Goal: Task Accomplishment & Management: Manage account settings

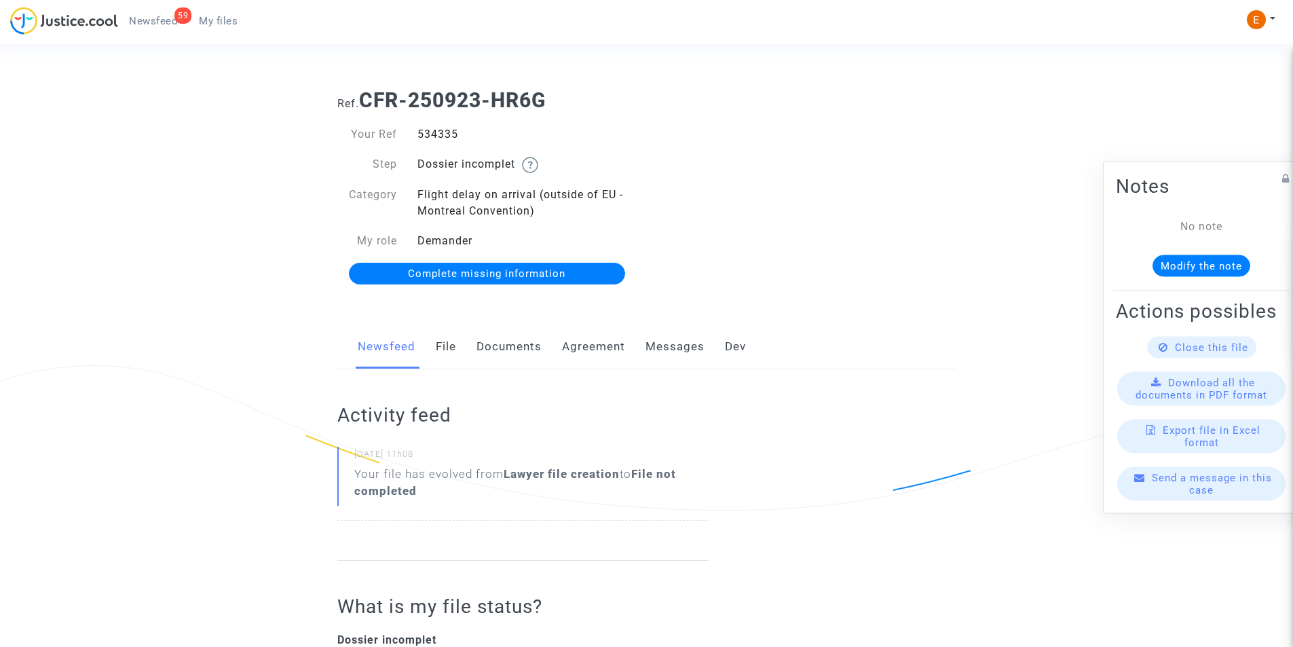
click at [516, 347] on link "Documents" at bounding box center [508, 346] width 65 height 45
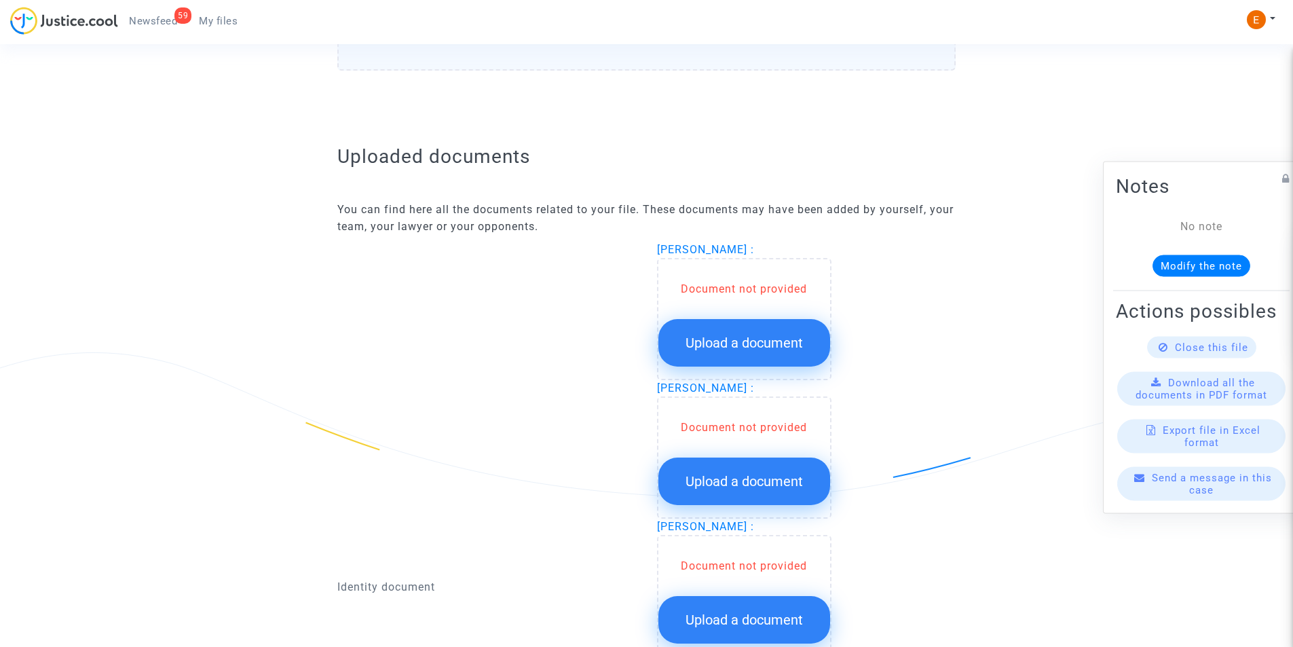
scroll to position [746, 0]
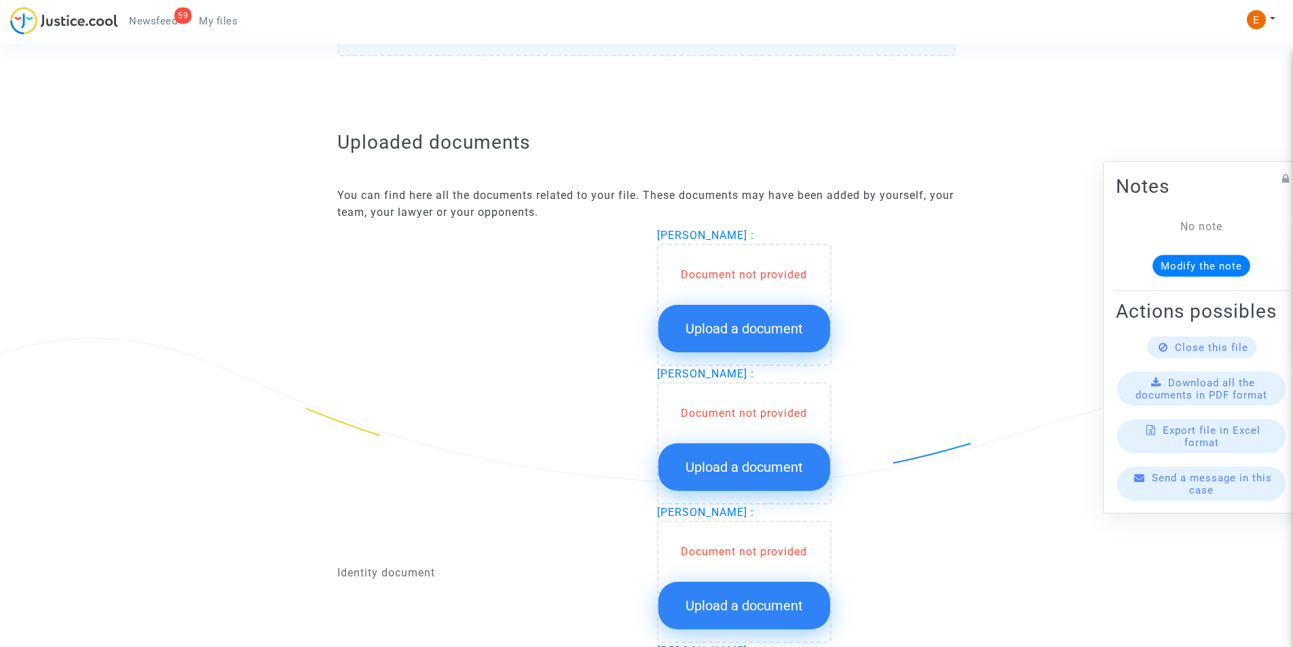
click at [746, 317] on button "Upload a document" at bounding box center [744, 329] width 172 height 48
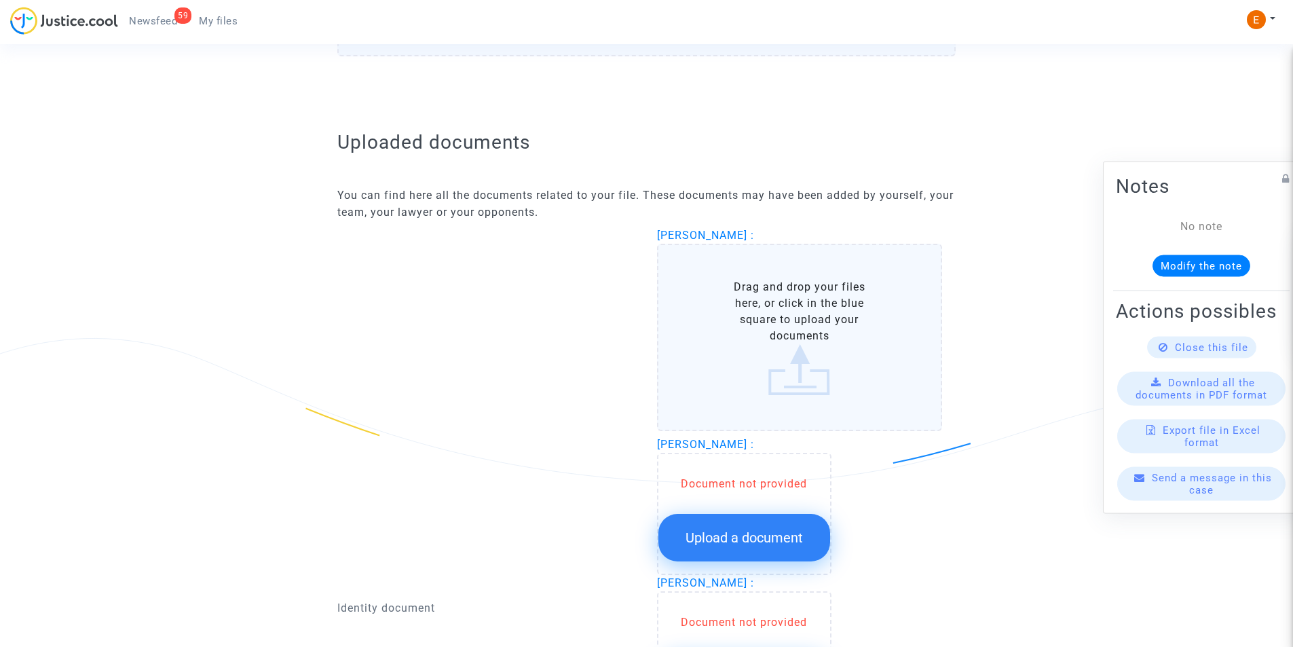
click at [721, 335] on label "Drag and drop your files here, or click in the blue square to upload your docum…" at bounding box center [800, 337] width 286 height 187
click at [0, 0] on input "Drag and drop your files here, or click in the blue square to upload your docum…" at bounding box center [0, 0] width 0 height 0
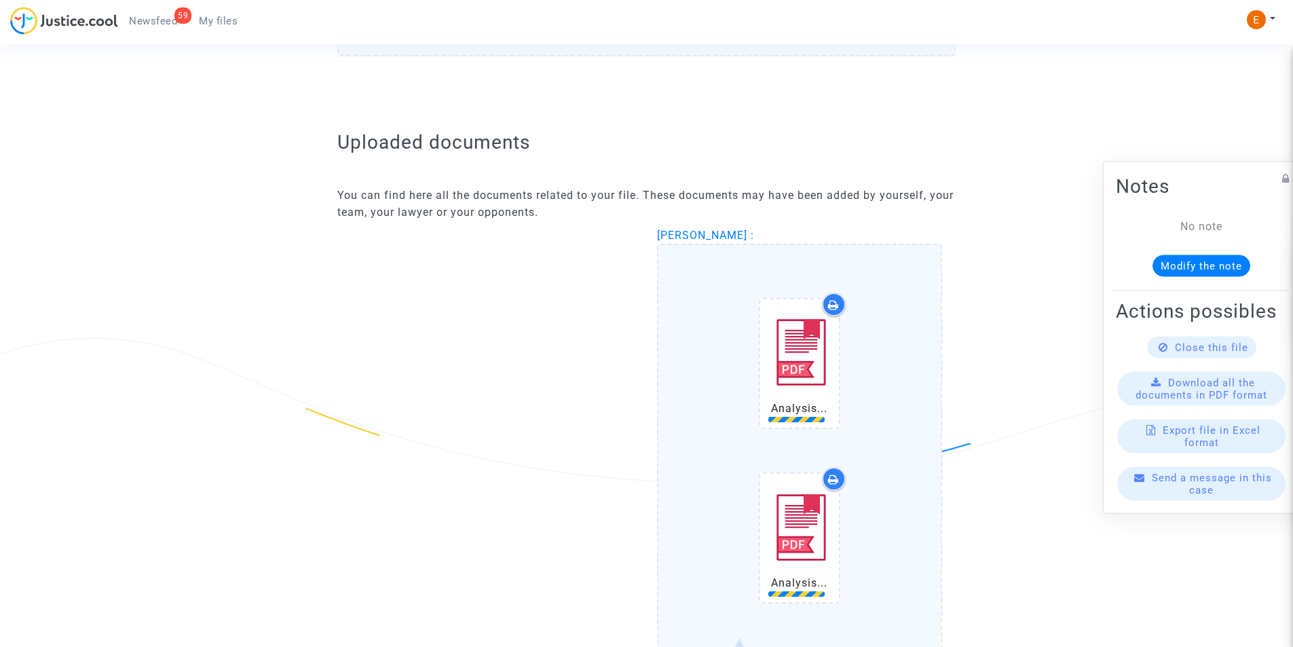
scroll to position [814, 0]
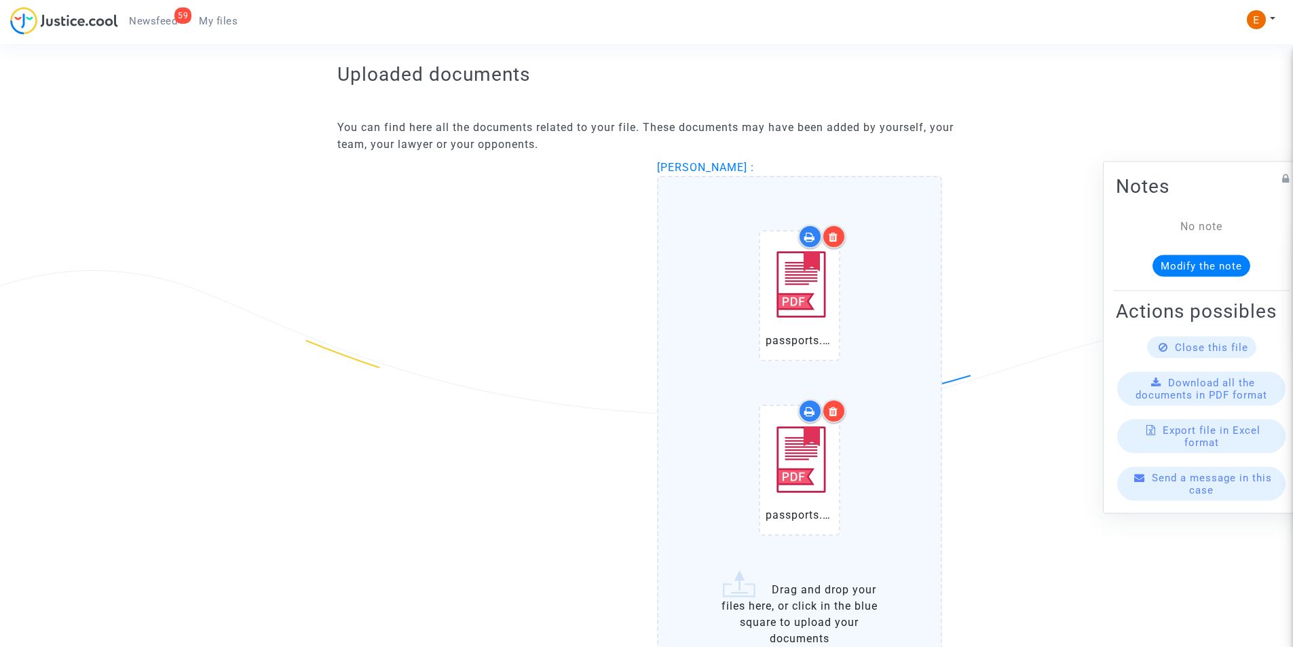
click at [833, 411] on icon at bounding box center [834, 411] width 10 height 11
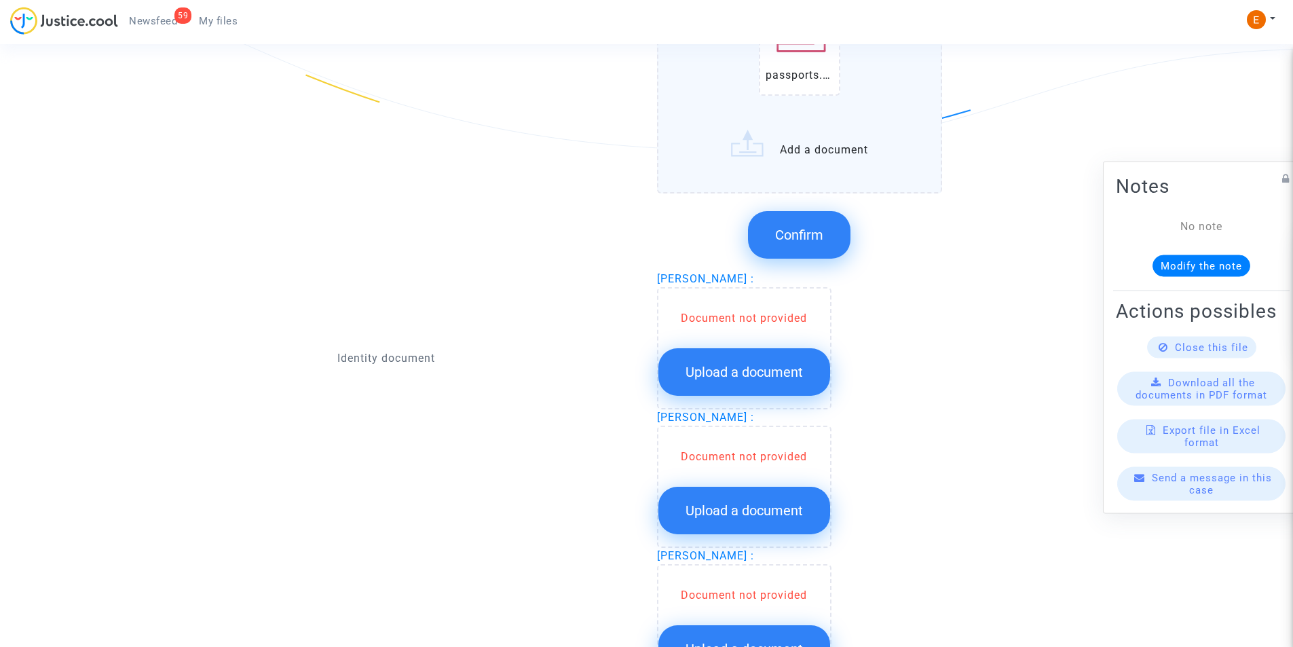
scroll to position [1086, 0]
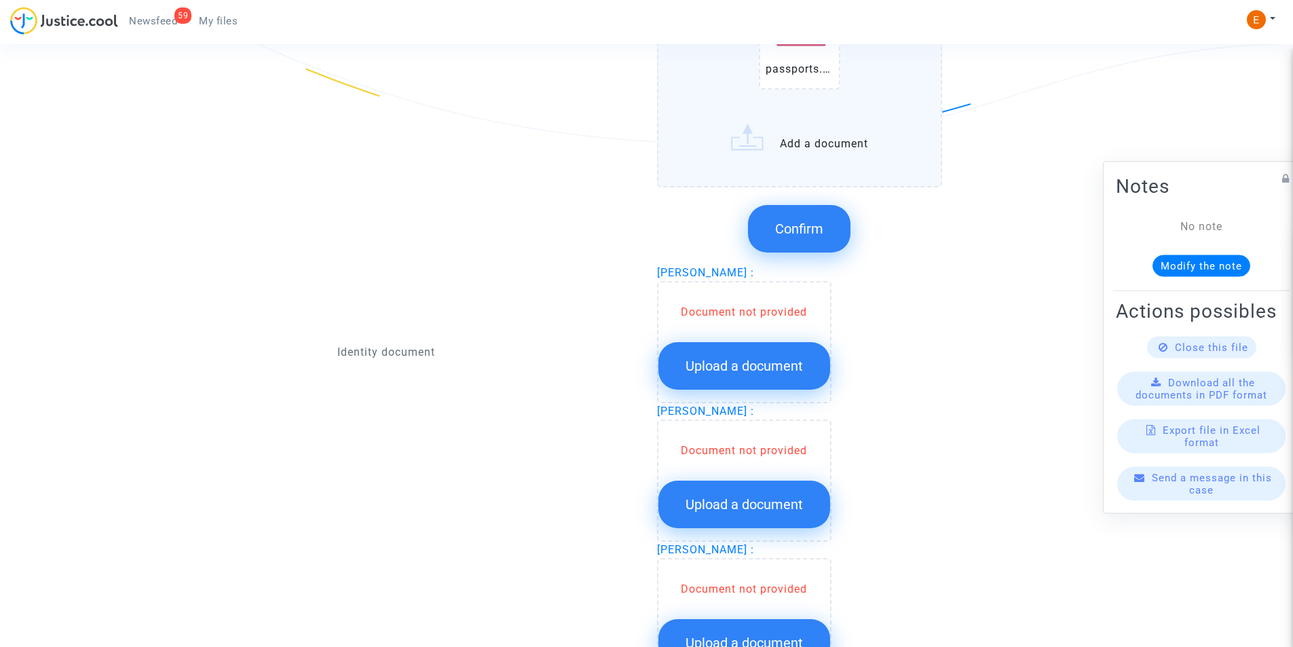
click at [812, 227] on span "Confirm" at bounding box center [799, 229] width 48 height 16
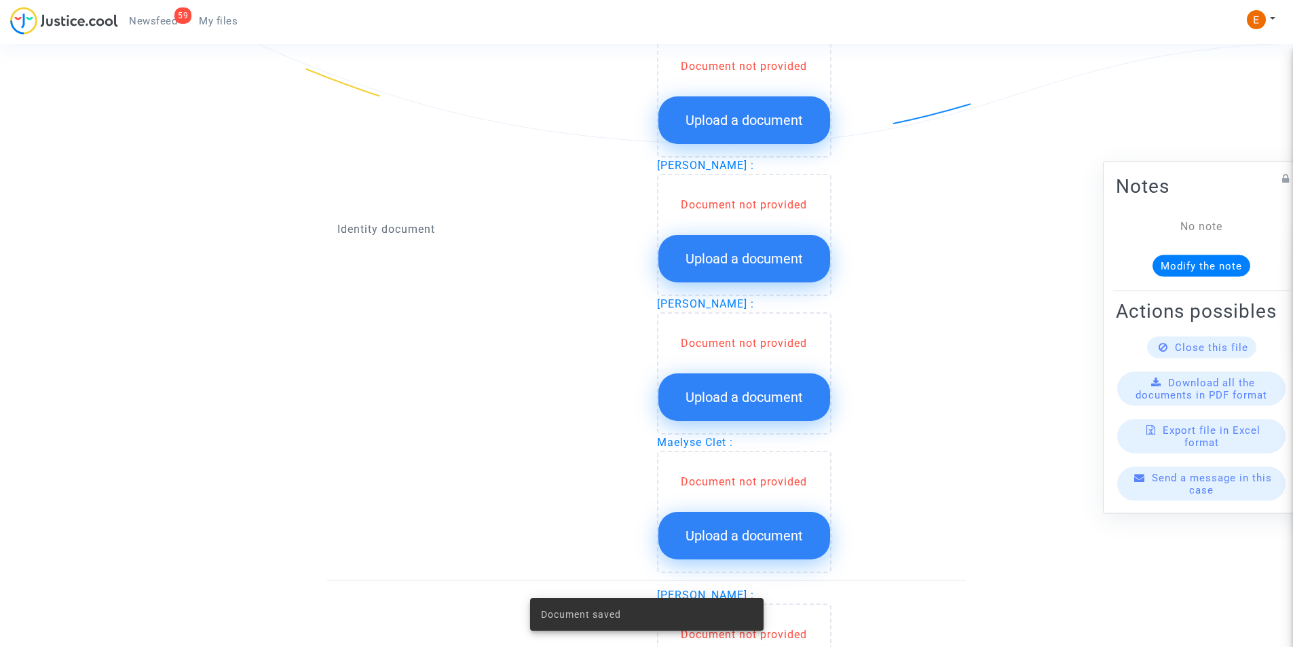
click at [725, 73] on div "Document not provided" at bounding box center [744, 66] width 172 height 16
click at [750, 122] on span "Upload a document" at bounding box center [743, 120] width 117 height 16
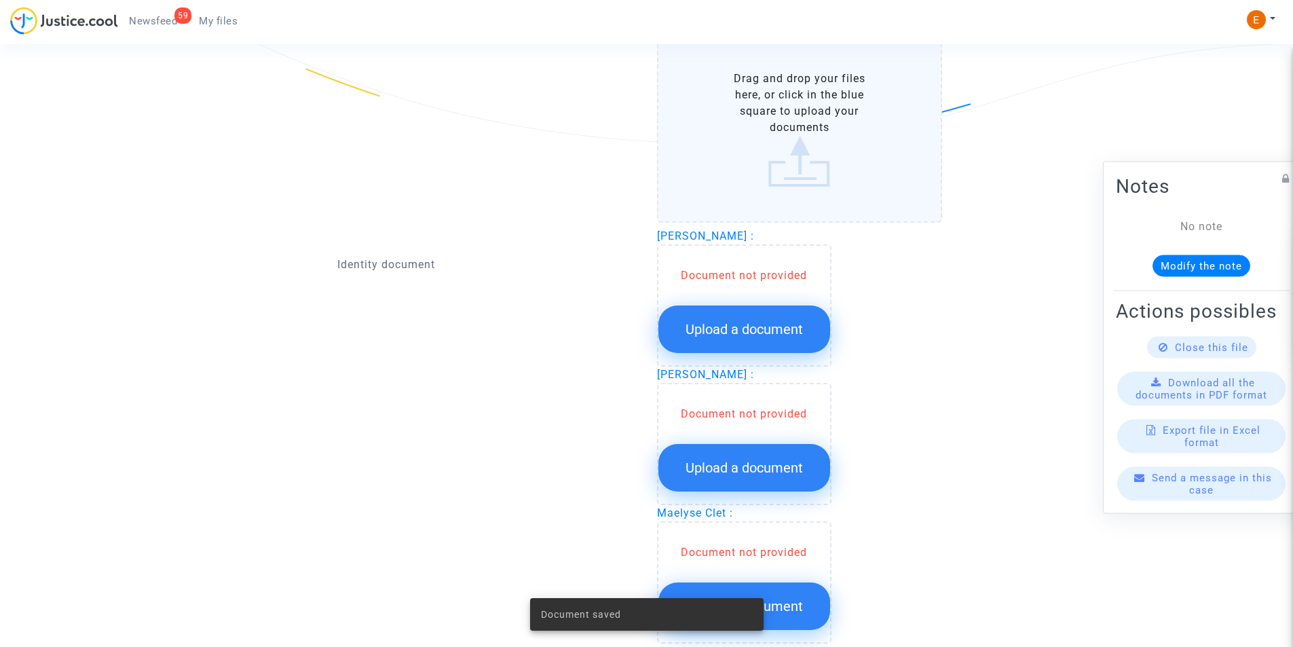
click at [797, 148] on label "Drag and drop your files here, or click in the blue square to upload your docum…" at bounding box center [800, 128] width 286 height 187
click at [0, 0] on input "Drag and drop your files here, or click in the blue square to upload your docum…" at bounding box center [0, 0] width 0 height 0
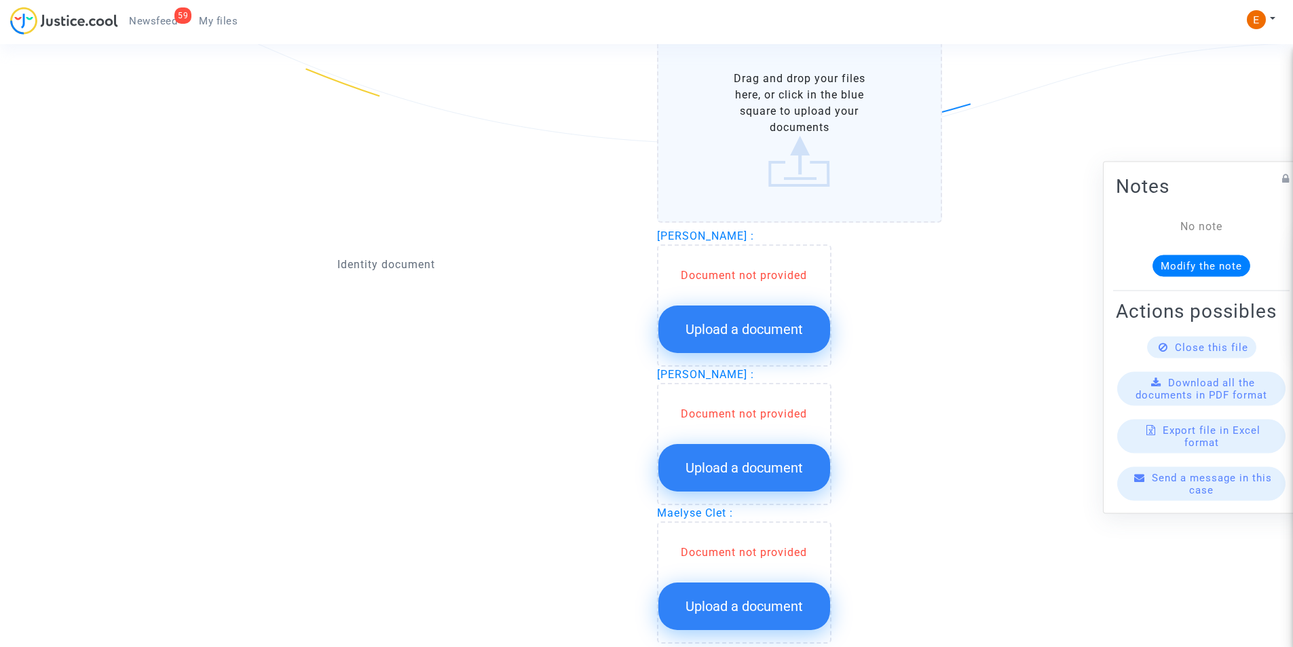
click at [740, 174] on label "Drag and drop your files here, or click in the blue square to upload your docum…" at bounding box center [800, 128] width 286 height 187
click at [0, 0] on input "Drag and drop your files here, or click in the blue square to upload your docum…" at bounding box center [0, 0] width 0 height 0
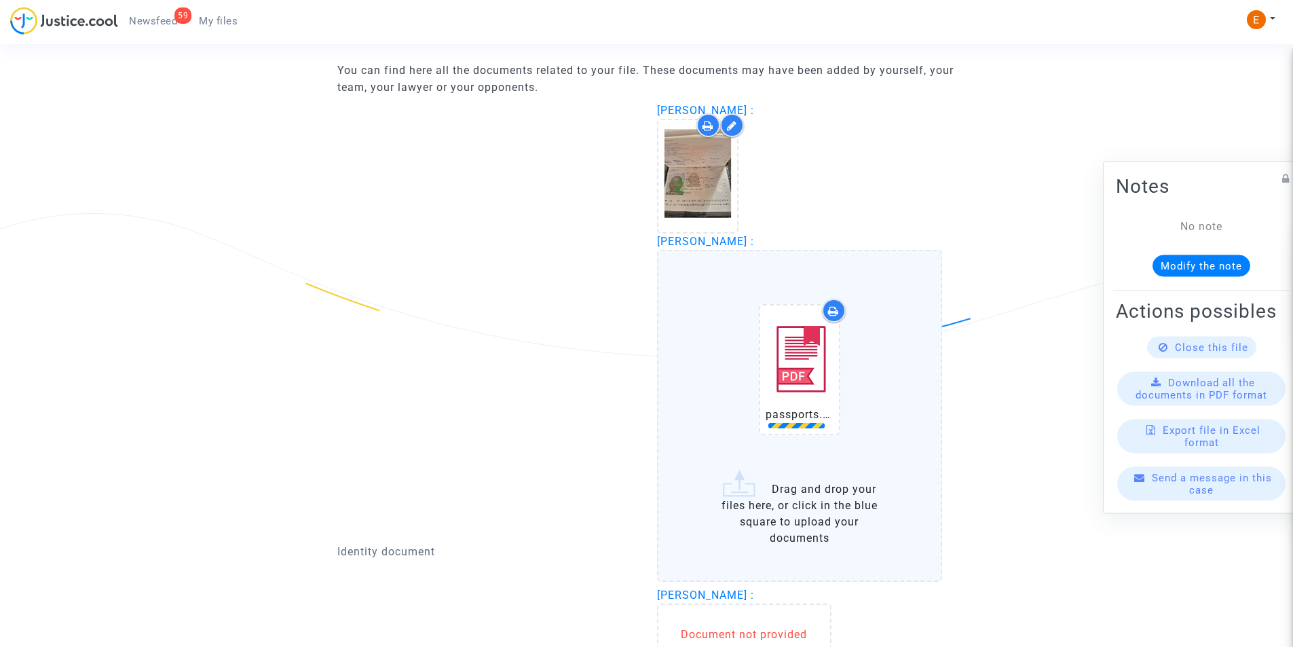
scroll to position [950, 0]
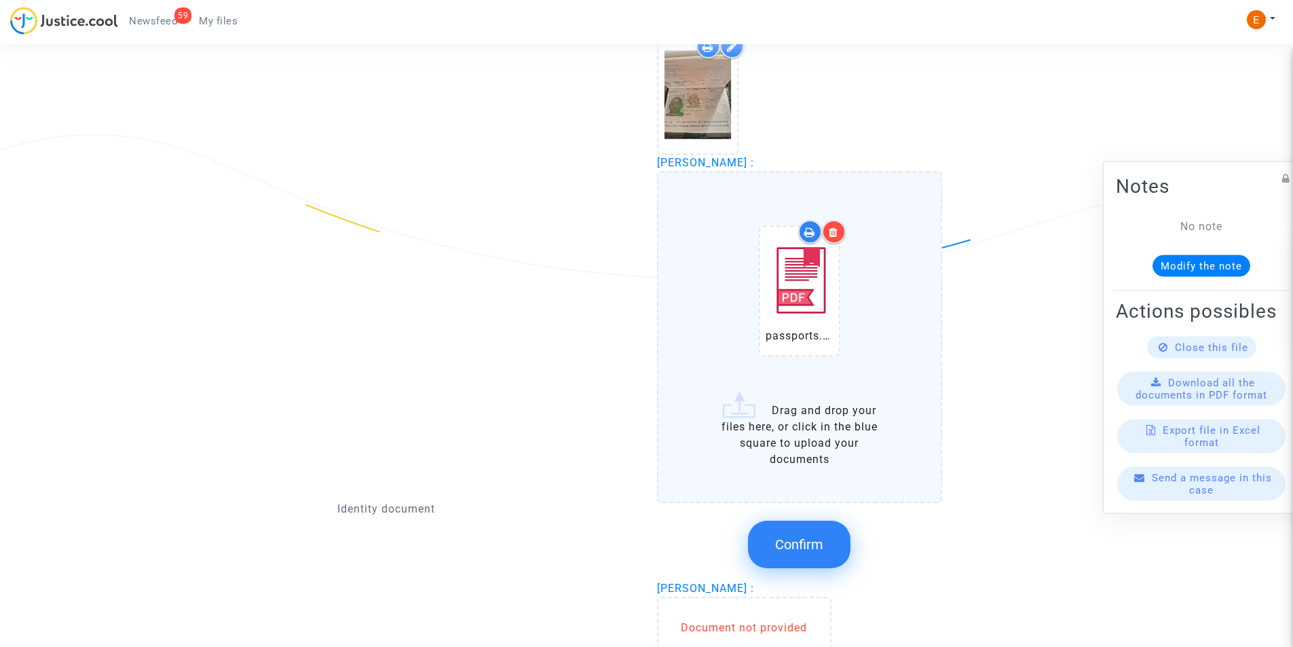
click at [801, 544] on span "Confirm" at bounding box center [799, 544] width 48 height 16
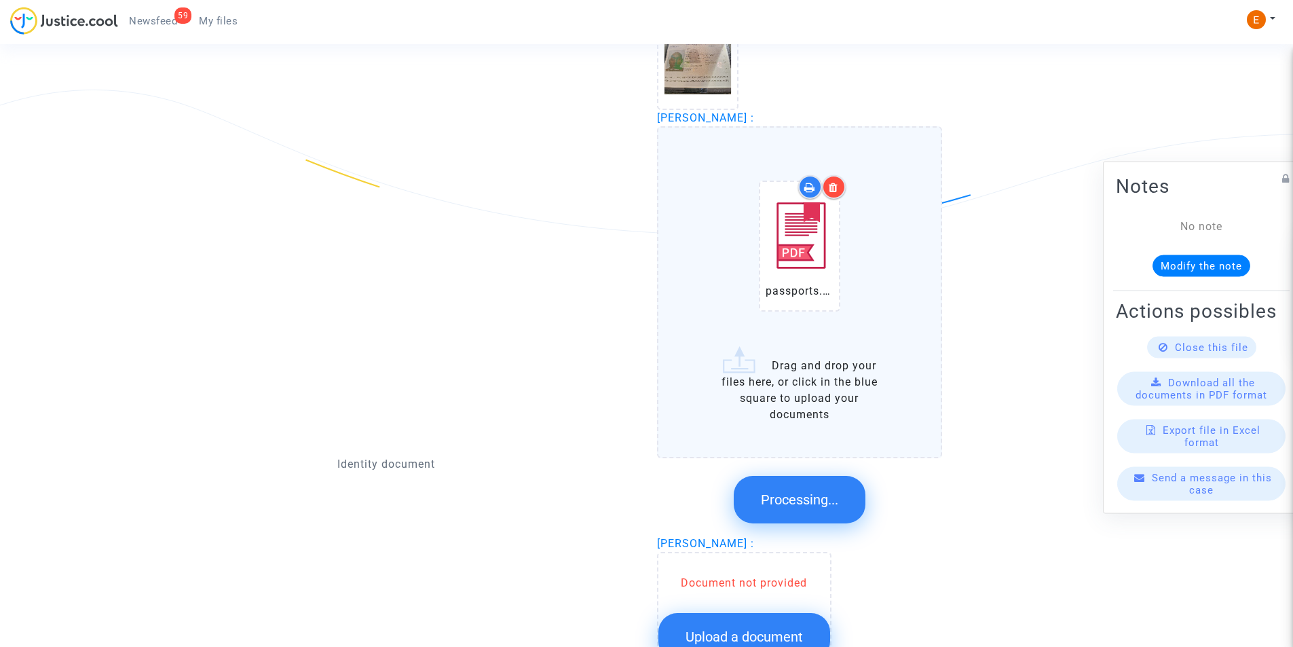
scroll to position [1086, 0]
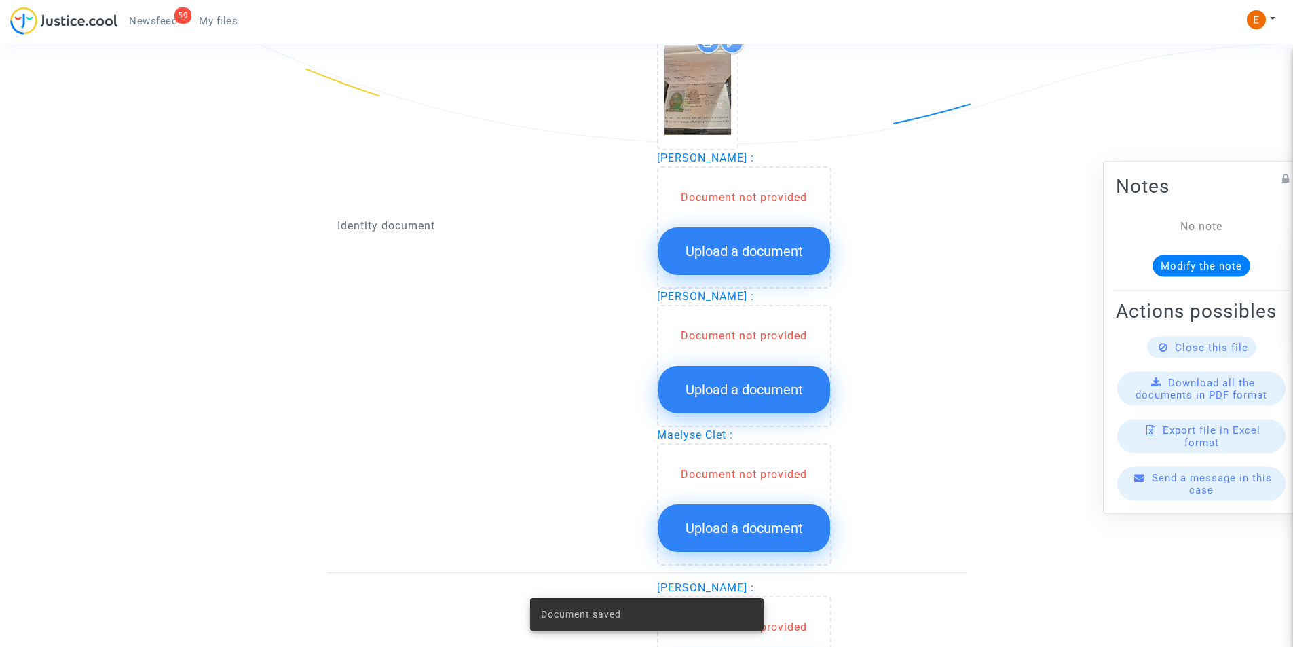
click at [742, 254] on span "Upload a document" at bounding box center [743, 251] width 117 height 16
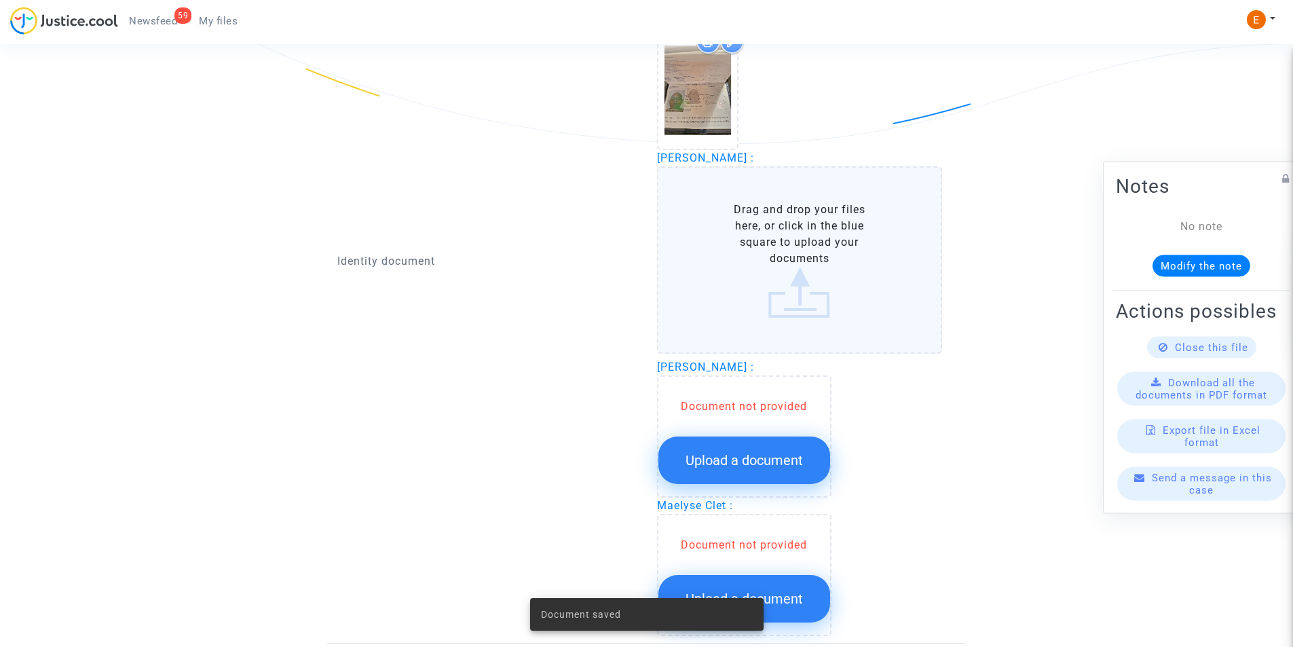
click at [742, 246] on label "Drag and drop your files here, or click in the blue square to upload your docum…" at bounding box center [800, 259] width 286 height 187
click at [0, 0] on input "Drag and drop your files here, or click in the blue square to upload your docum…" at bounding box center [0, 0] width 0 height 0
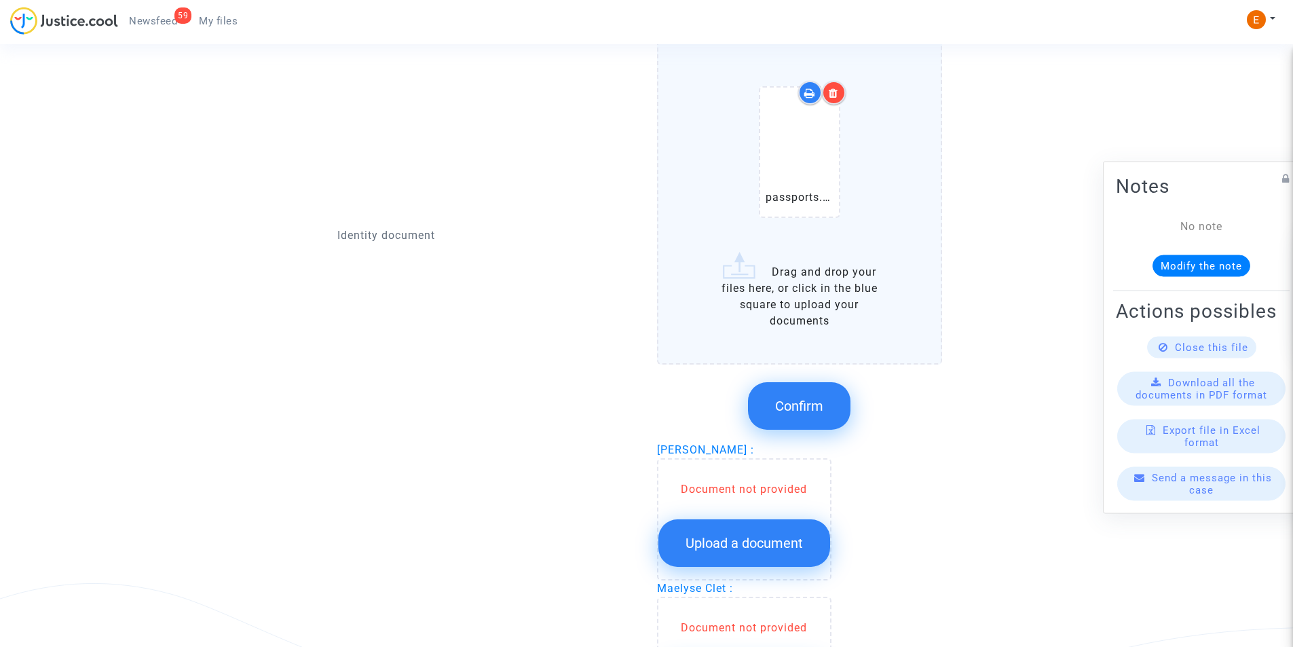
scroll to position [1221, 0]
click at [782, 398] on span "Confirm" at bounding box center [799, 404] width 48 height 16
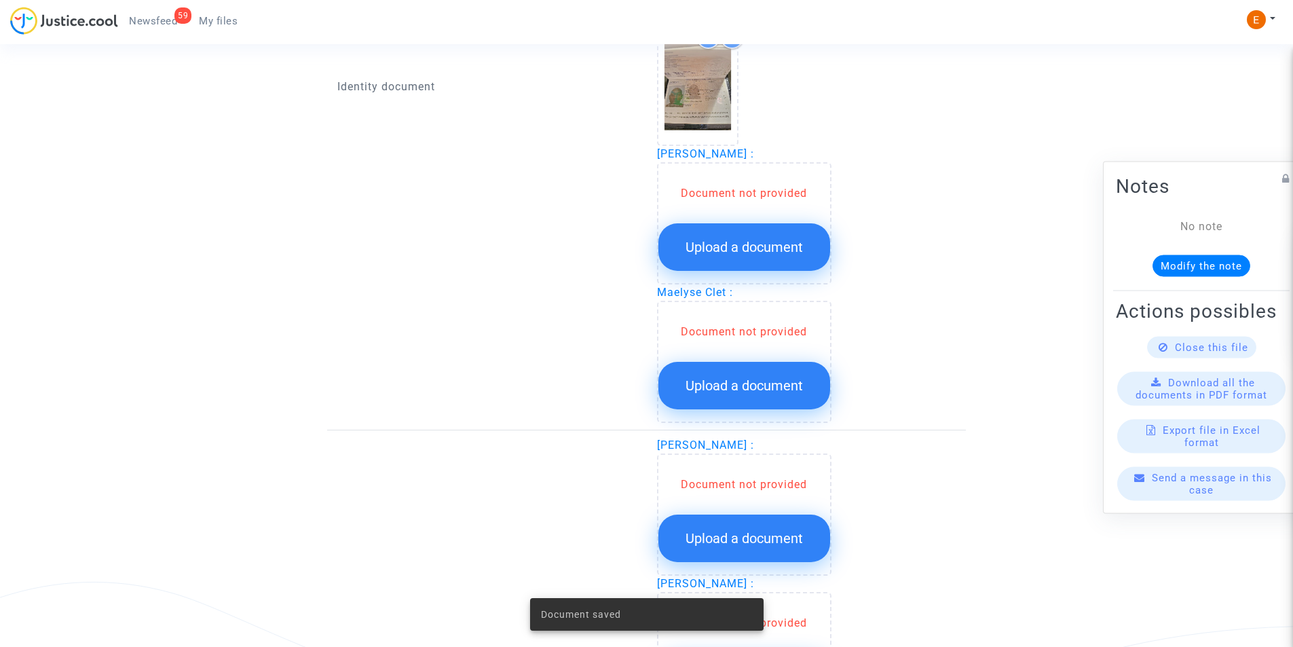
click at [793, 240] on span "Upload a document" at bounding box center [743, 247] width 117 height 16
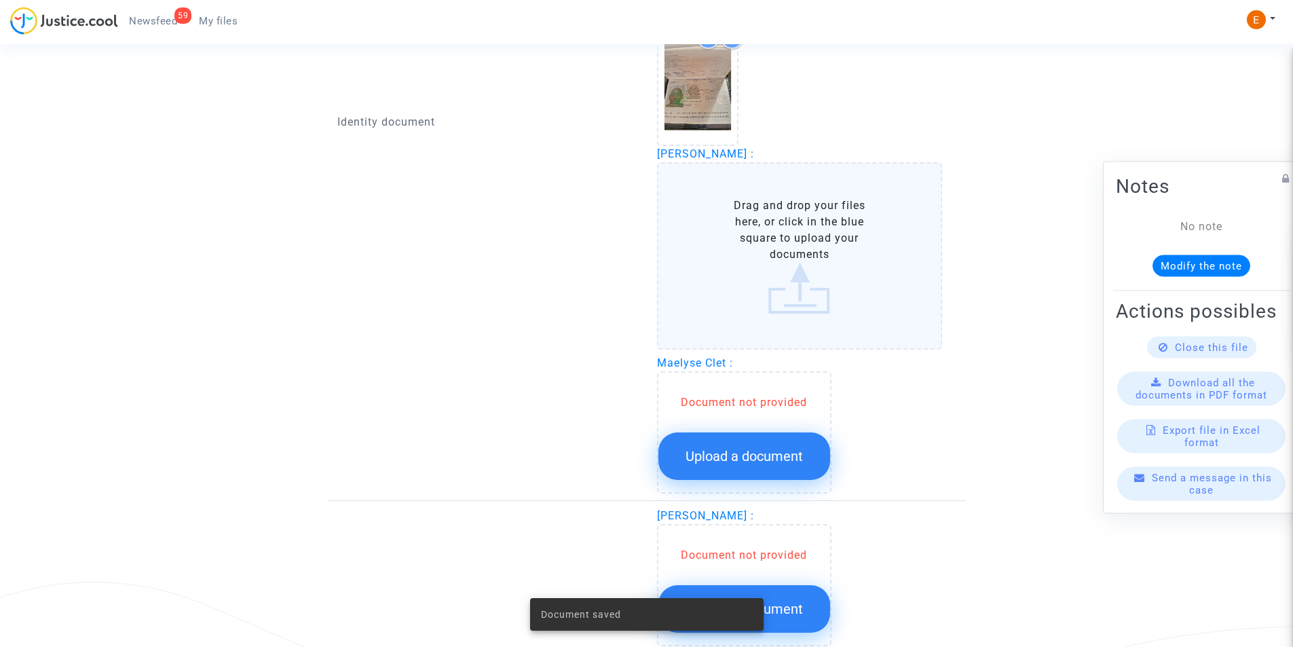
click at [784, 235] on label "Drag and drop your files here, or click in the blue square to upload your docum…" at bounding box center [800, 255] width 286 height 187
click at [0, 0] on input "Drag and drop your files here, or click in the blue square to upload your docum…" at bounding box center [0, 0] width 0 height 0
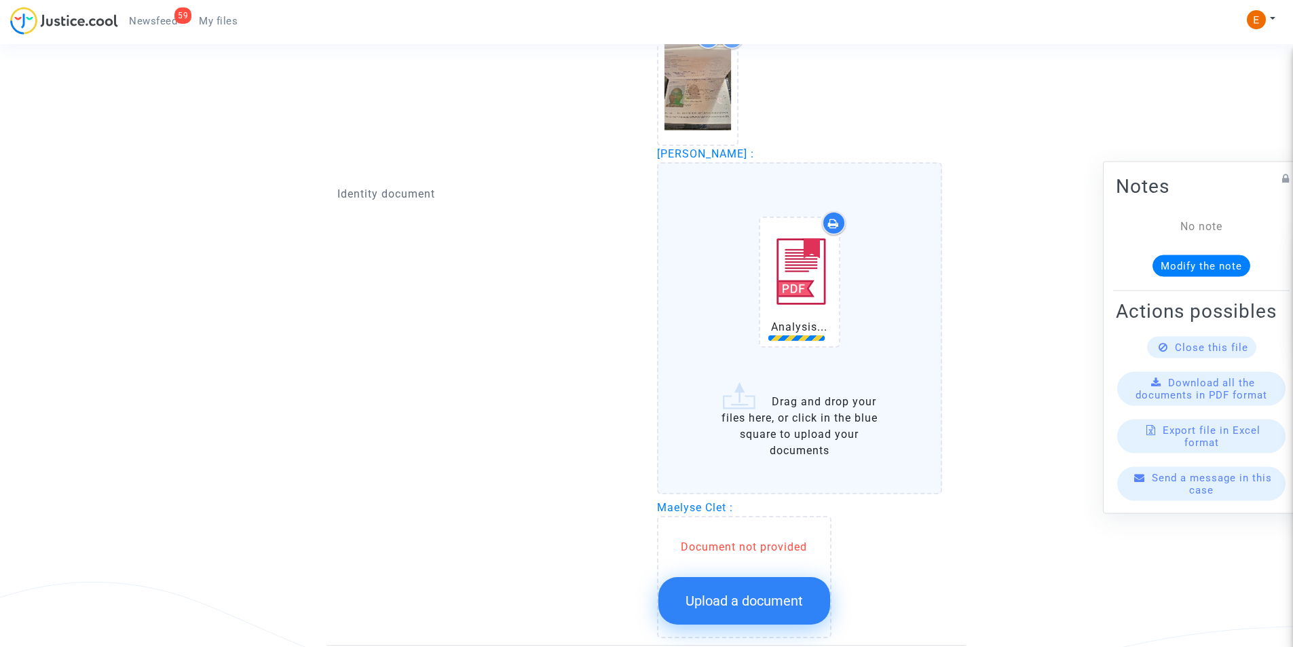
scroll to position [1289, 0]
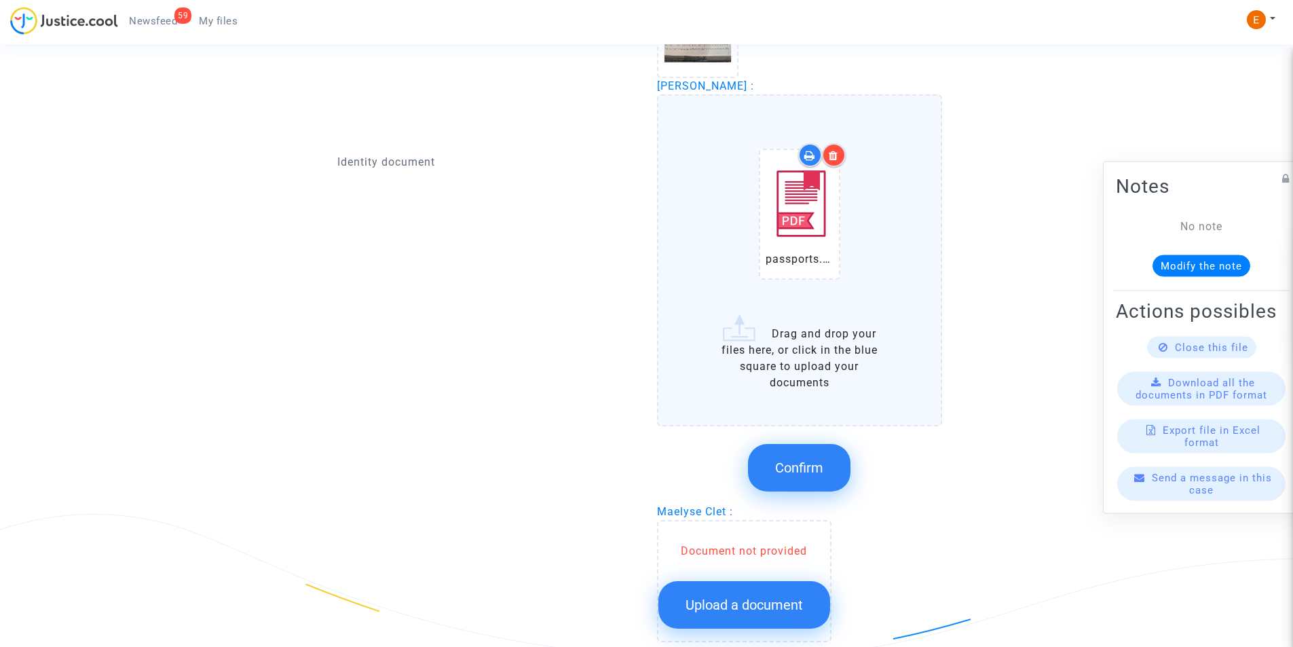
drag, startPoint x: 797, startPoint y: 463, endPoint x: 787, endPoint y: 457, distance: 10.9
click at [797, 462] on span "Confirm" at bounding box center [799, 467] width 48 height 16
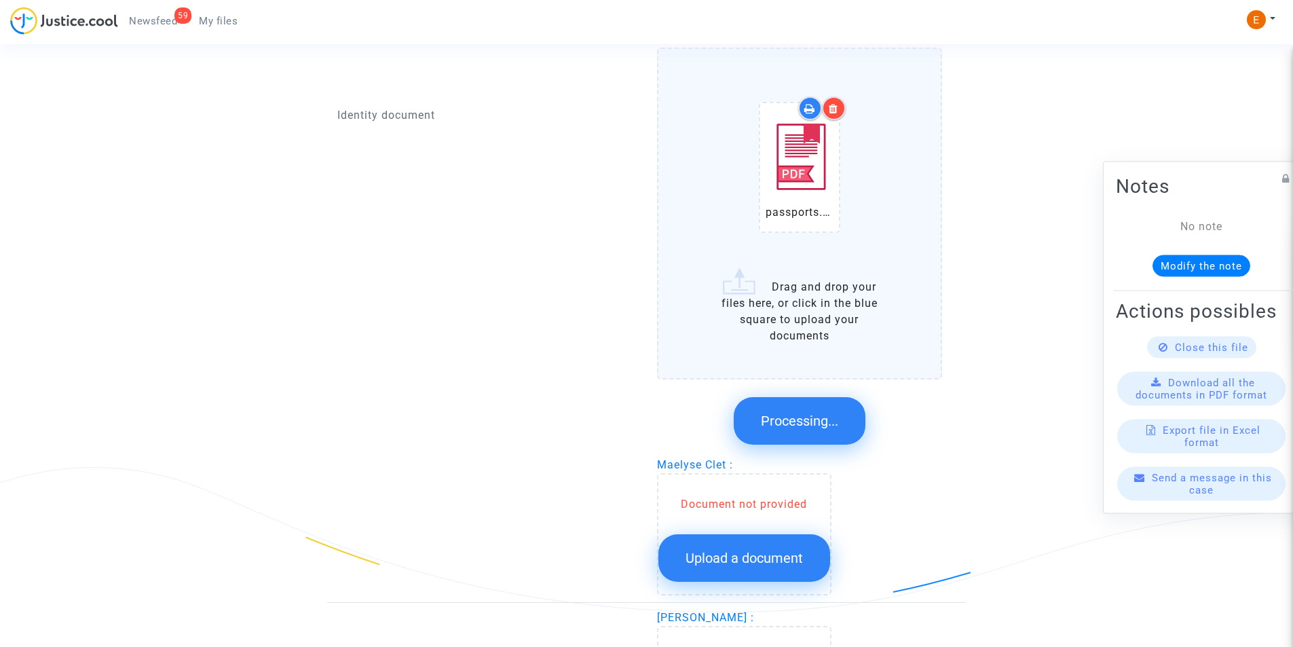
scroll to position [1357, 0]
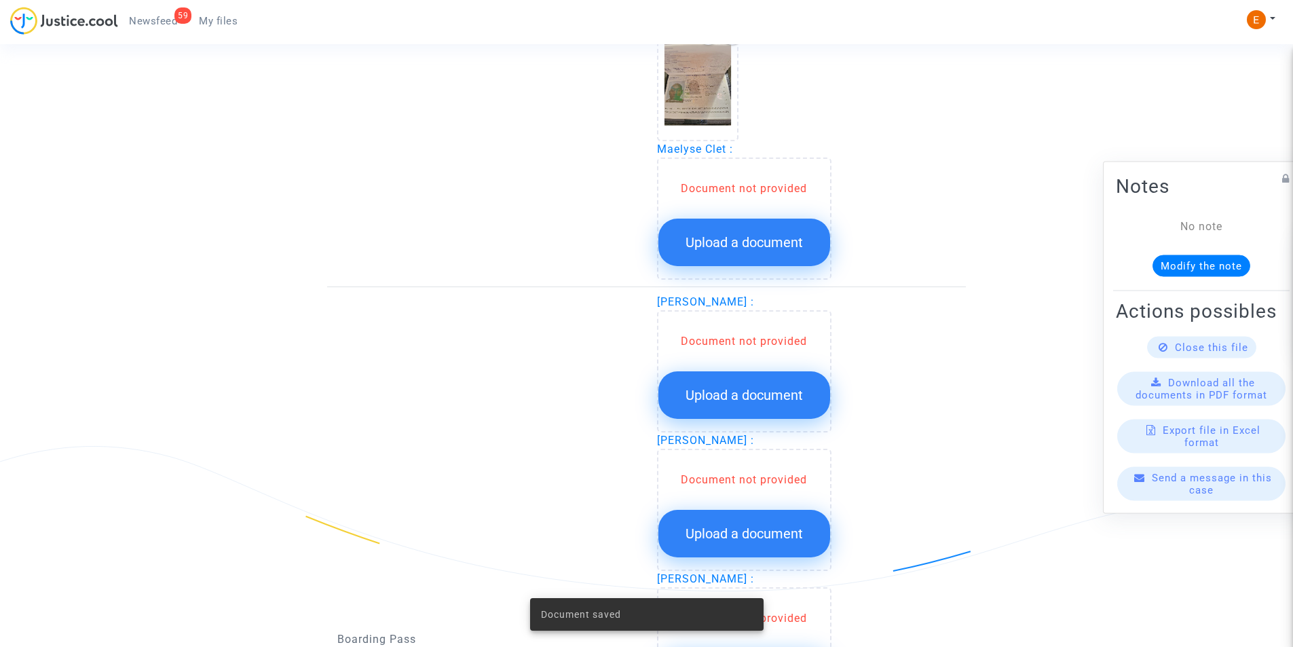
click at [736, 238] on span "Upload a document" at bounding box center [743, 242] width 117 height 16
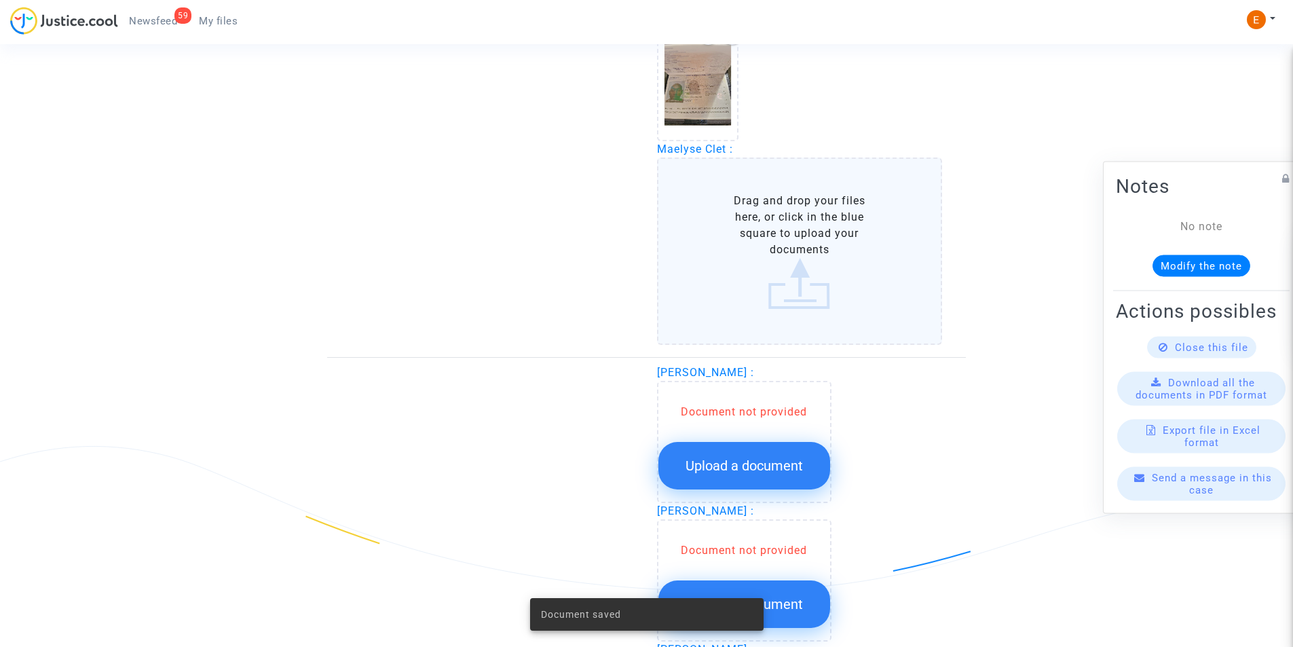
click at [720, 240] on label "Drag and drop your files here, or click in the blue square to upload your docum…" at bounding box center [800, 250] width 286 height 187
click at [0, 0] on input "Drag and drop your files here, or click in the blue square to upload your docum…" at bounding box center [0, 0] width 0 height 0
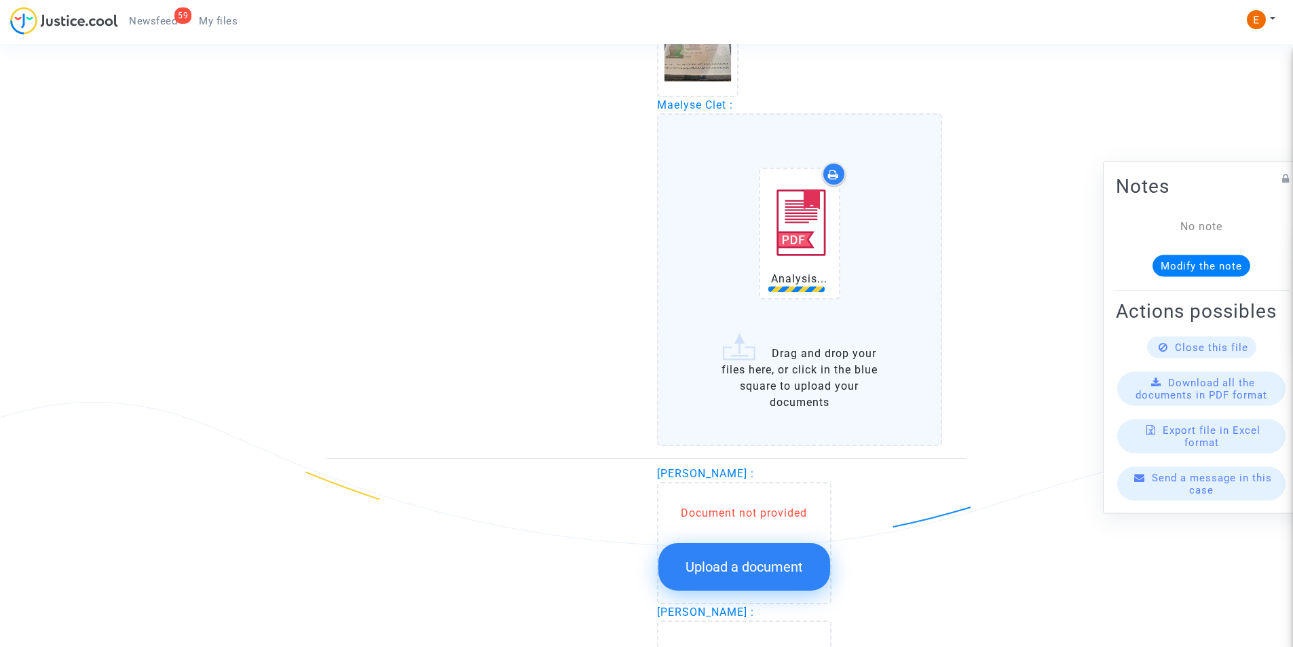
scroll to position [1425, 0]
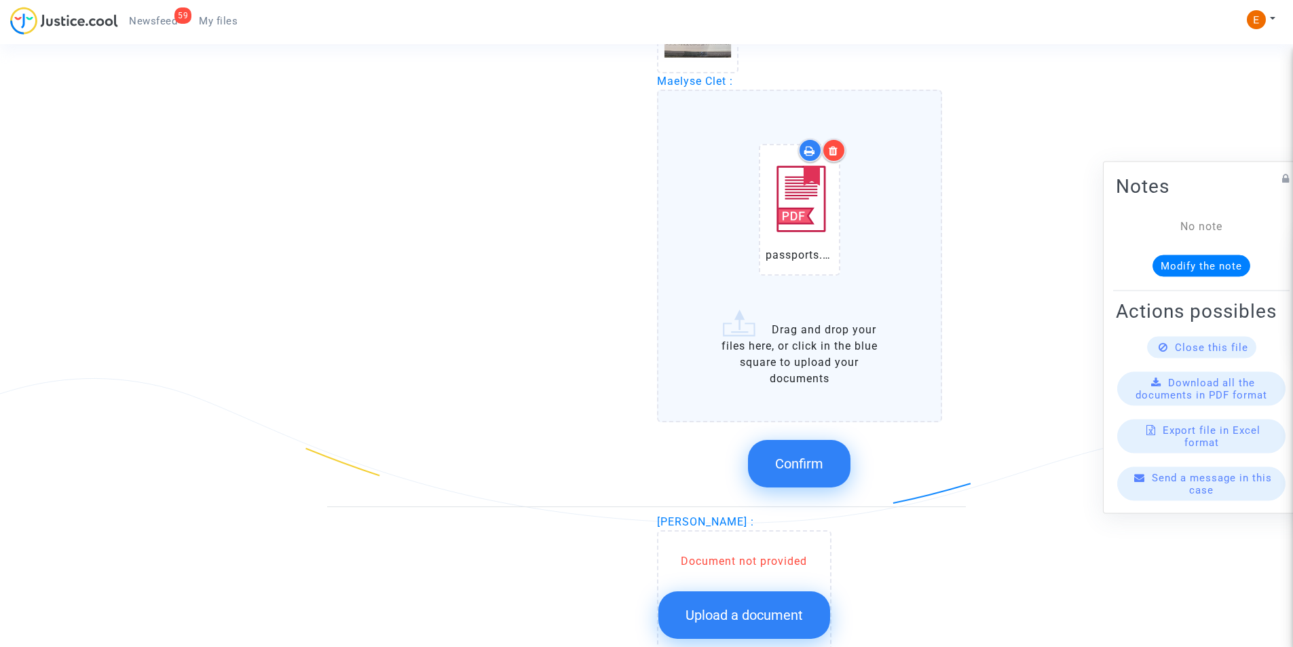
click at [791, 472] on button "Confirm" at bounding box center [799, 464] width 102 height 48
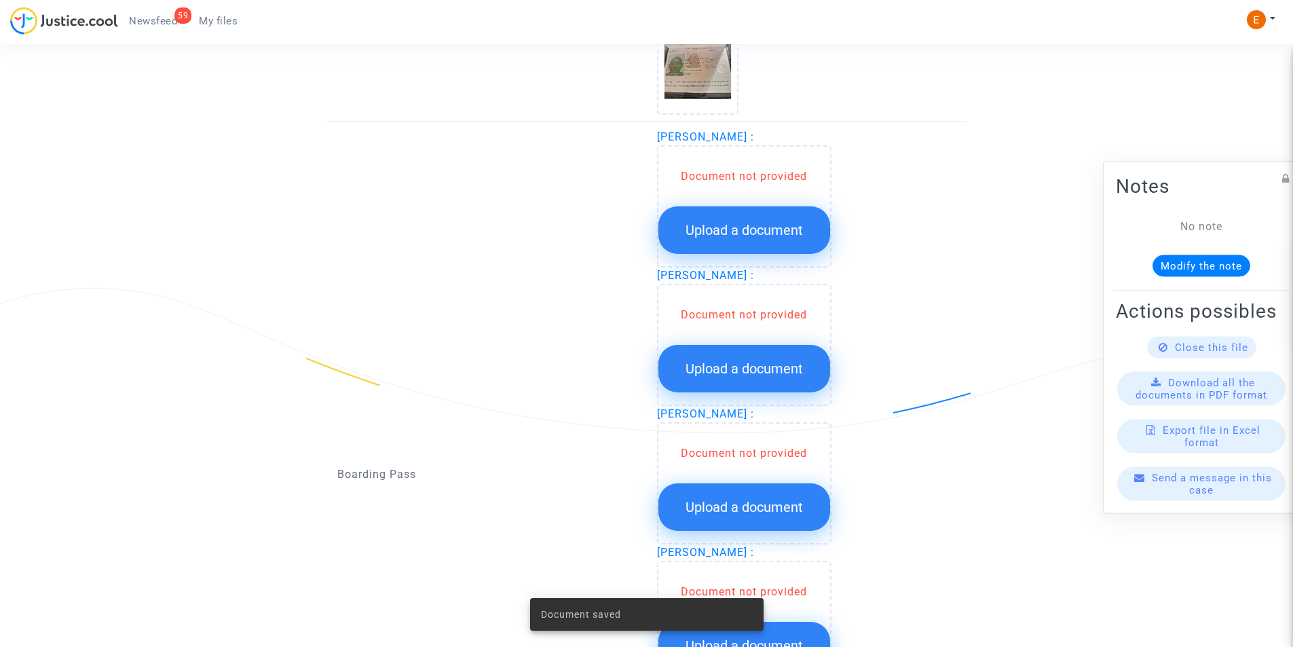
scroll to position [1493, 0]
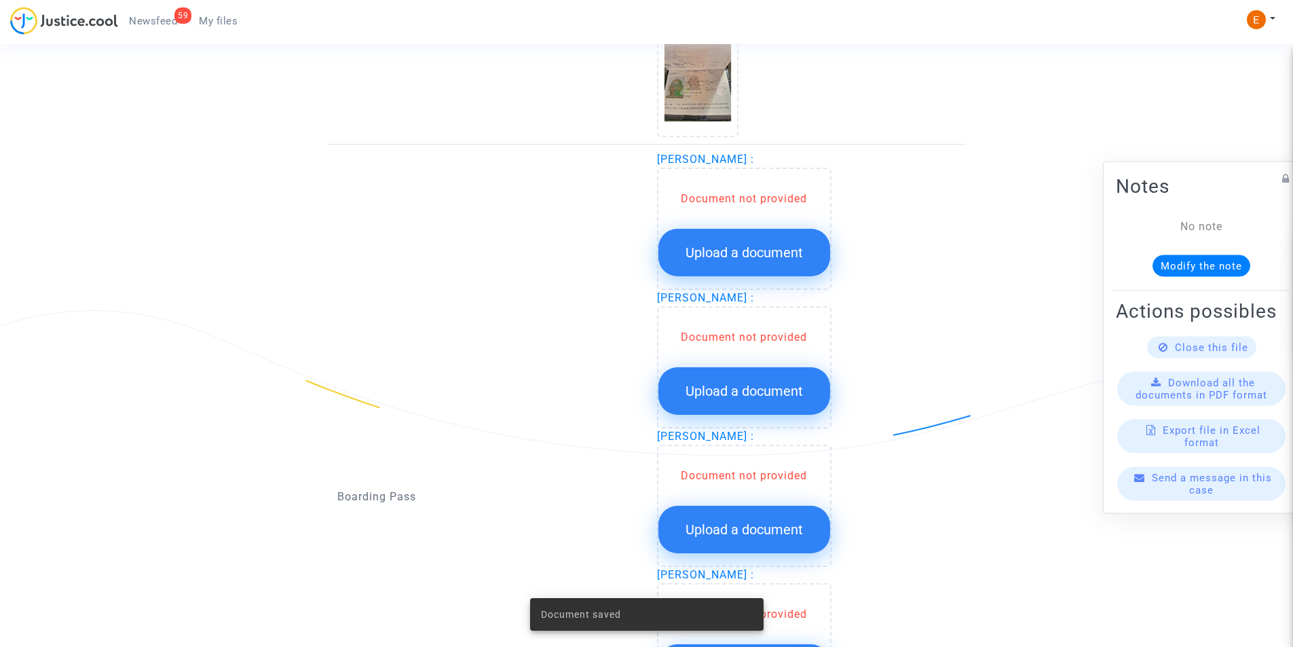
click at [784, 250] on span "Upload a document" at bounding box center [743, 252] width 117 height 16
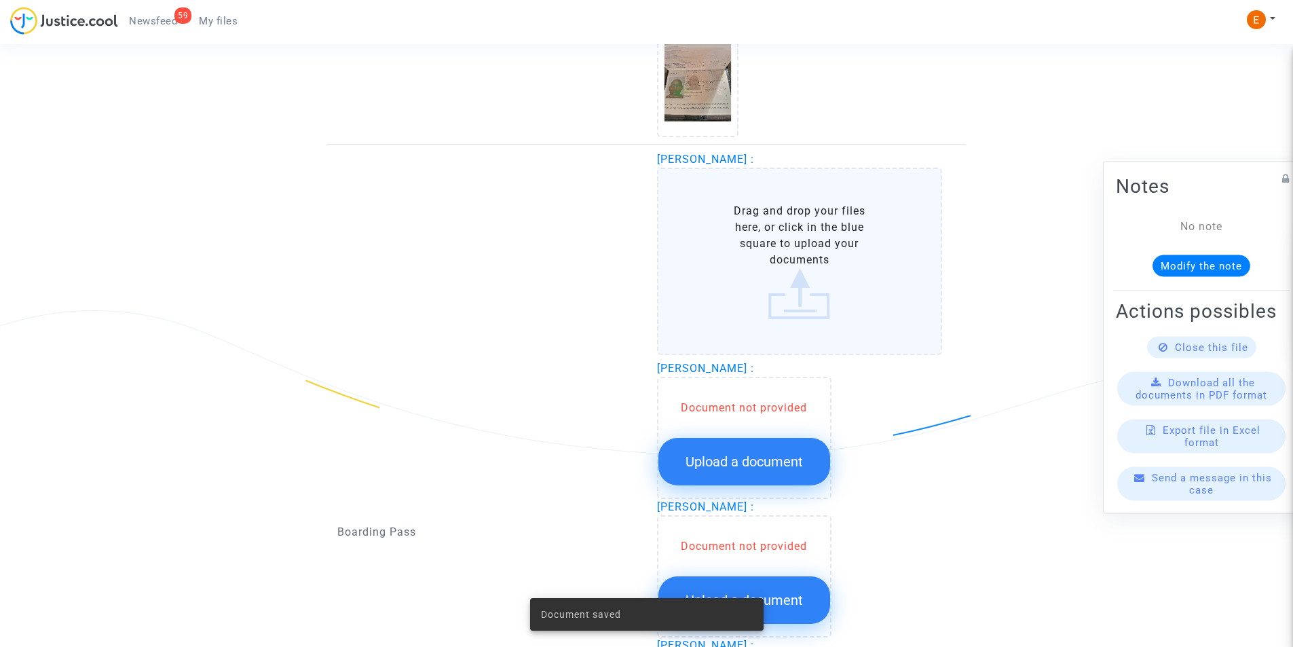
click at [692, 282] on label "Drag and drop your files here, or click in the blue square to upload your docum…" at bounding box center [800, 261] width 286 height 187
click at [0, 0] on input "Drag and drop your files here, or click in the blue square to upload your docum…" at bounding box center [0, 0] width 0 height 0
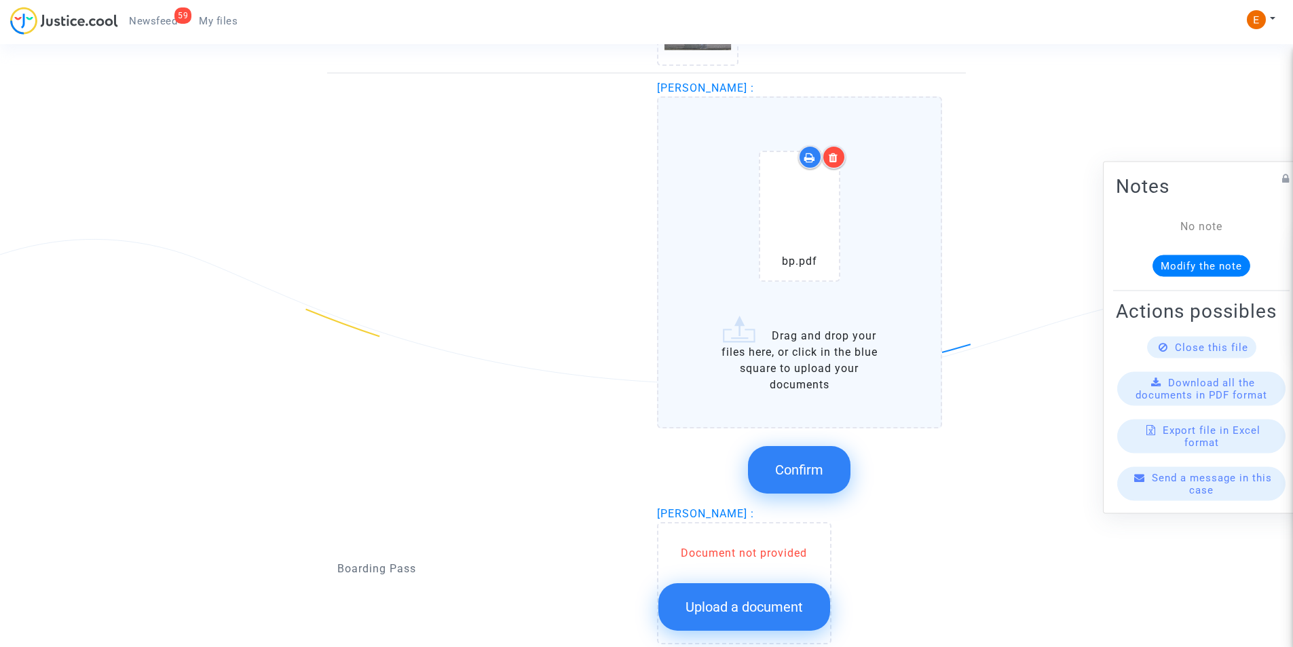
scroll to position [1561, 0]
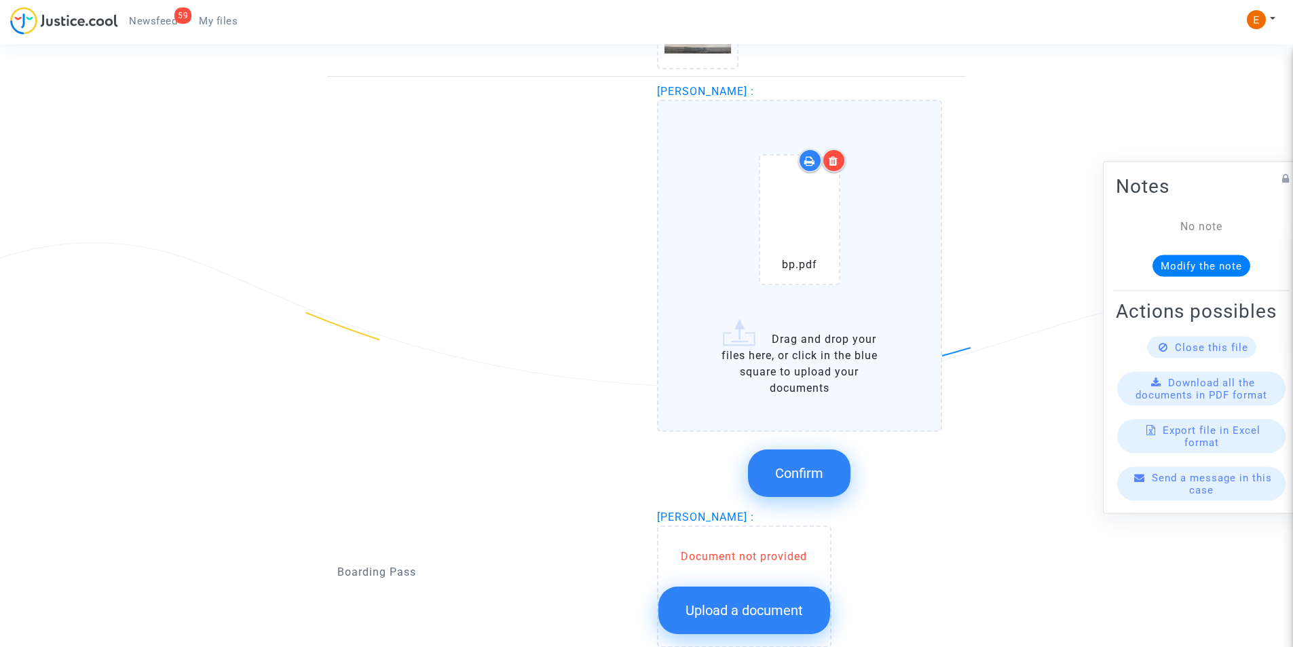
click at [832, 161] on icon at bounding box center [834, 160] width 10 height 11
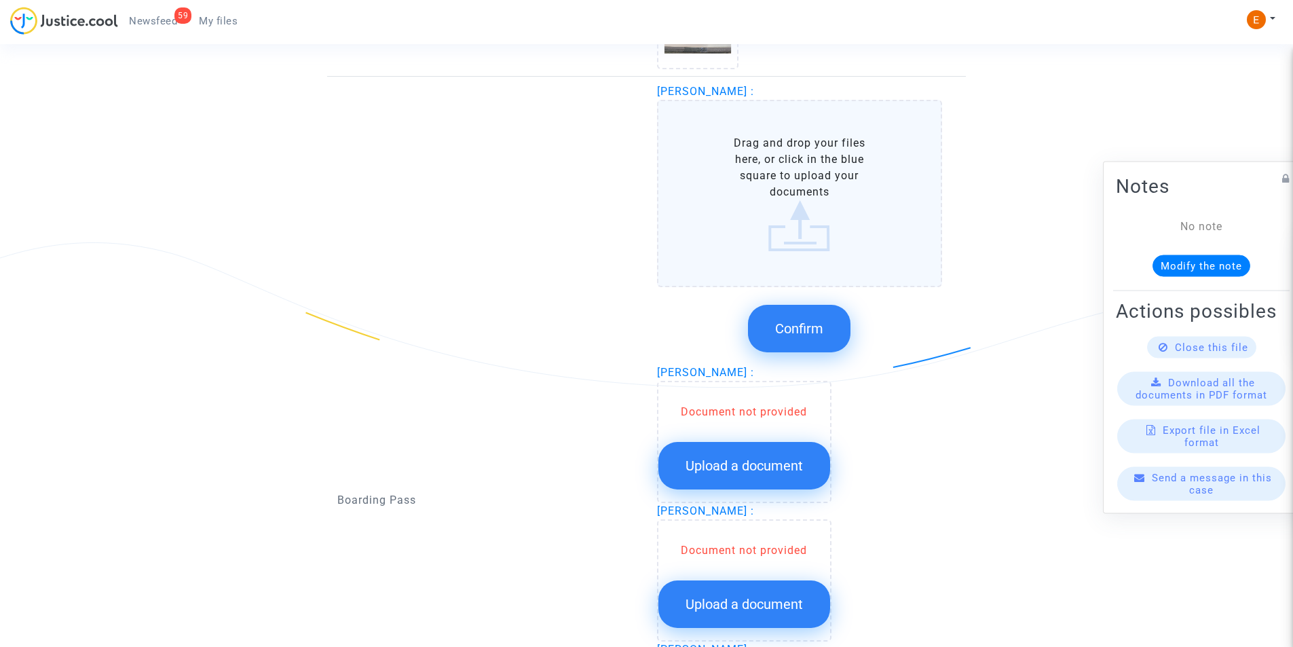
click at [791, 222] on label "Drag and drop your files here, or click in the blue square to upload your docum…" at bounding box center [800, 193] width 286 height 187
click at [0, 0] on input "Drag and drop your files here, or click in the blue square to upload your docum…" at bounding box center [0, 0] width 0 height 0
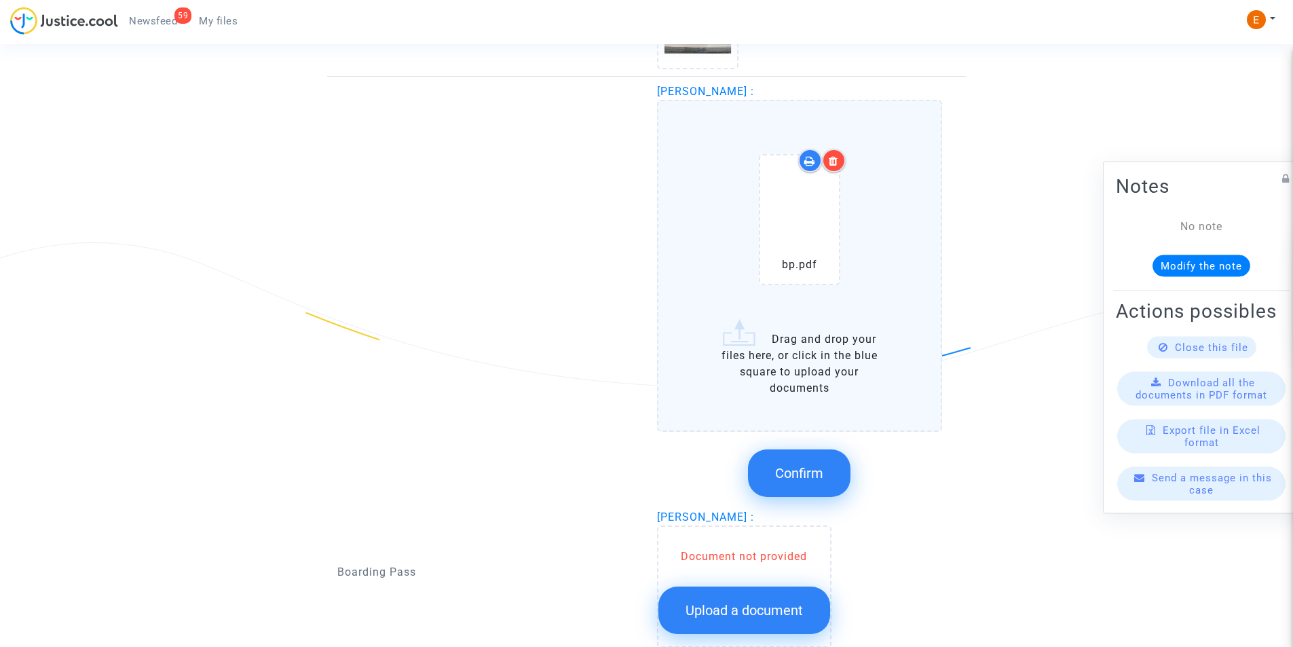
click at [805, 458] on button "Confirm" at bounding box center [799, 473] width 102 height 48
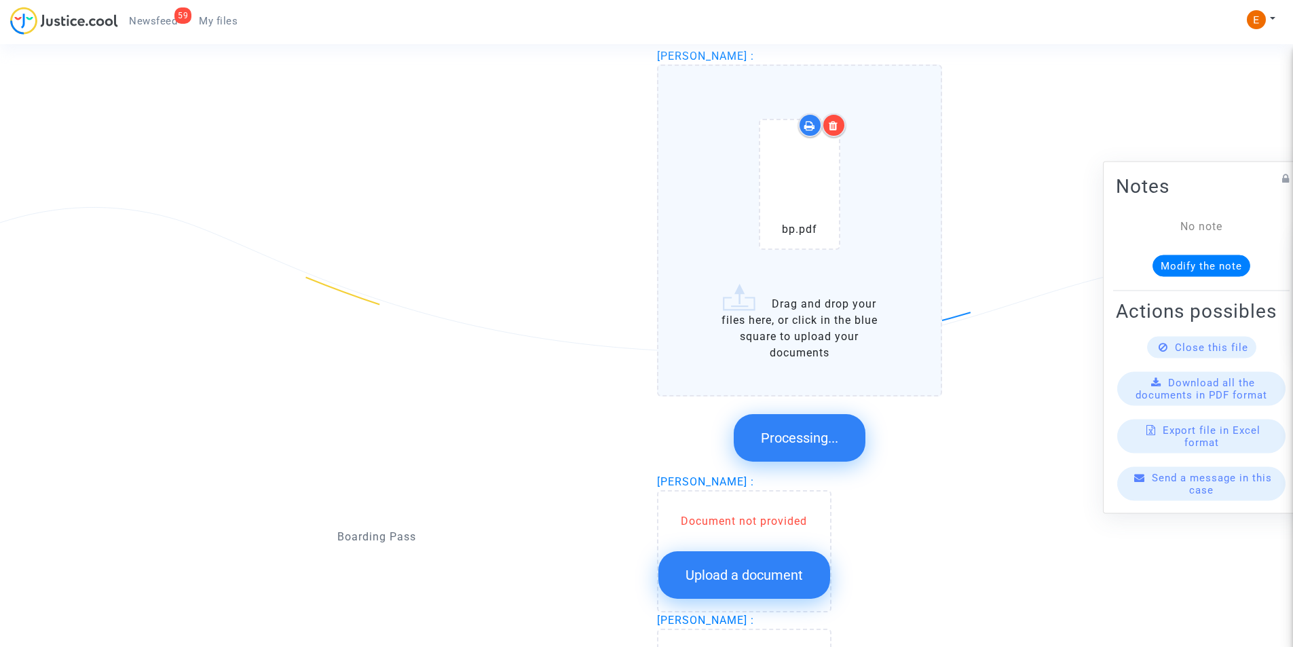
scroll to position [1629, 0]
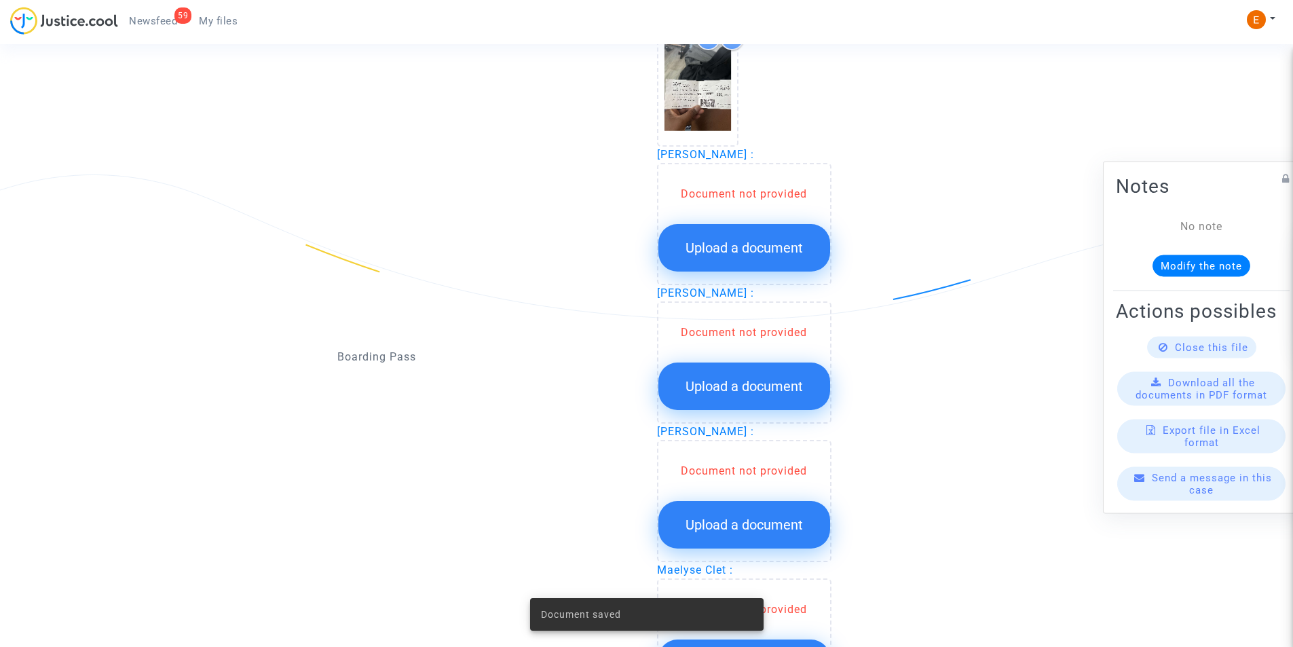
click at [744, 242] on span "Upload a document" at bounding box center [743, 248] width 117 height 16
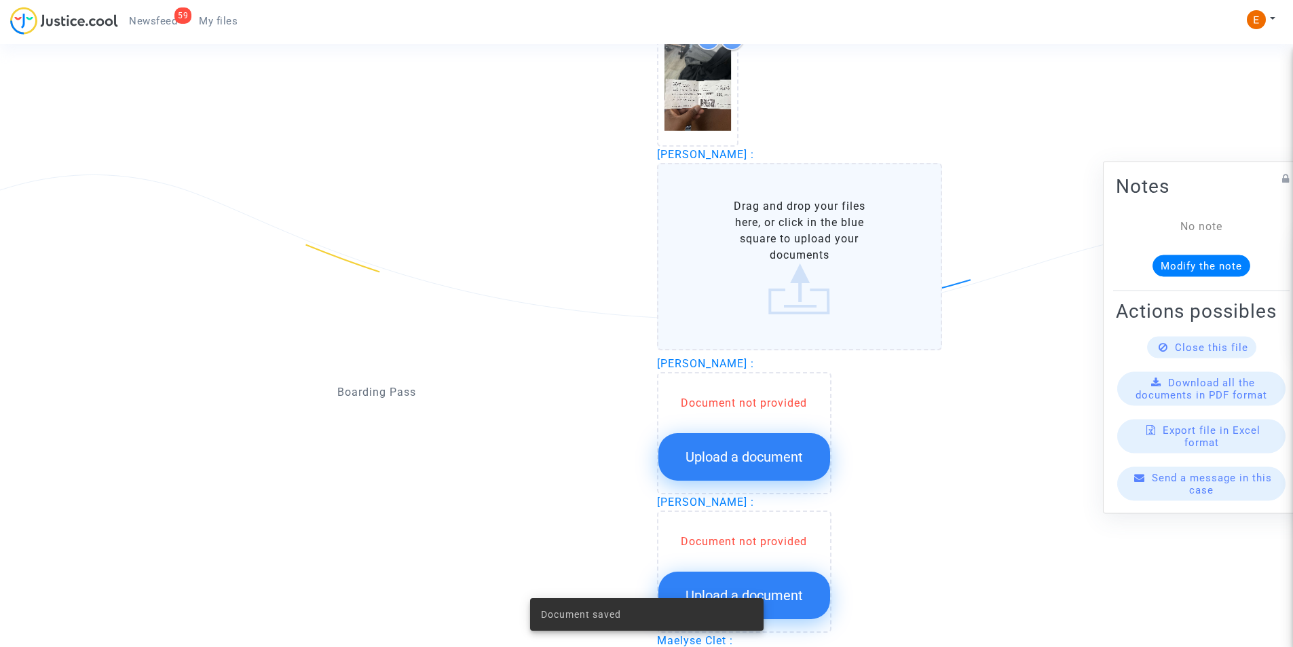
click at [755, 250] on label "Drag and drop your files here, or click in the blue square to upload your docum…" at bounding box center [800, 256] width 286 height 187
click at [0, 0] on input "Drag and drop your files here, or click in the blue square to upload your docum…" at bounding box center [0, 0] width 0 height 0
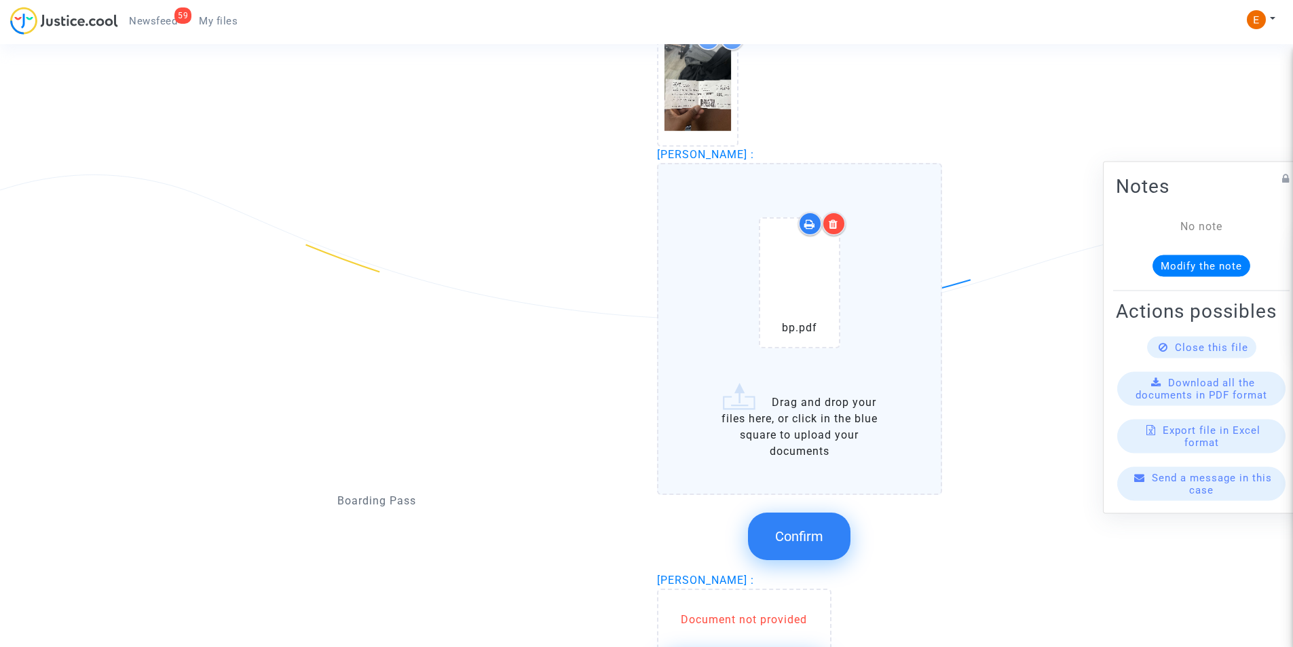
click at [798, 529] on span "Confirm" at bounding box center [799, 536] width 48 height 16
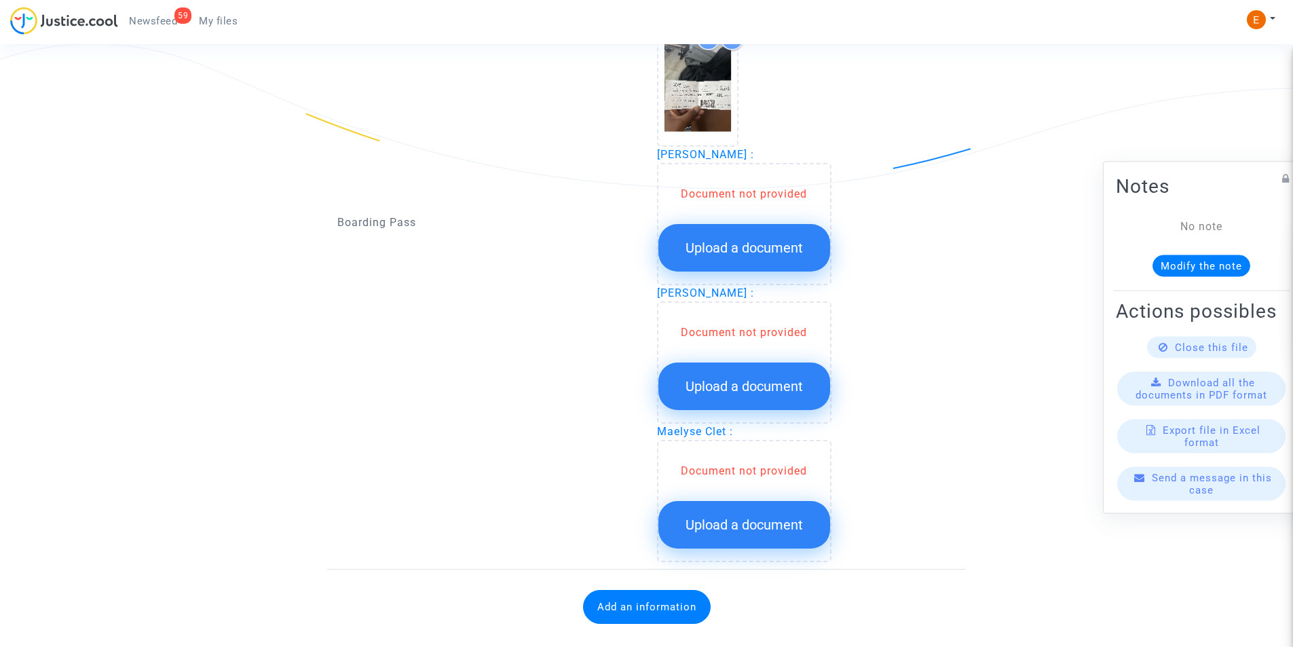
scroll to position [1764, 0]
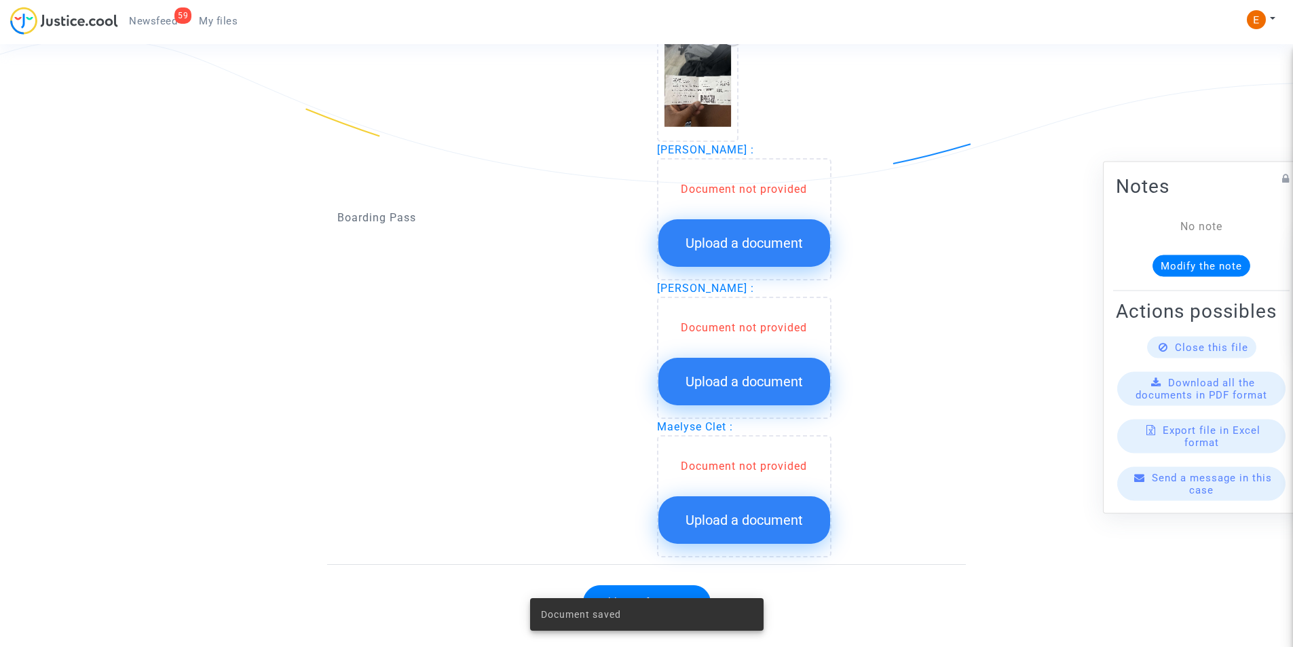
click at [734, 241] on span "Upload a document" at bounding box center [743, 243] width 117 height 16
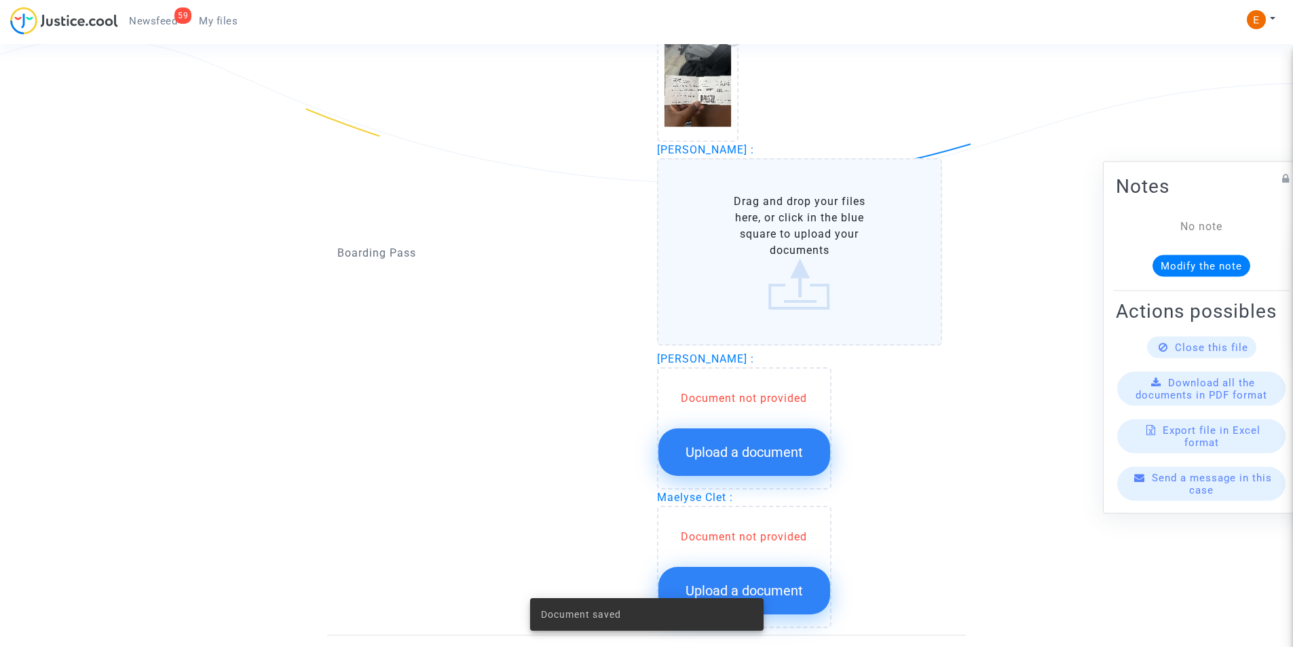
click at [731, 252] on label "Drag and drop your files here, or click in the blue square to upload your docum…" at bounding box center [800, 251] width 286 height 187
click at [0, 0] on input "Drag and drop your files here, or click in the blue square to upload your docum…" at bounding box center [0, 0] width 0 height 0
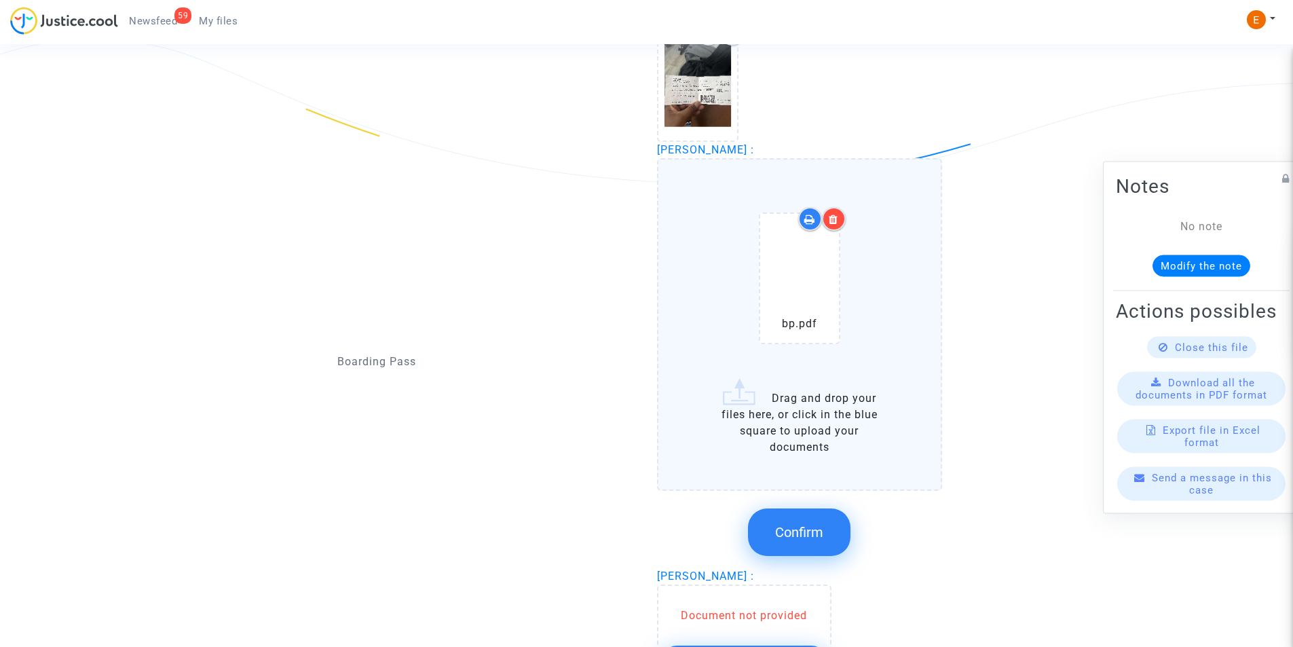
click at [790, 530] on span "Confirm" at bounding box center [799, 532] width 48 height 16
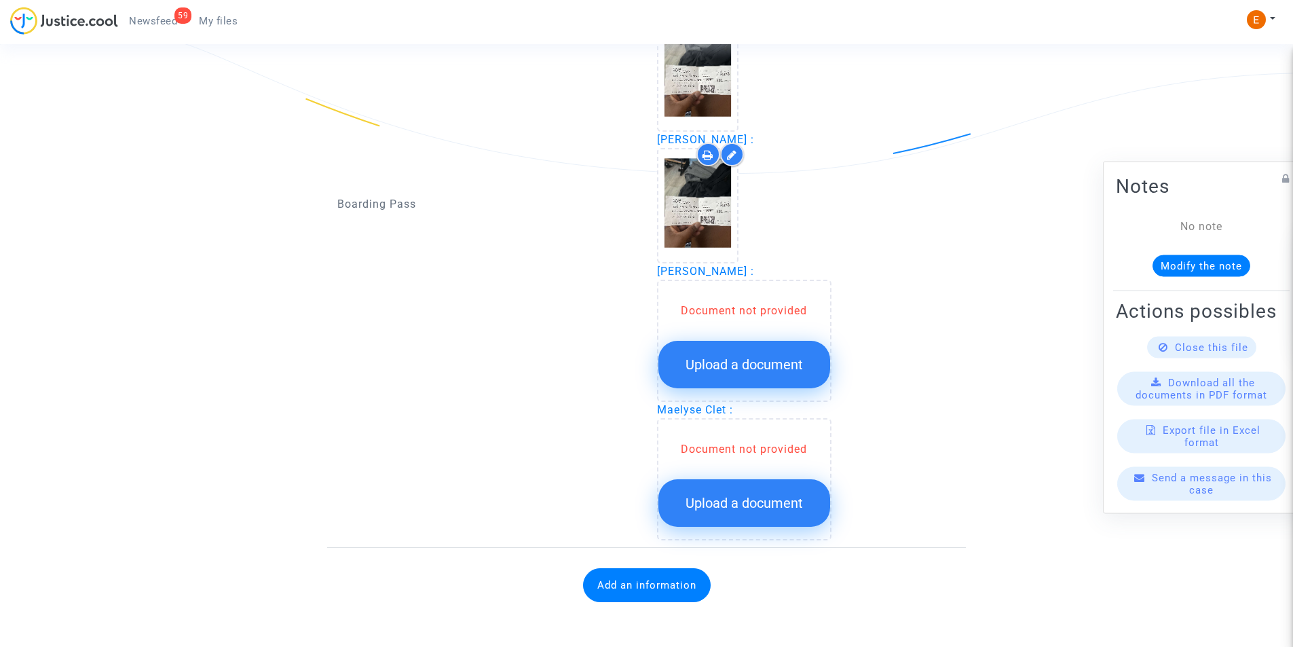
scroll to position [1778, 0]
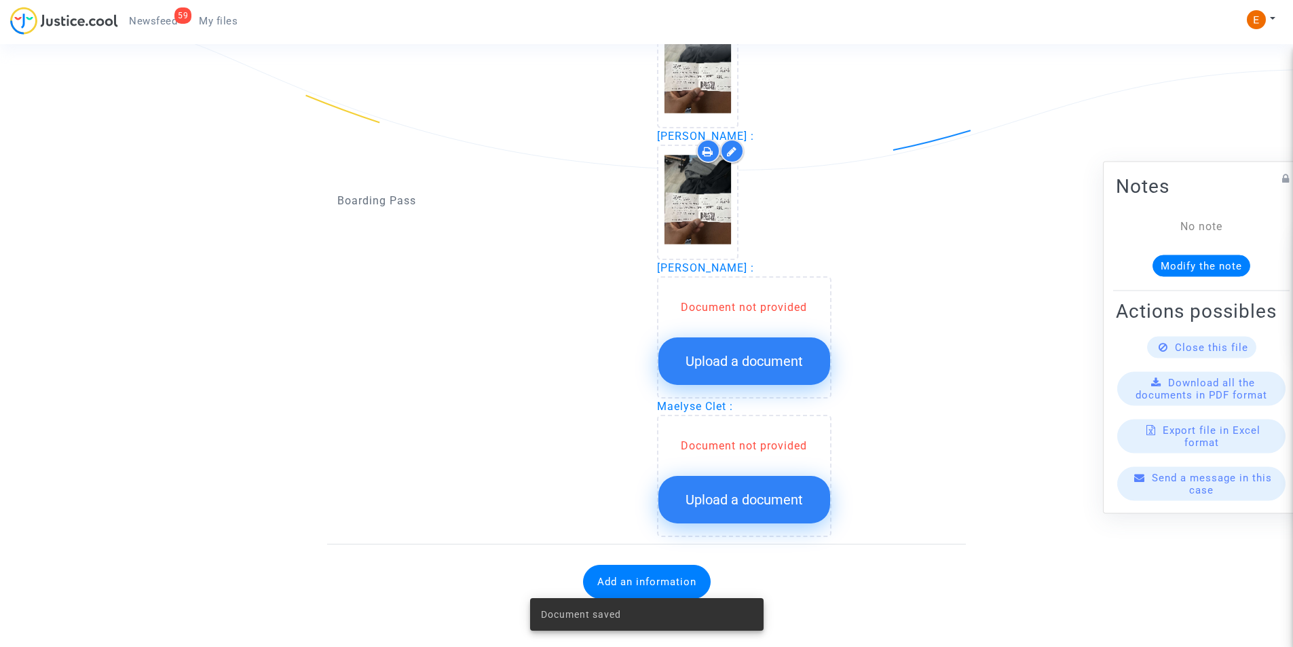
click at [727, 360] on span "Upload a document" at bounding box center [743, 361] width 117 height 16
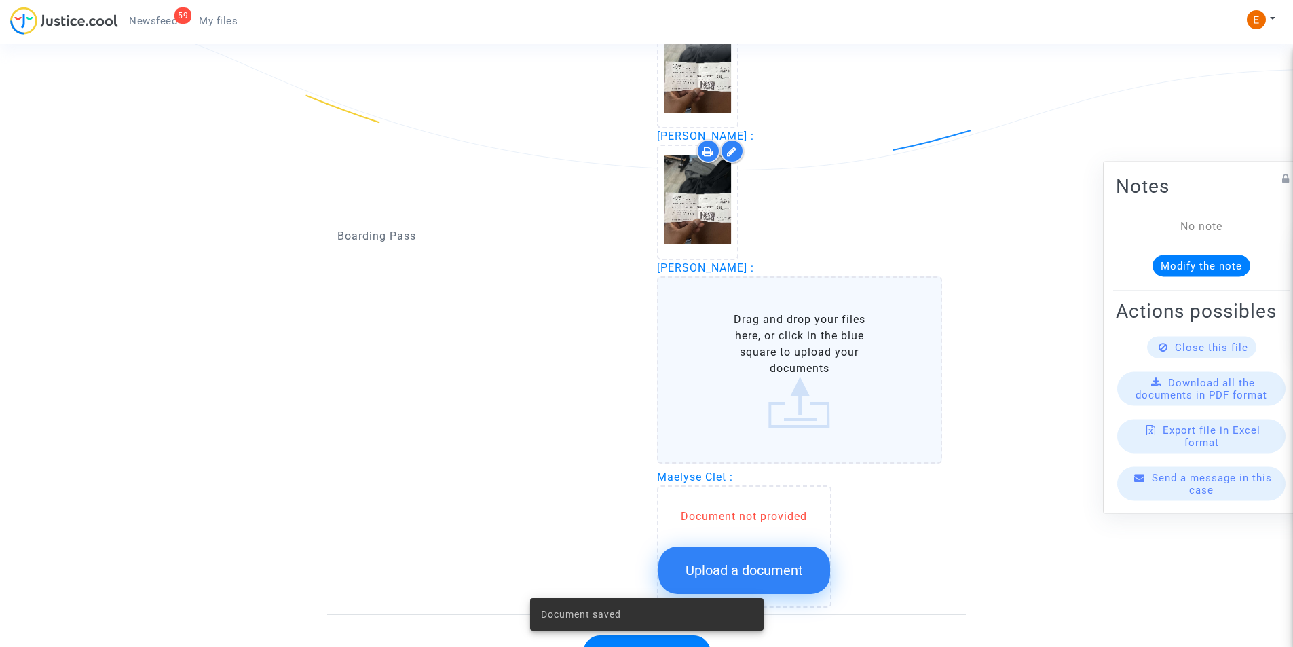
click at [740, 335] on label "Drag and drop your files here, or click in the blue square to upload your docum…" at bounding box center [800, 369] width 286 height 187
click at [0, 0] on input "Drag and drop your files here, or click in the blue square to upload your docum…" at bounding box center [0, 0] width 0 height 0
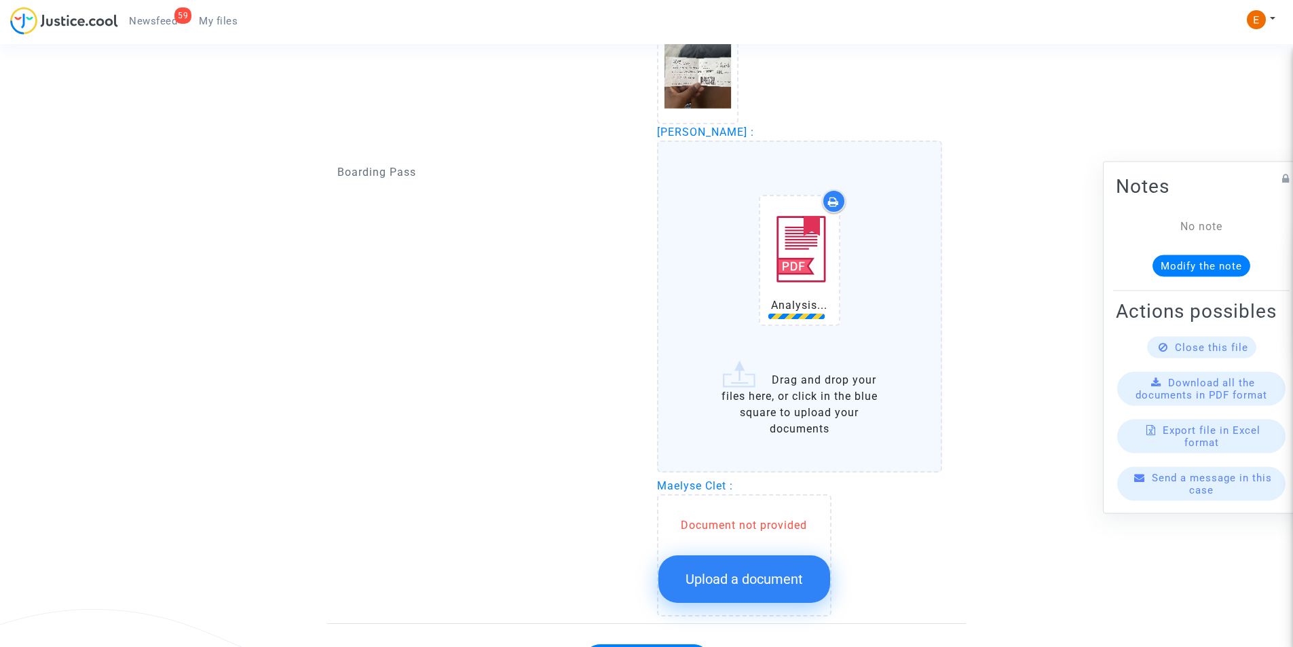
scroll to position [1981, 0]
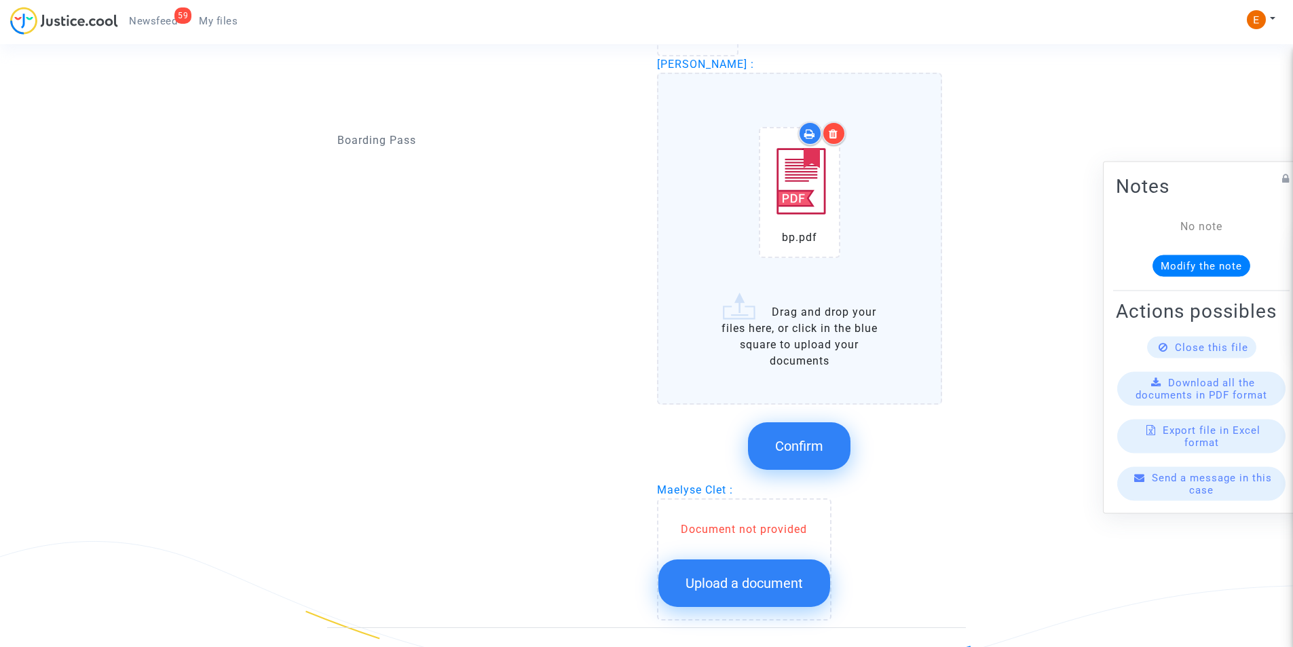
click at [803, 453] on span "Confirm" at bounding box center [799, 446] width 48 height 16
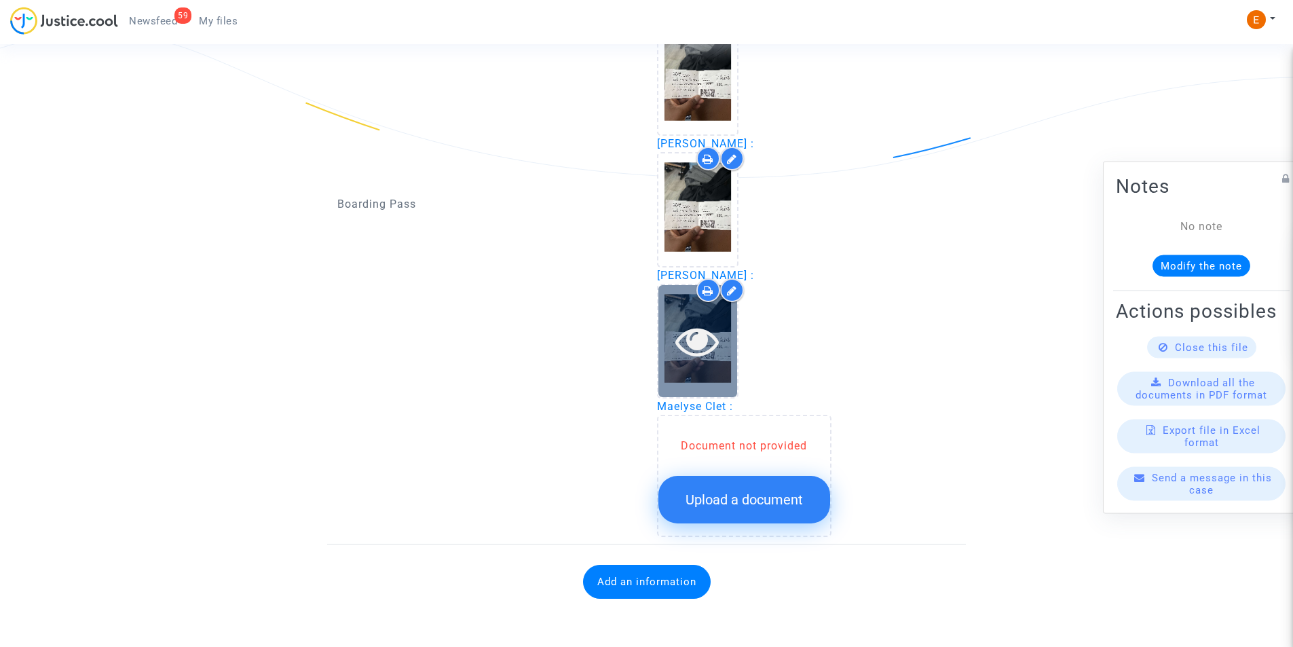
scroll to position [1770, 0]
click at [710, 494] on span "Upload a document" at bounding box center [743, 499] width 117 height 16
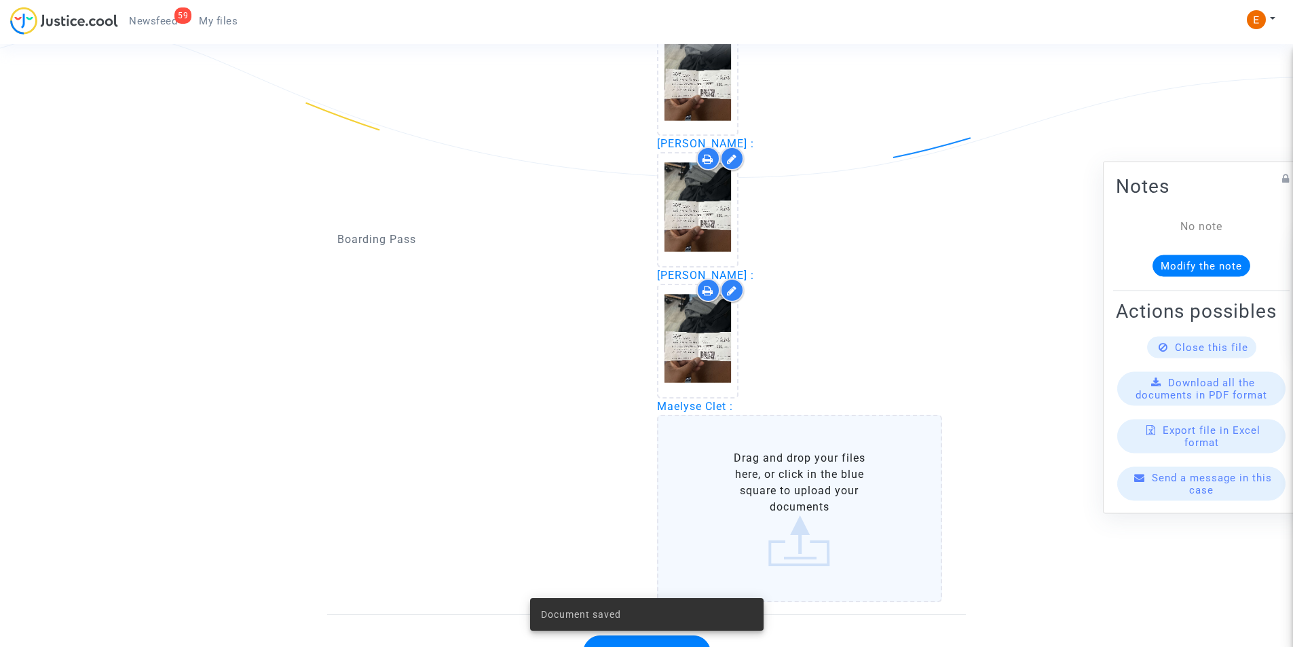
click at [725, 451] on label "Drag and drop your files here, or click in the blue square to upload your docum…" at bounding box center [800, 508] width 286 height 187
click at [0, 0] on input "Drag and drop your files here, or click in the blue square to upload your docum…" at bounding box center [0, 0] width 0 height 0
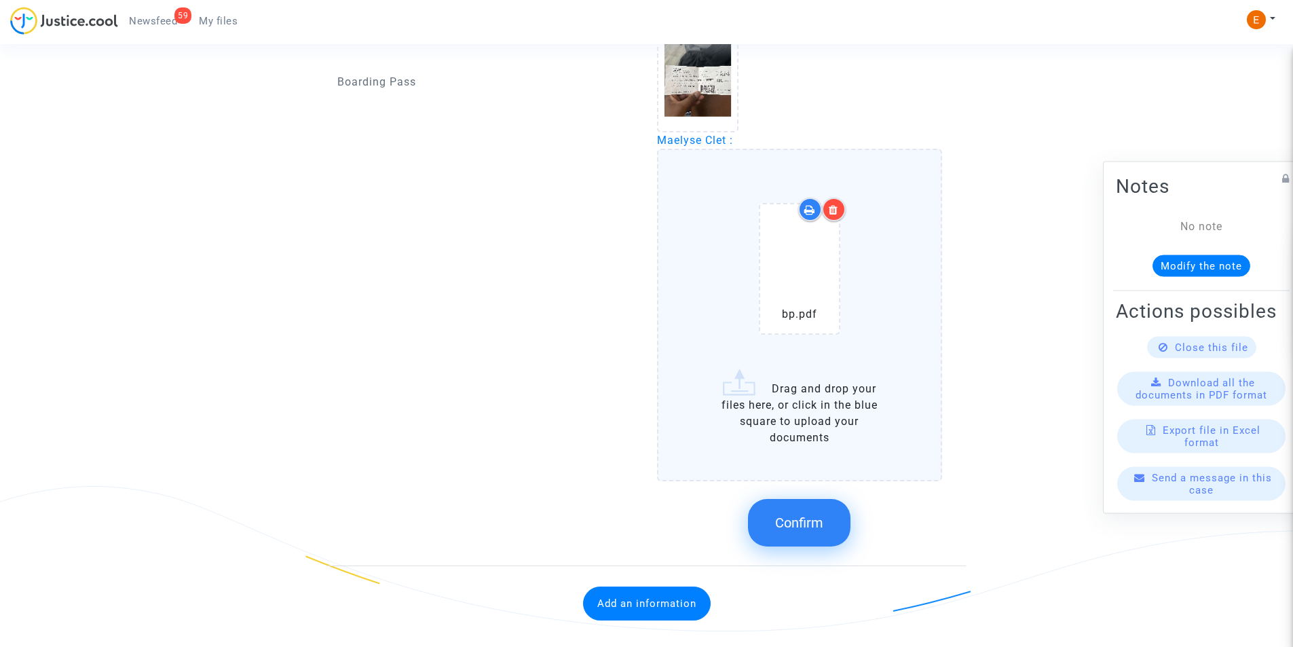
scroll to position [2042, 0]
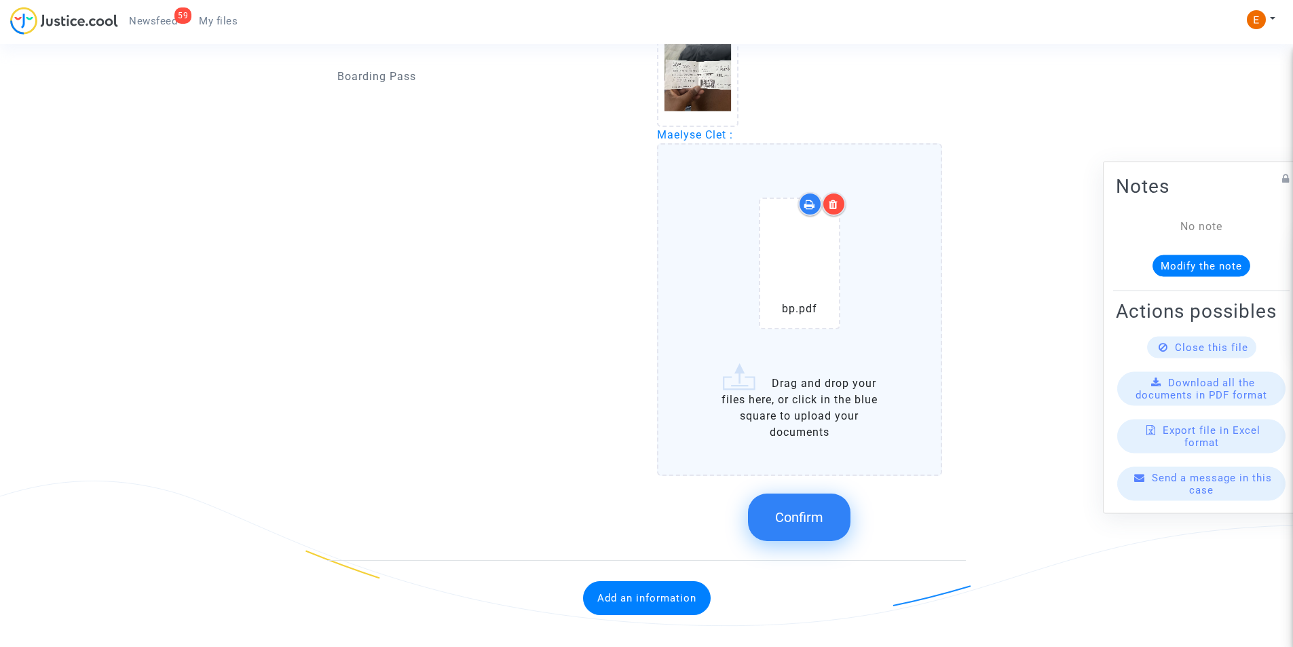
click at [835, 204] on icon at bounding box center [834, 204] width 10 height 11
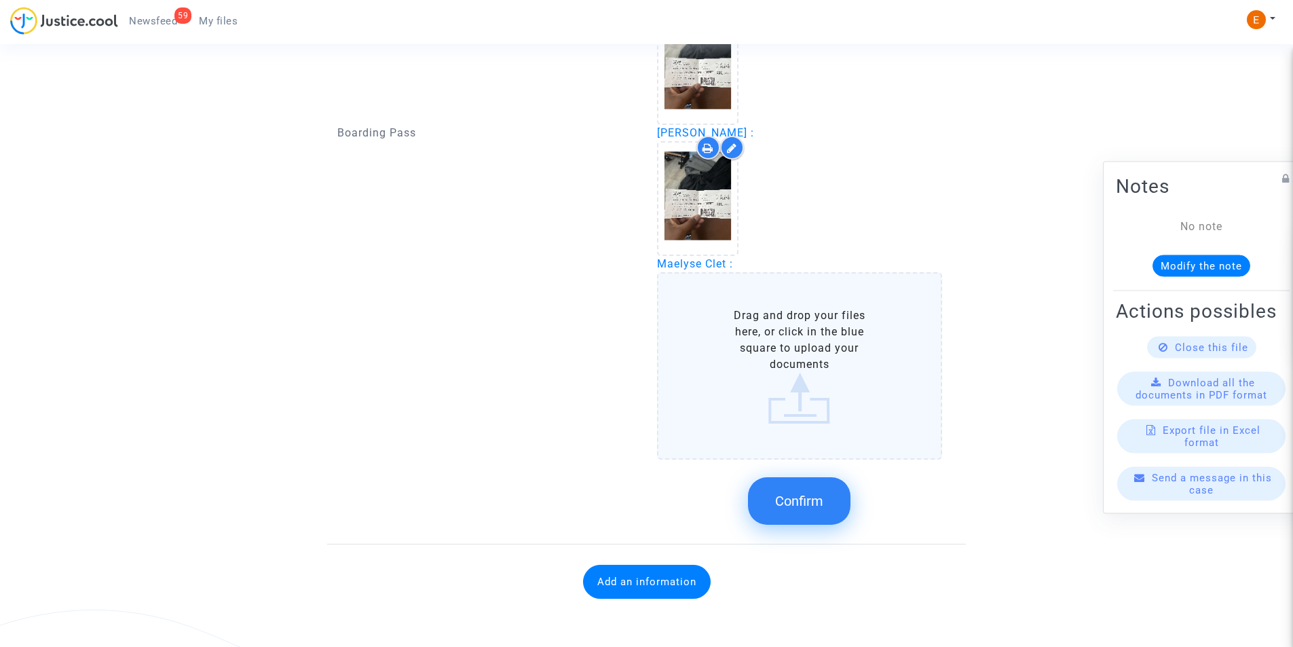
scroll to position [1913, 0]
click at [846, 319] on label "Drag and drop your files here, or click in the blue square to upload your docum…" at bounding box center [800, 365] width 286 height 187
click at [0, 0] on input "Drag and drop your files here, or click in the blue square to upload your docum…" at bounding box center [0, 0] width 0 height 0
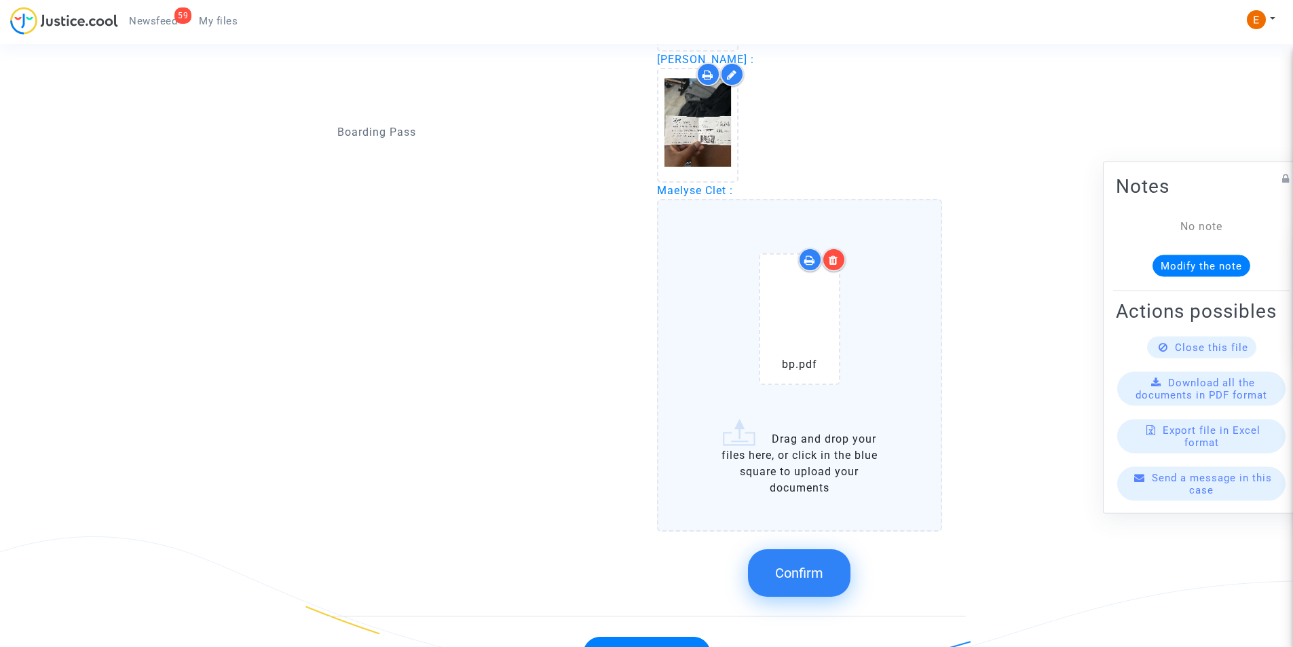
scroll to position [2042, 0]
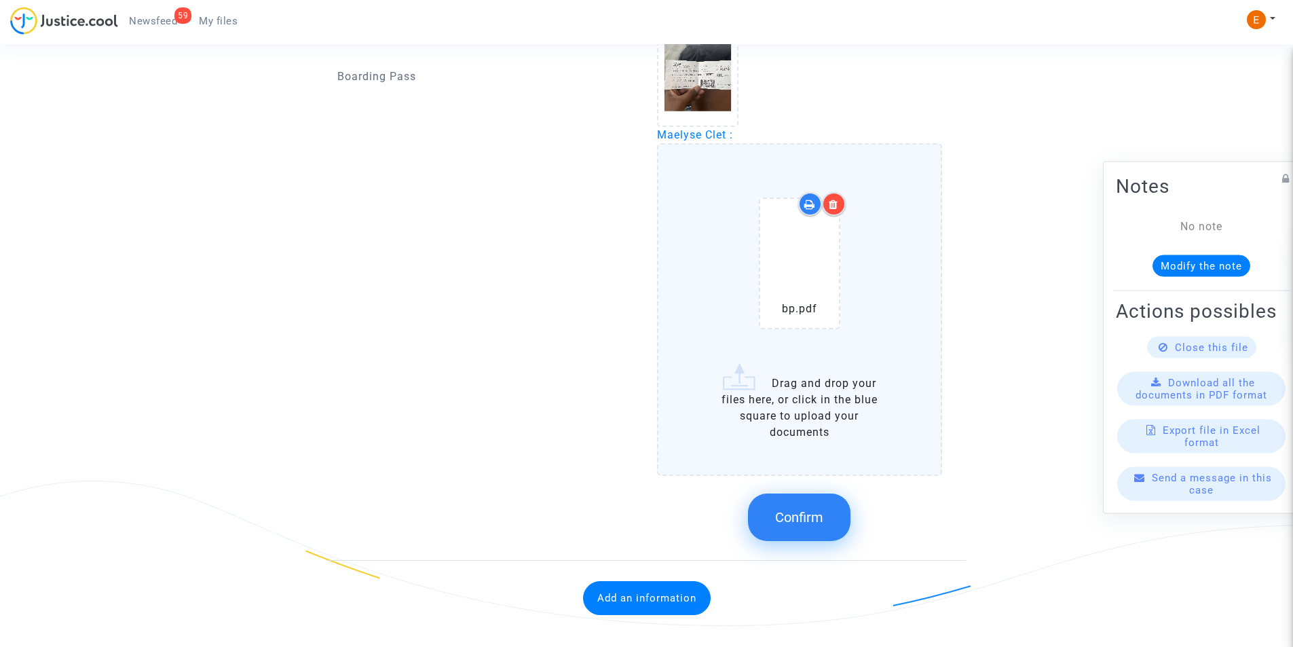
click at [774, 520] on button "Confirm" at bounding box center [799, 517] width 102 height 48
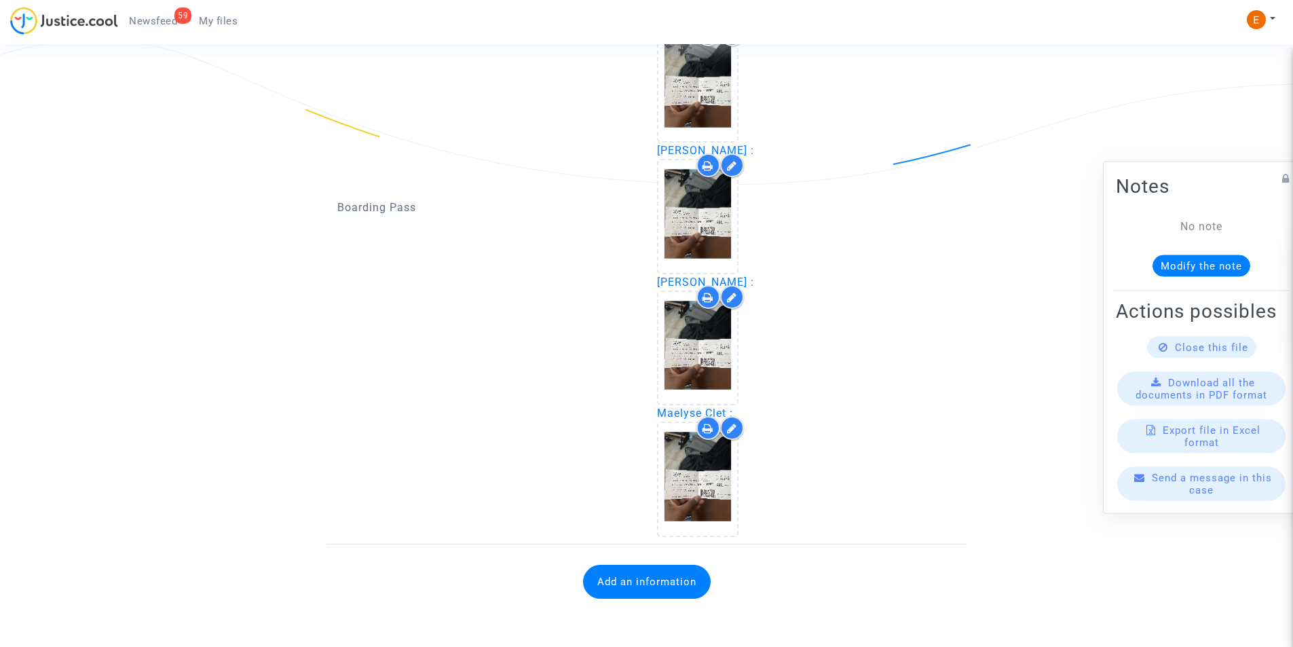
click at [627, 572] on button "Add an information" at bounding box center [647, 582] width 128 height 34
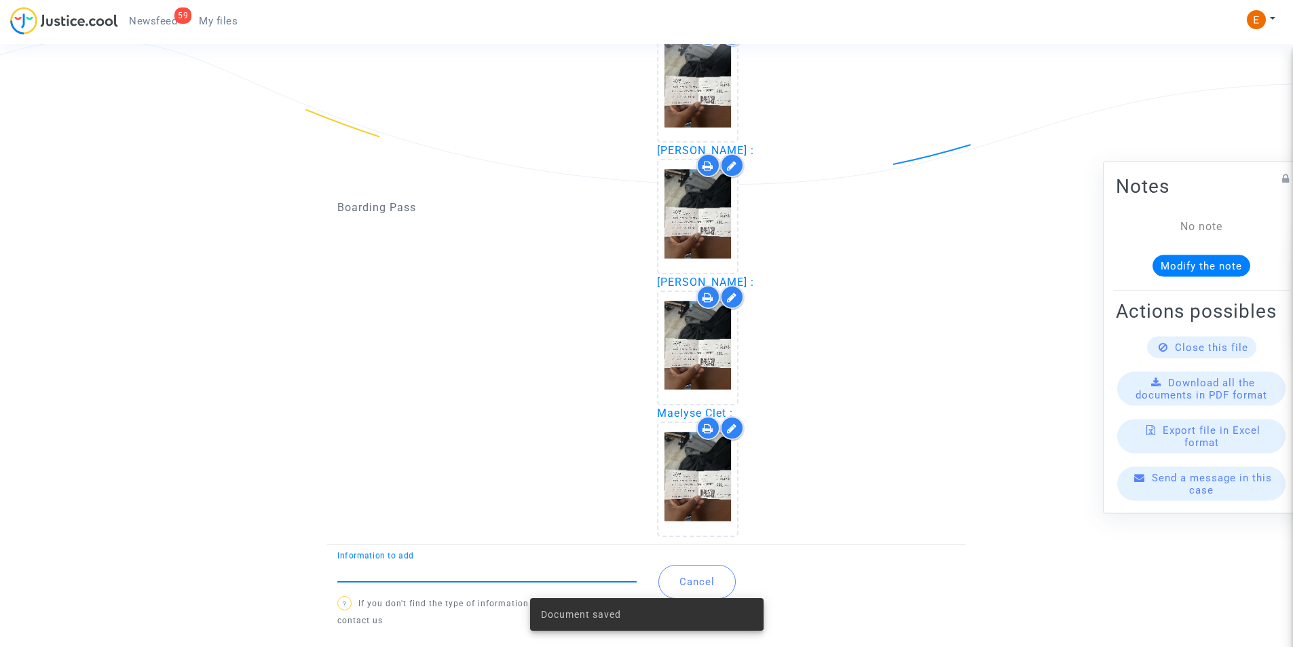
click at [468, 565] on input "Information to add" at bounding box center [486, 571] width 299 height 12
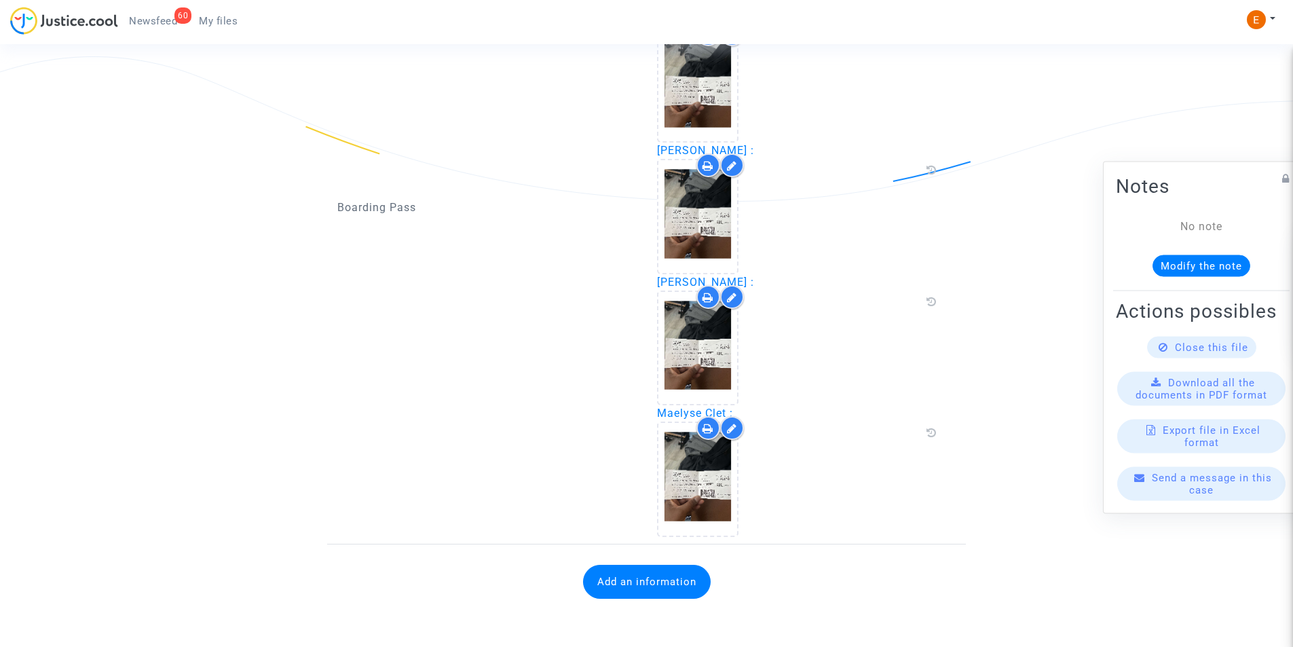
click at [641, 584] on button "Add an information" at bounding box center [647, 582] width 128 height 34
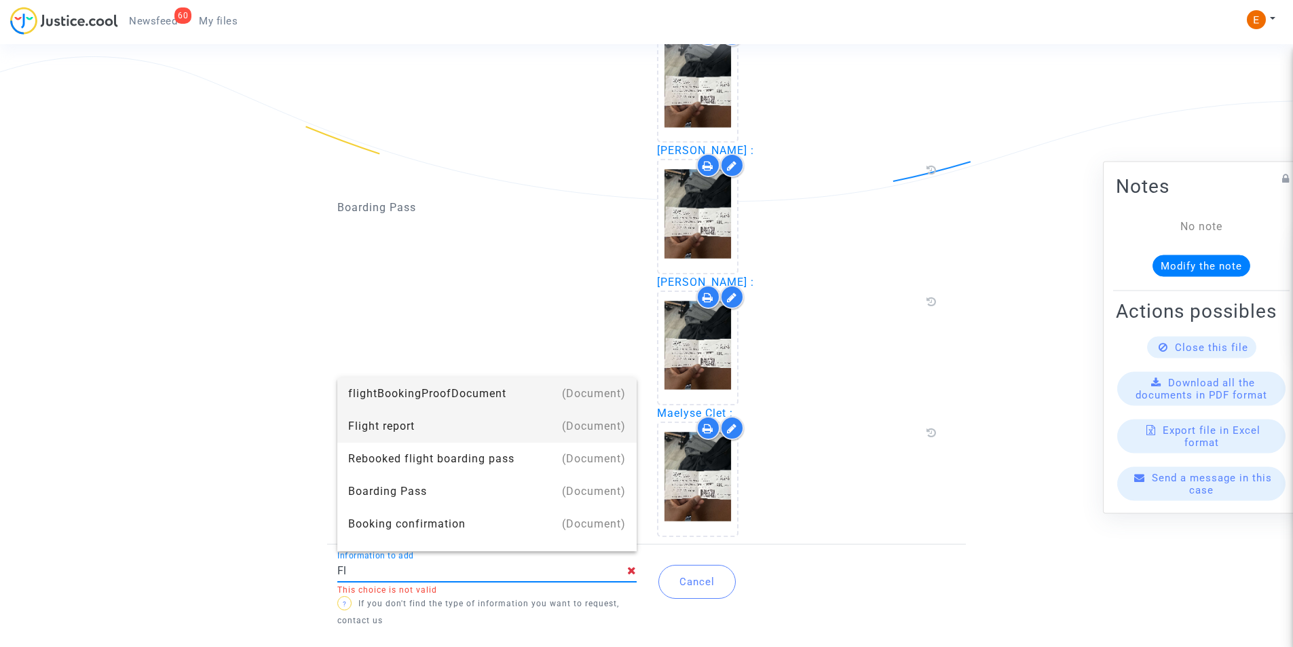
click at [356, 438] on div "Flight report" at bounding box center [487, 426] width 278 height 33
type input "Flight report"
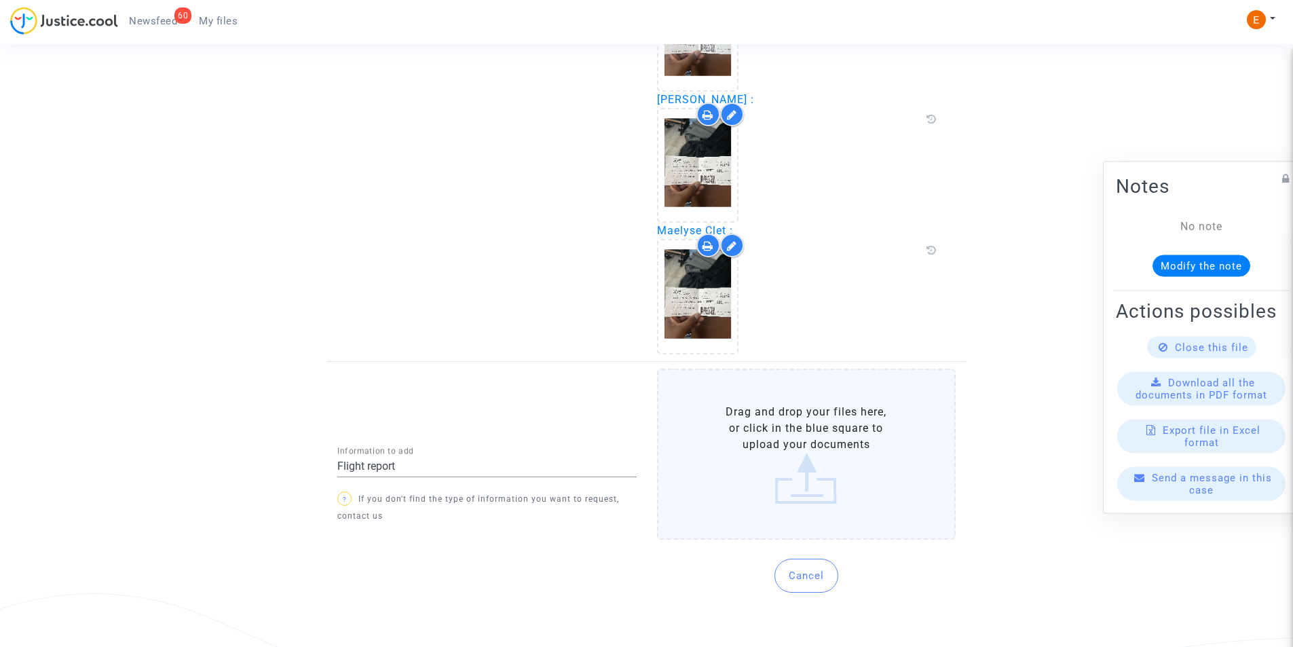
scroll to position [1930, 0]
click at [765, 466] on label "Drag and drop your files here, or click in the blue square to upload your docum…" at bounding box center [806, 453] width 299 height 171
click at [0, 0] on input "Drag and drop your files here, or click in the blue square to upload your docum…" at bounding box center [0, 0] width 0 height 0
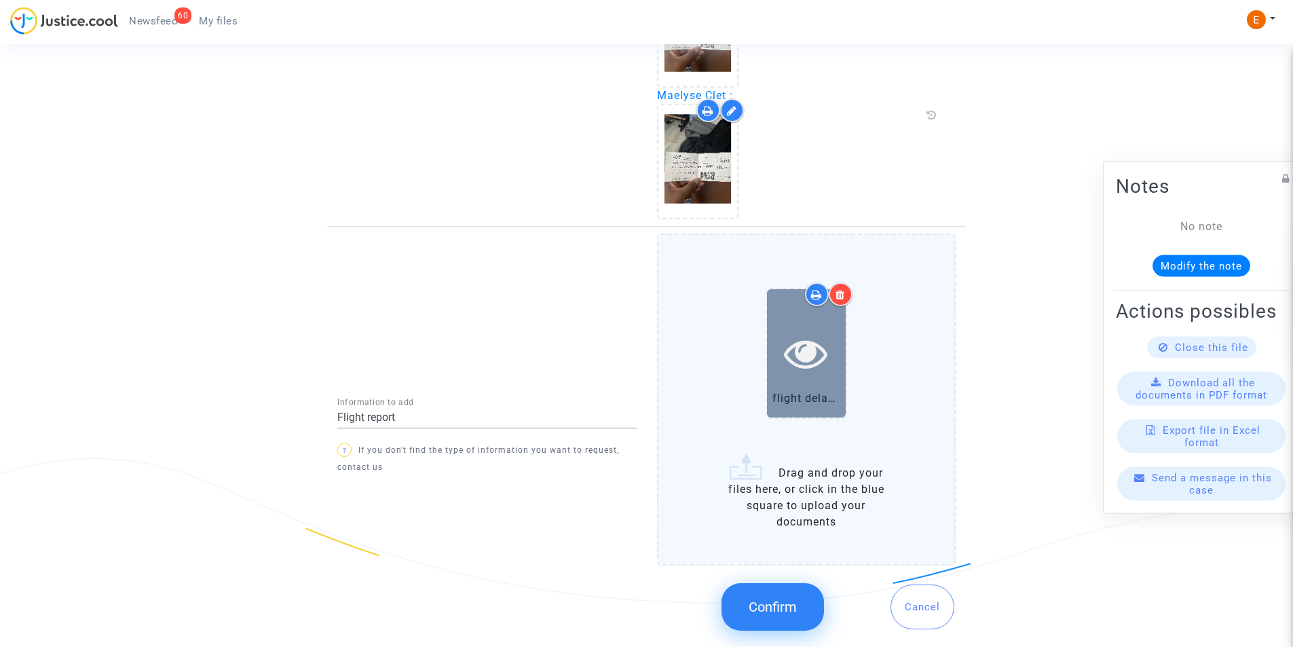
scroll to position [2066, 0]
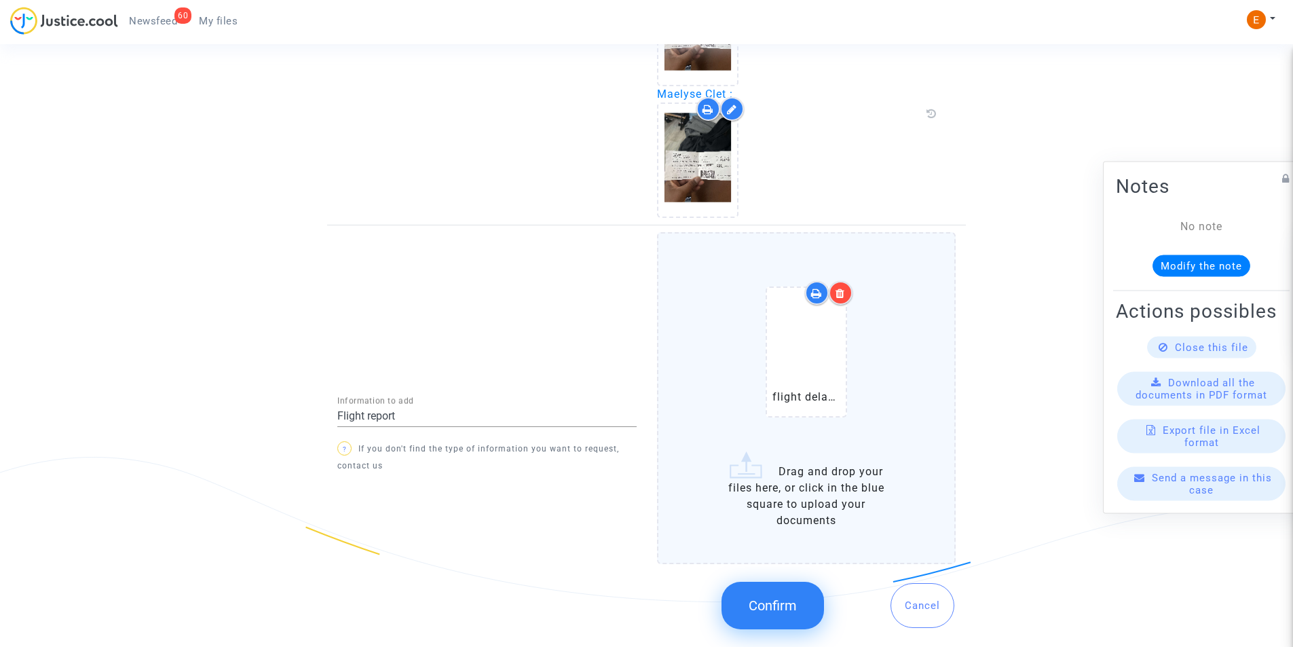
click at [791, 607] on span "Confirm" at bounding box center [772, 605] width 48 height 16
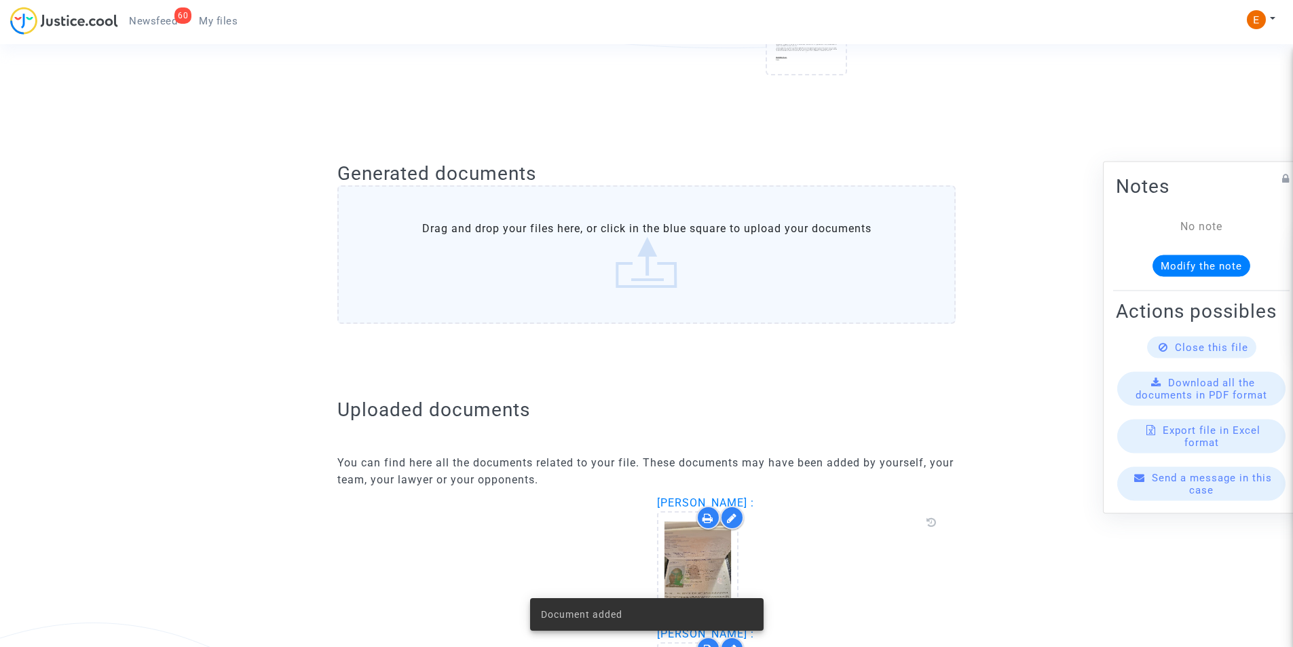
scroll to position [179, 0]
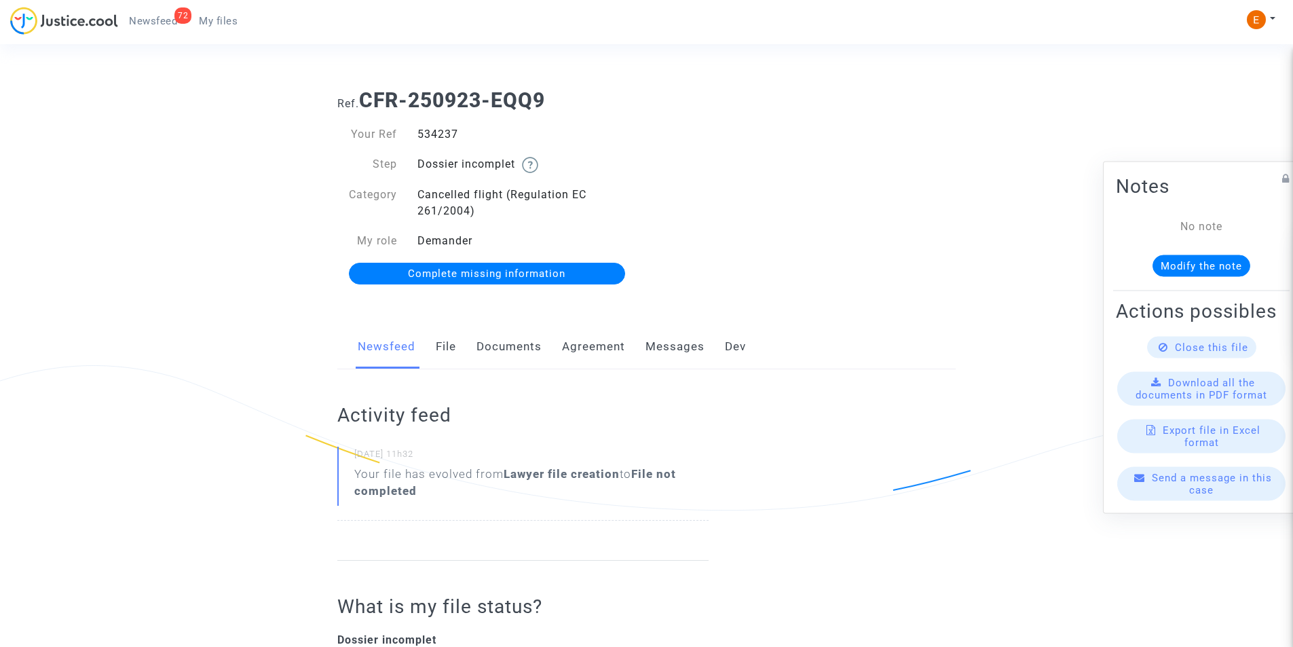
click at [519, 339] on link "Documents" at bounding box center [508, 346] width 65 height 45
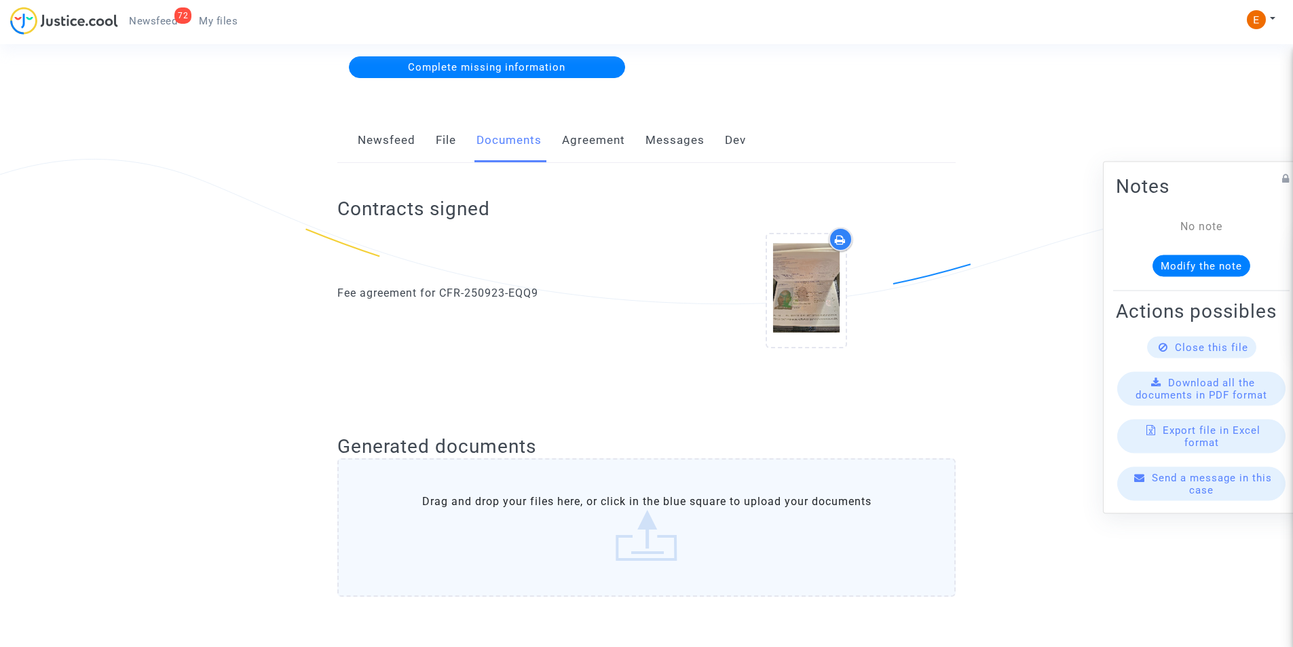
scroll to position [271, 0]
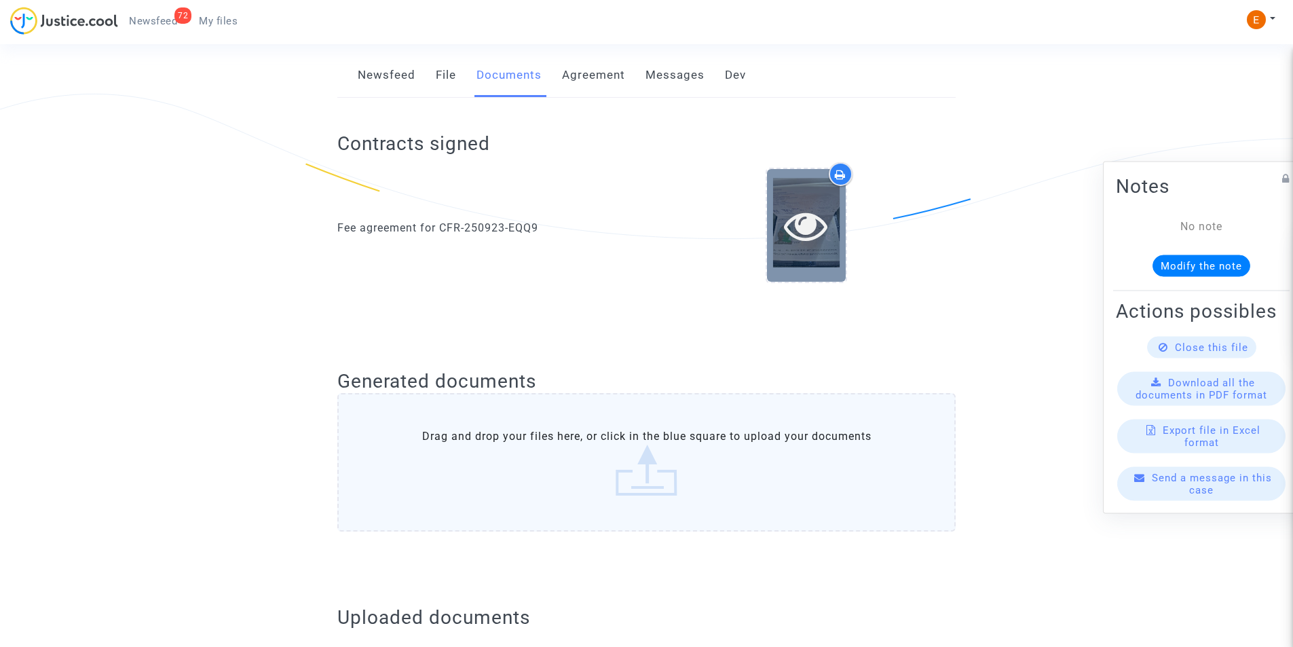
click at [807, 216] on icon at bounding box center [806, 225] width 44 height 43
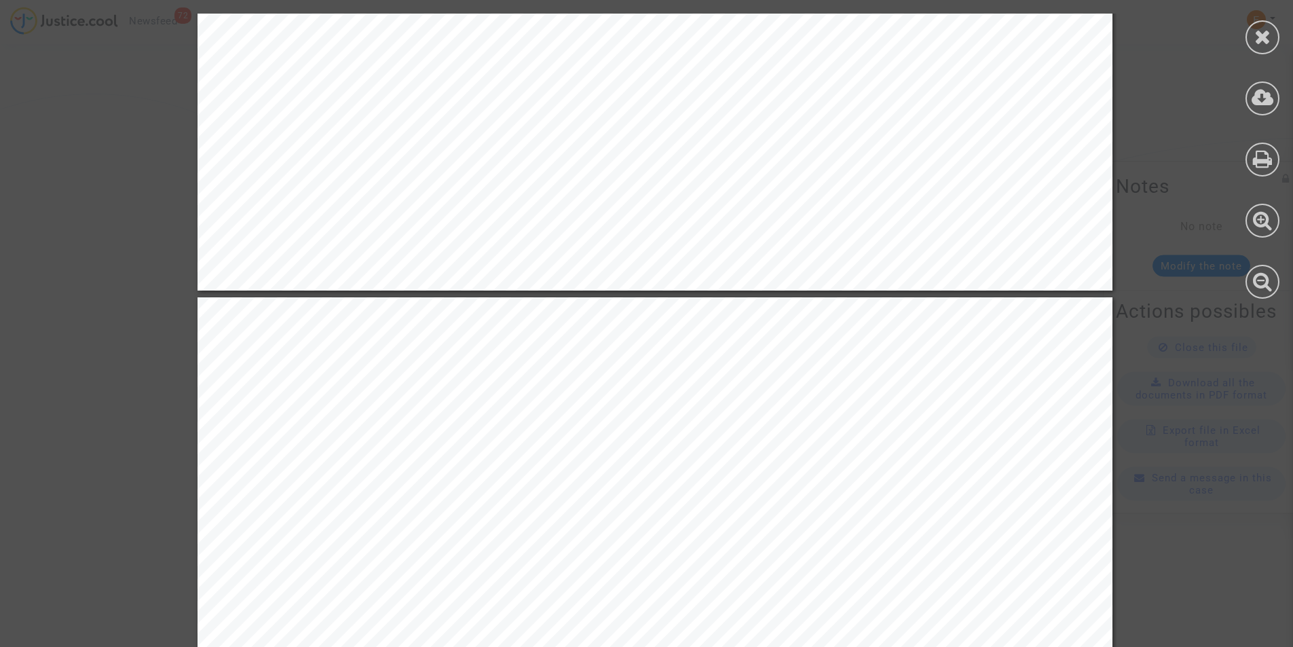
scroll to position [679, 0]
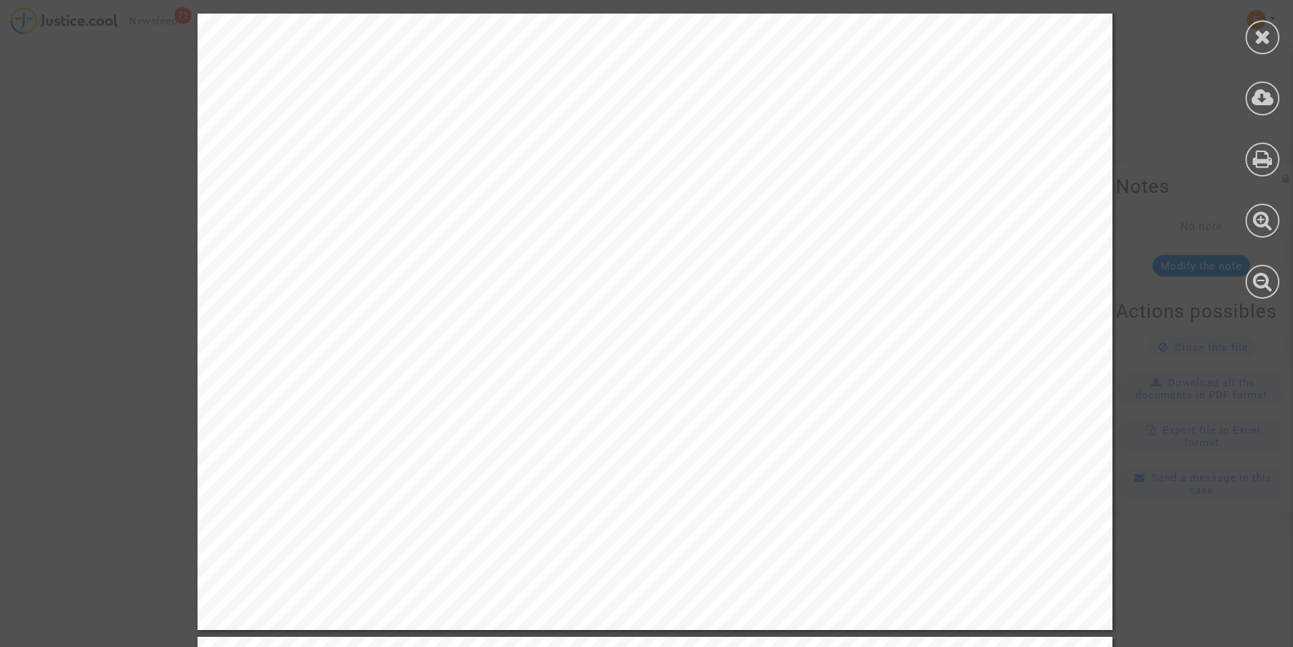
drag, startPoint x: 1264, startPoint y: 41, endPoint x: 1255, endPoint y: 44, distance: 8.8
click at [1264, 40] on icon at bounding box center [1262, 36] width 17 height 20
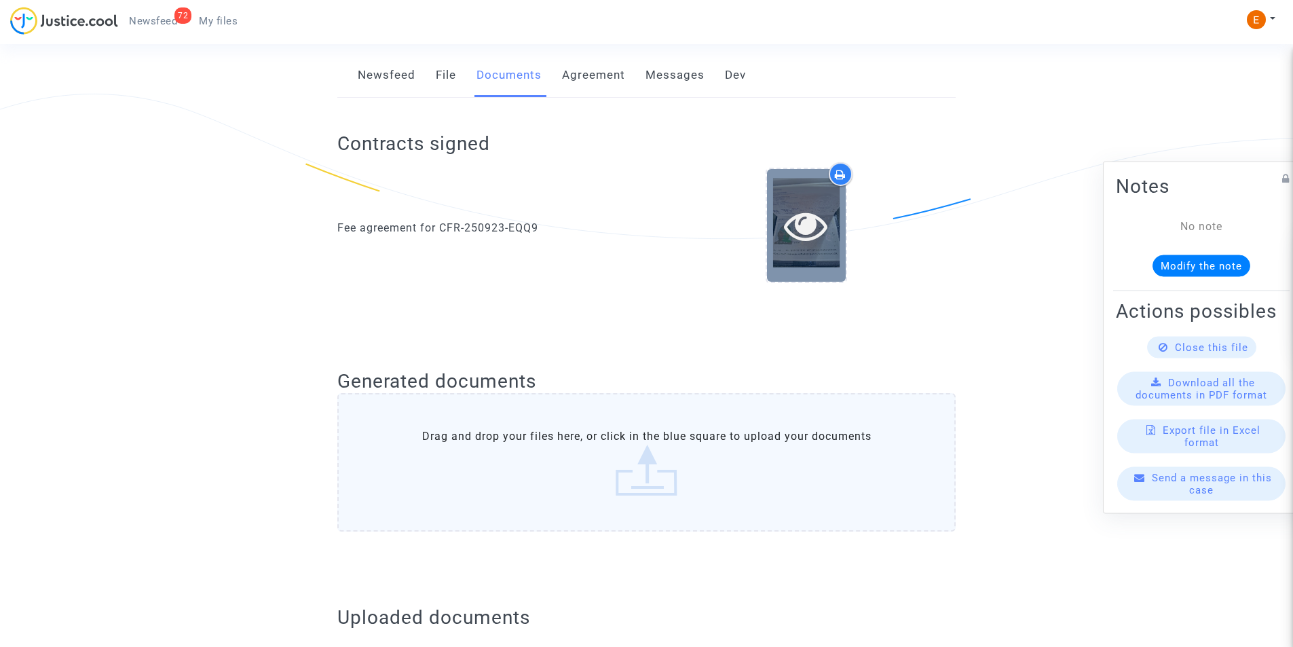
click at [799, 210] on icon at bounding box center [806, 225] width 44 height 43
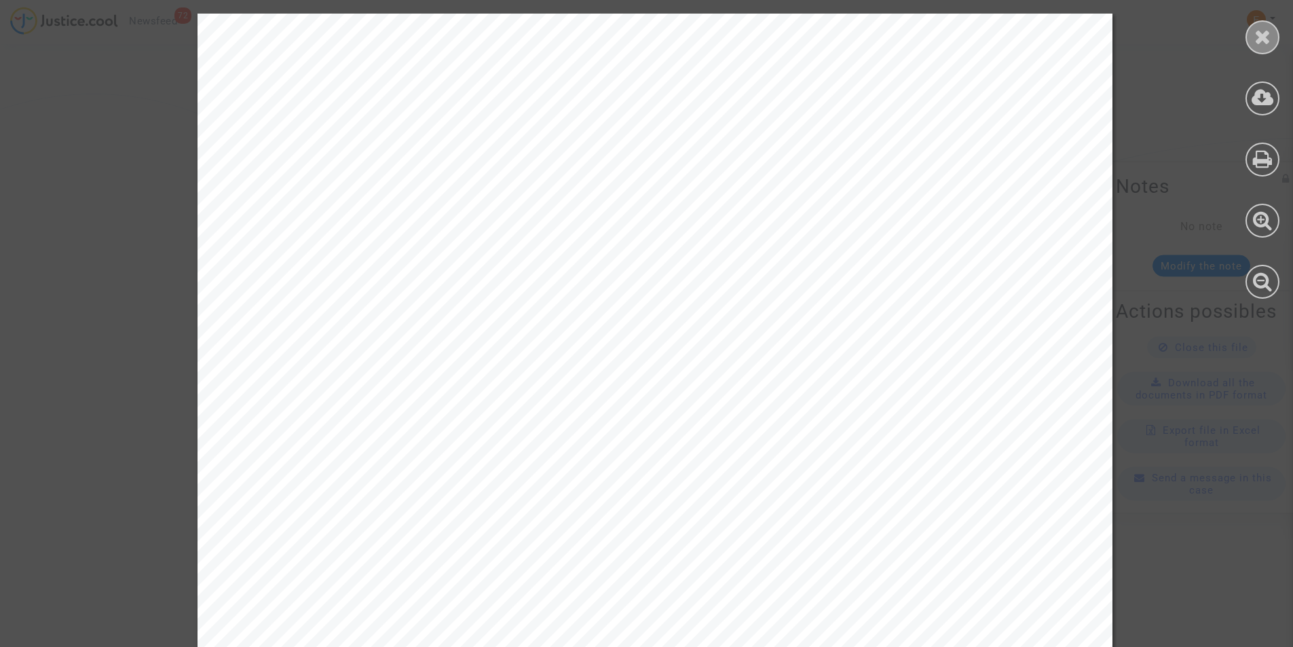
click at [1250, 37] on div at bounding box center [1262, 37] width 34 height 34
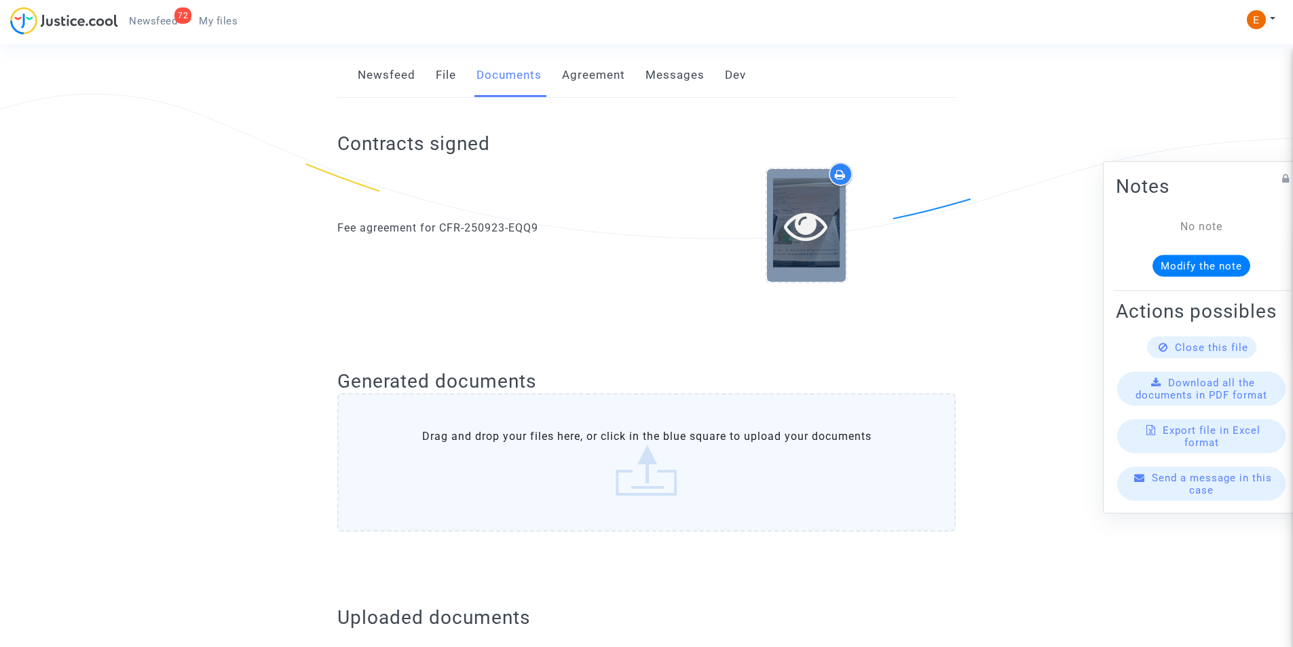
drag, startPoint x: 782, startPoint y: 214, endPoint x: 812, endPoint y: 206, distance: 31.1
click at [812, 206] on icon at bounding box center [806, 225] width 44 height 43
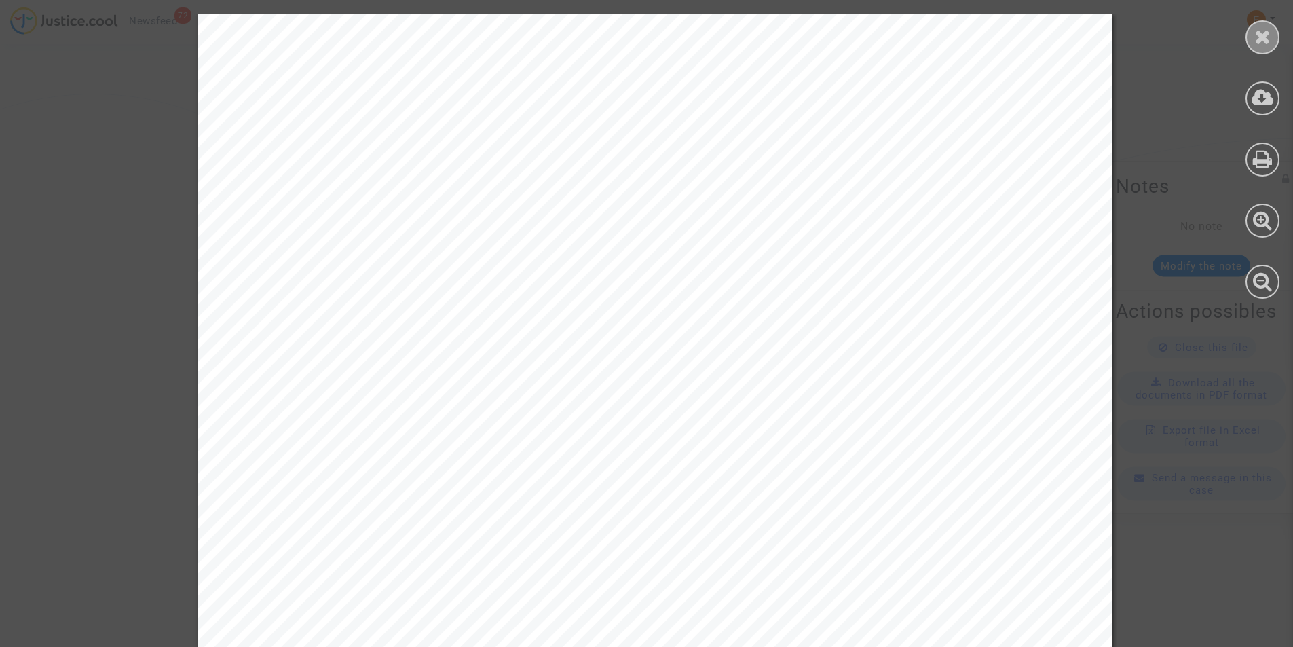
click at [1266, 35] on icon at bounding box center [1262, 36] width 17 height 20
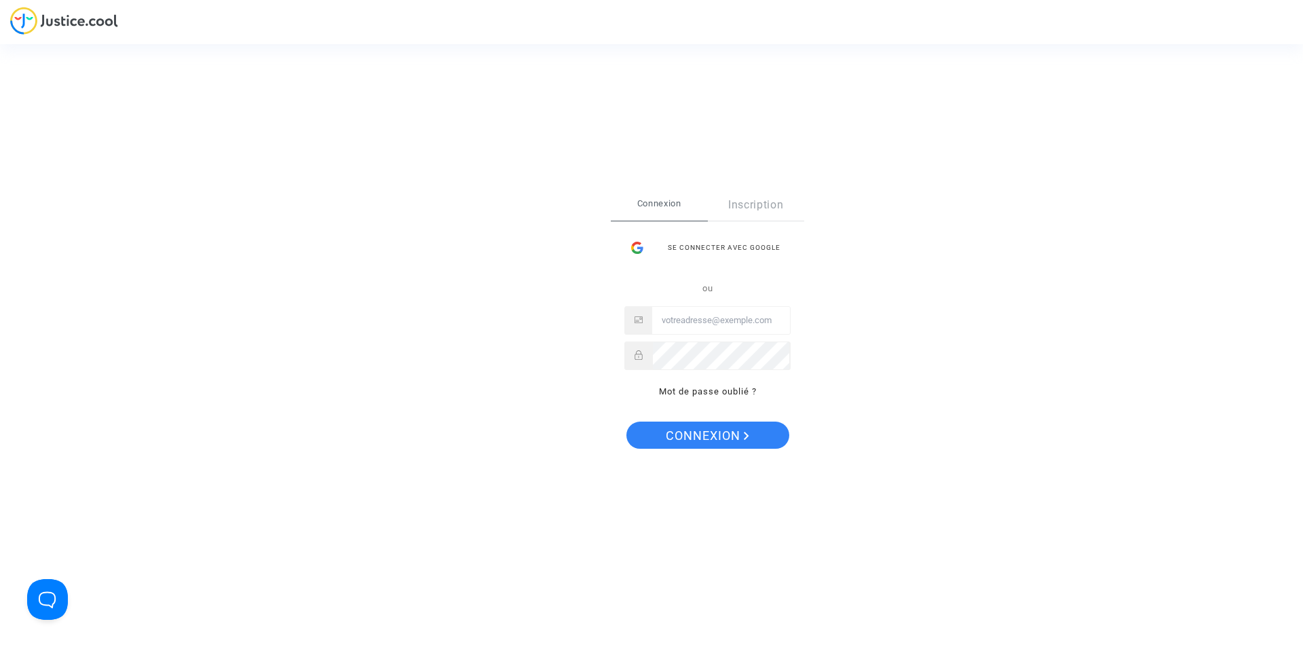
click at [706, 246] on div "Se connecter avec Google" at bounding box center [707, 247] width 166 height 27
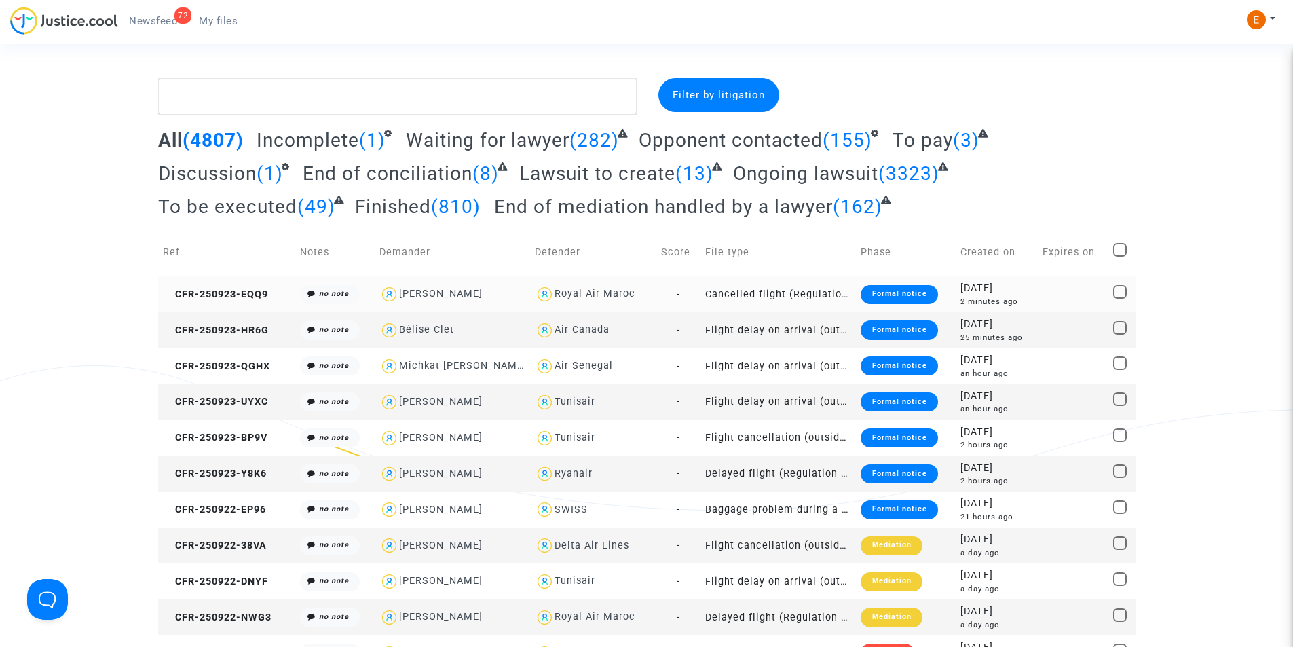
click at [914, 295] on div "Formal notice" at bounding box center [898, 294] width 77 height 19
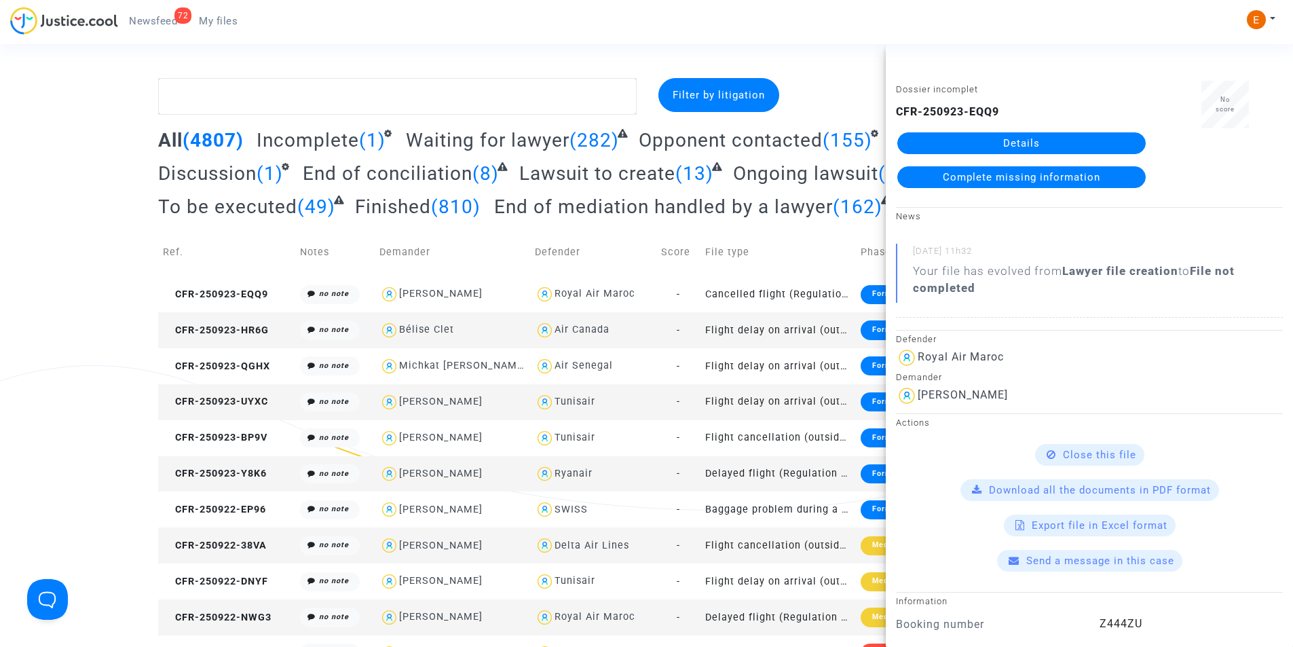
click at [1026, 140] on link "Details" at bounding box center [1021, 143] width 248 height 22
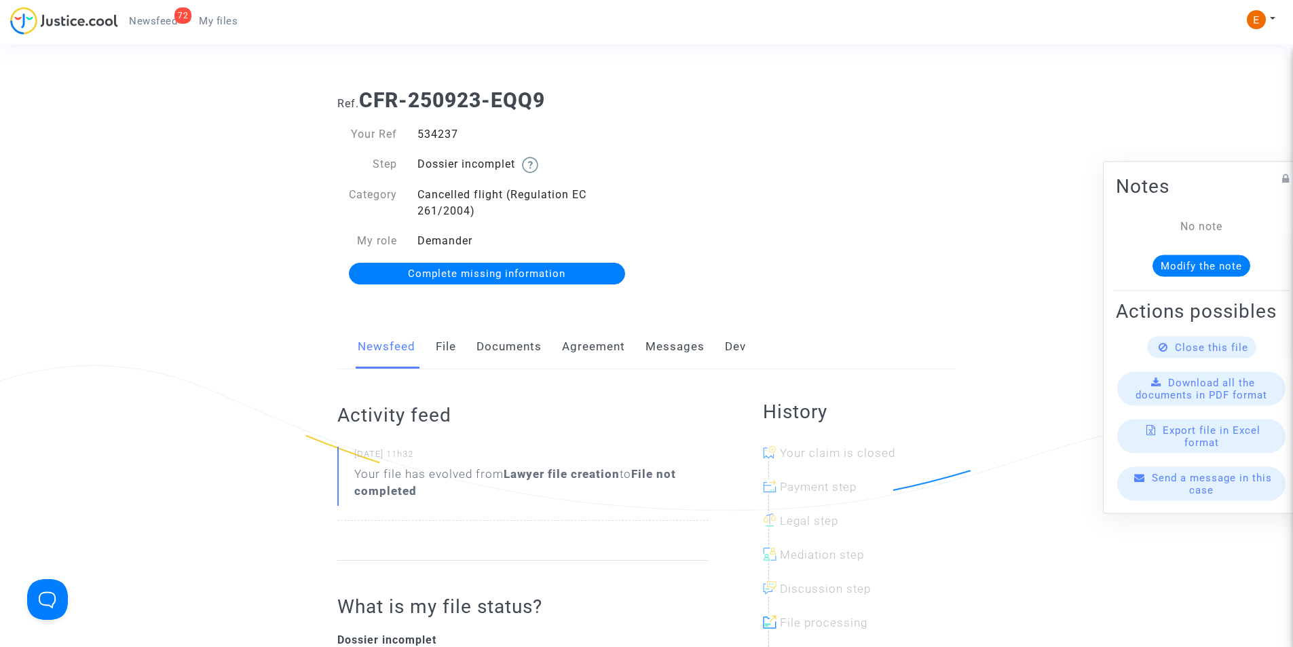
click at [504, 343] on link "Documents" at bounding box center [508, 346] width 65 height 45
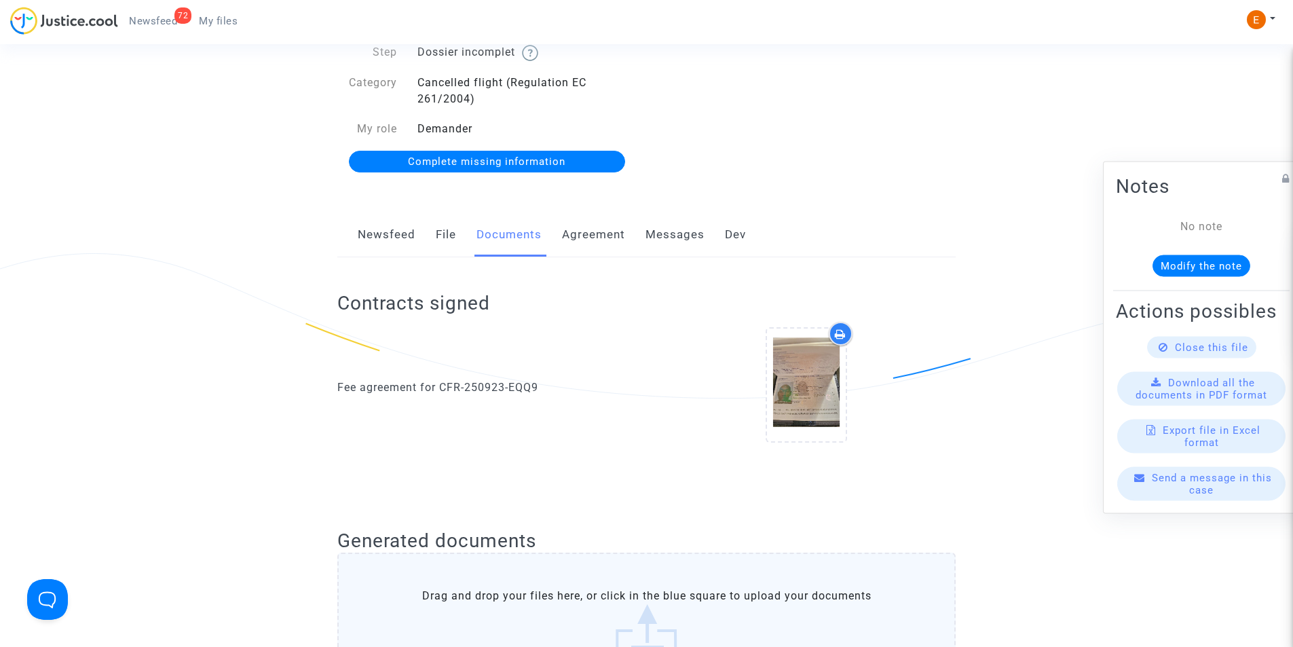
scroll to position [136, 0]
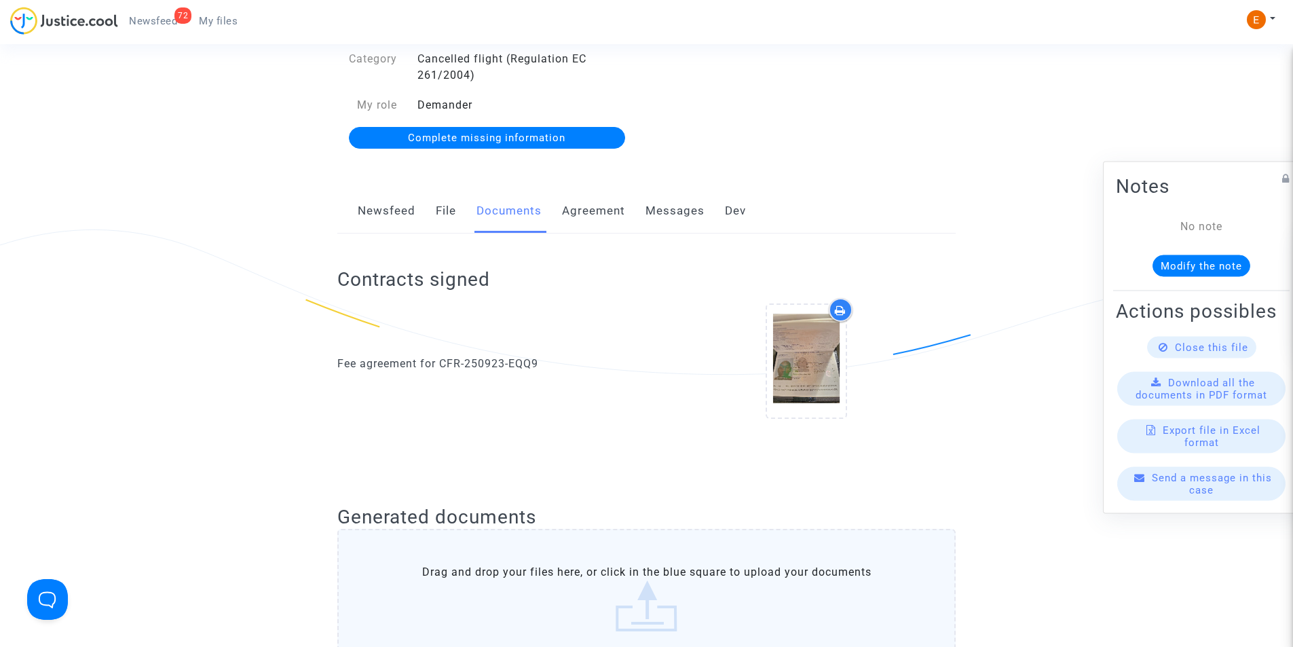
click at [1209, 353] on span "Close this file" at bounding box center [1211, 347] width 73 height 12
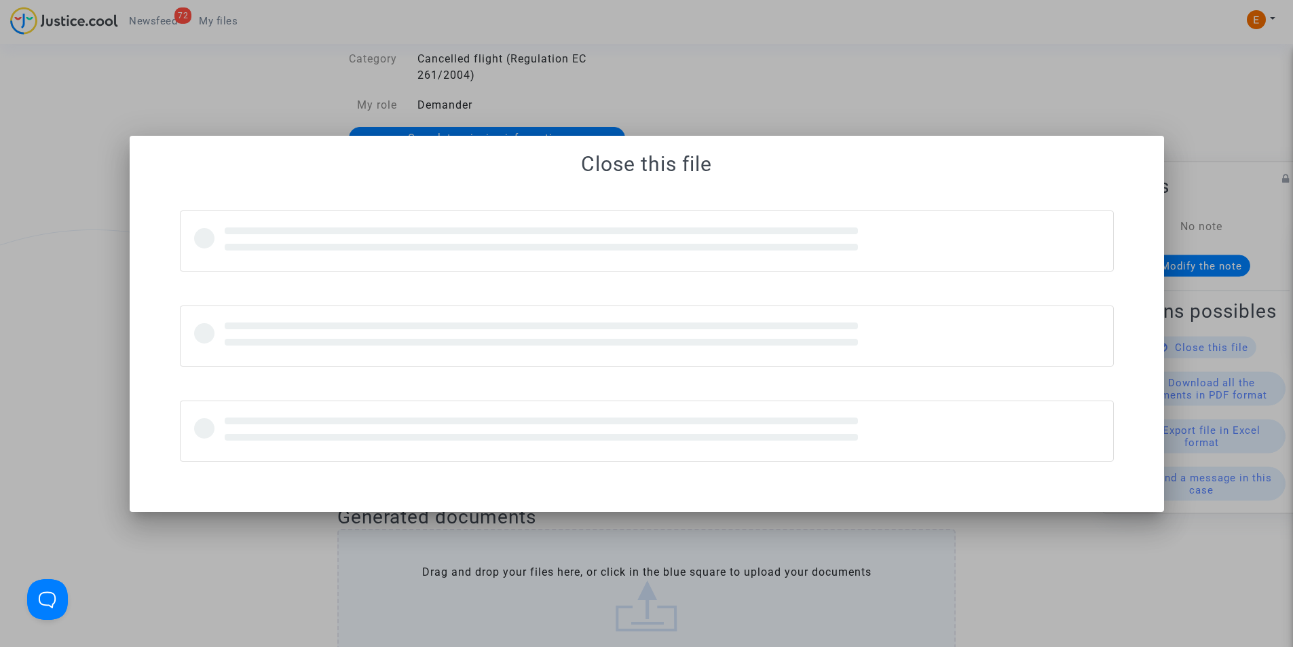
scroll to position [0, 0]
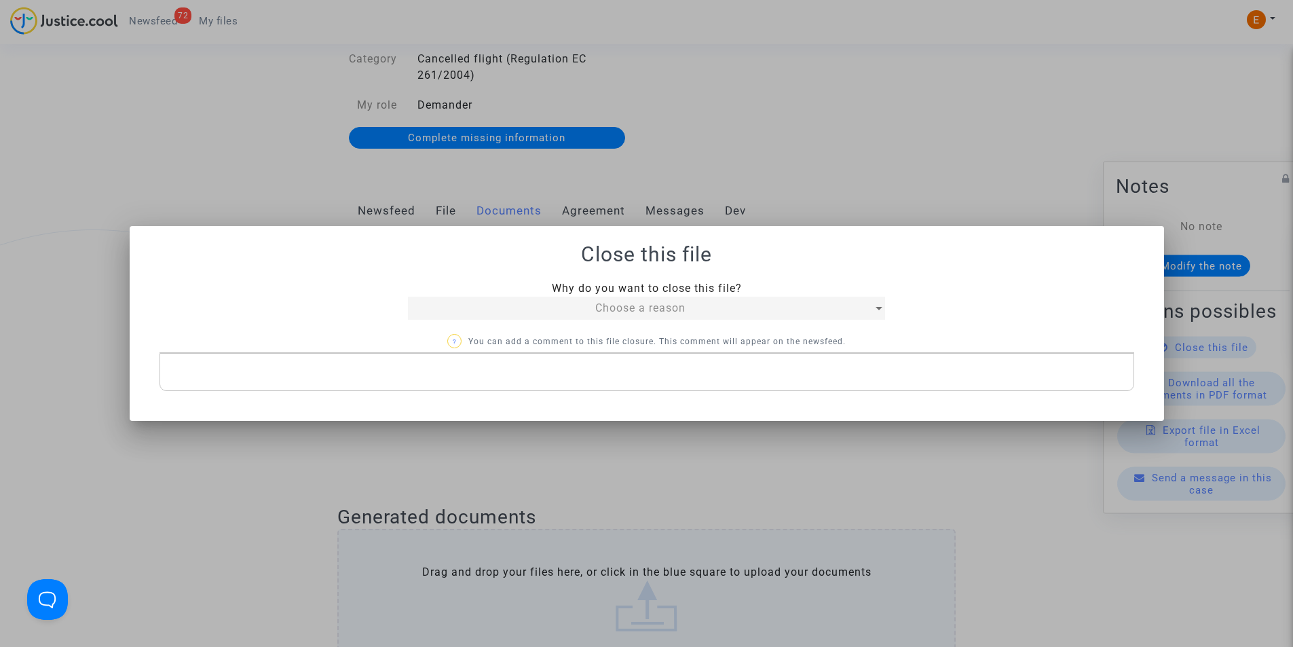
click at [757, 315] on div "Choose a reason" at bounding box center [640, 308] width 465 height 16
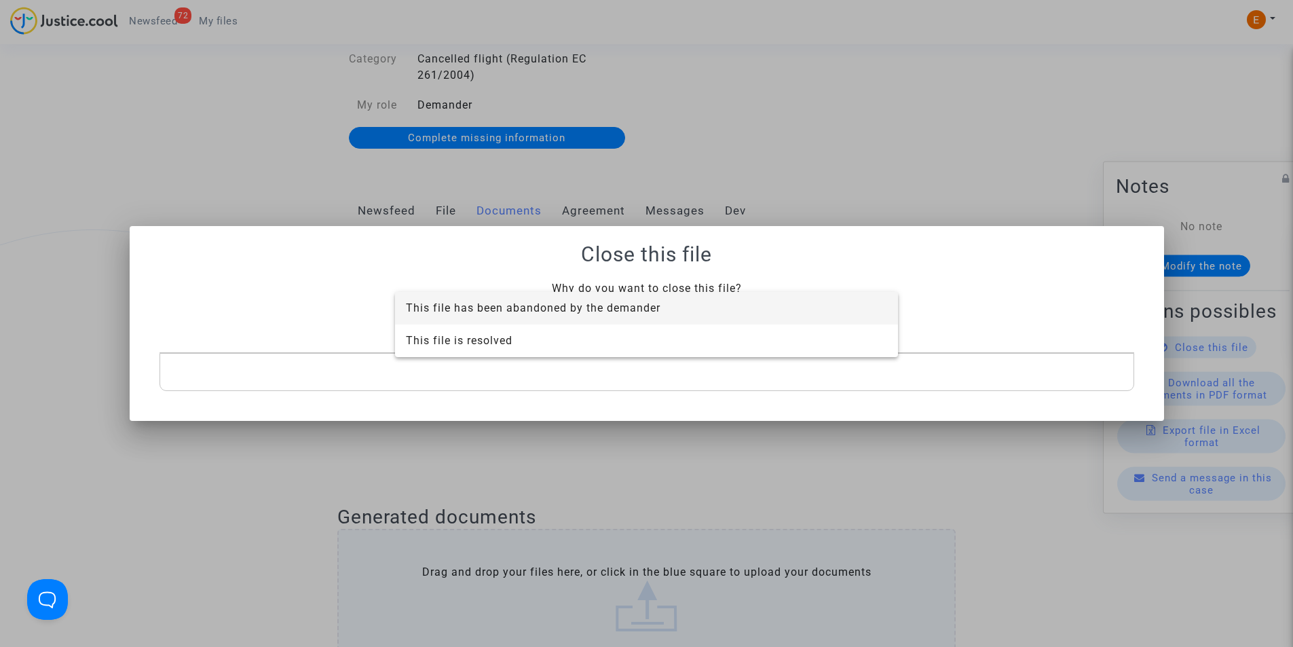
click at [730, 447] on div at bounding box center [646, 323] width 1293 height 647
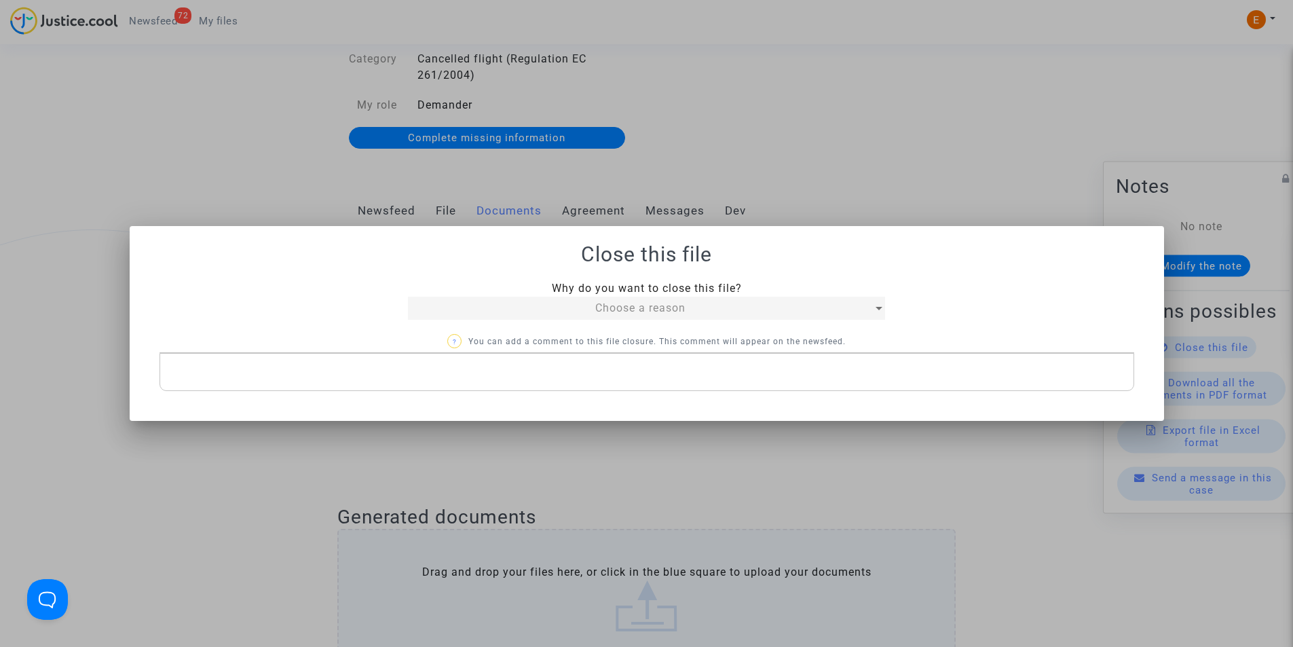
click at [902, 181] on div at bounding box center [646, 323] width 1293 height 647
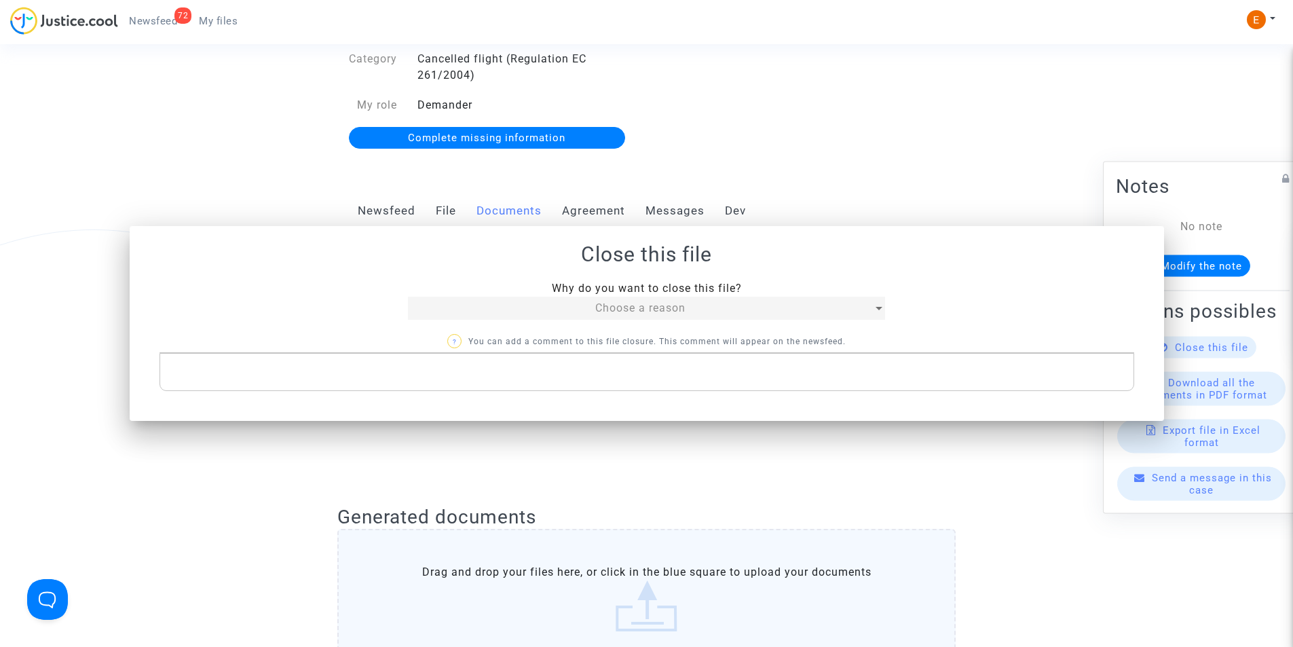
scroll to position [136, 0]
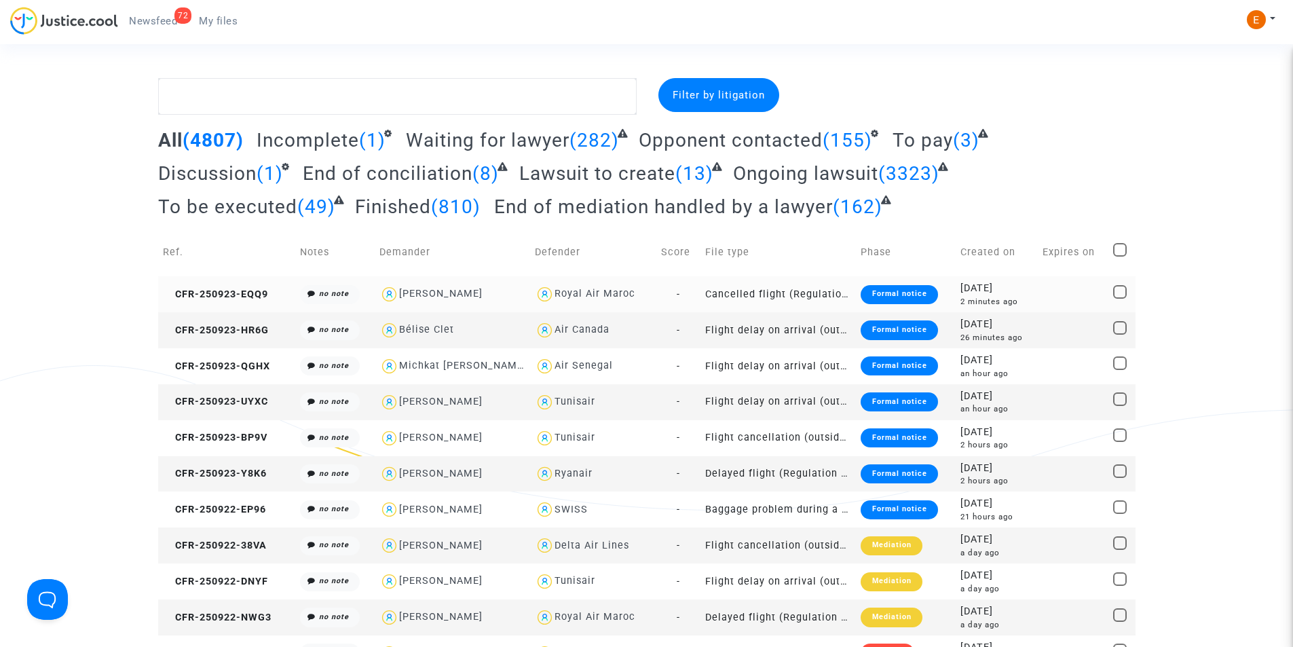
click at [1123, 291] on span at bounding box center [1120, 292] width 14 height 14
click at [1120, 299] on input "checkbox" at bounding box center [1119, 299] width 1 height 1
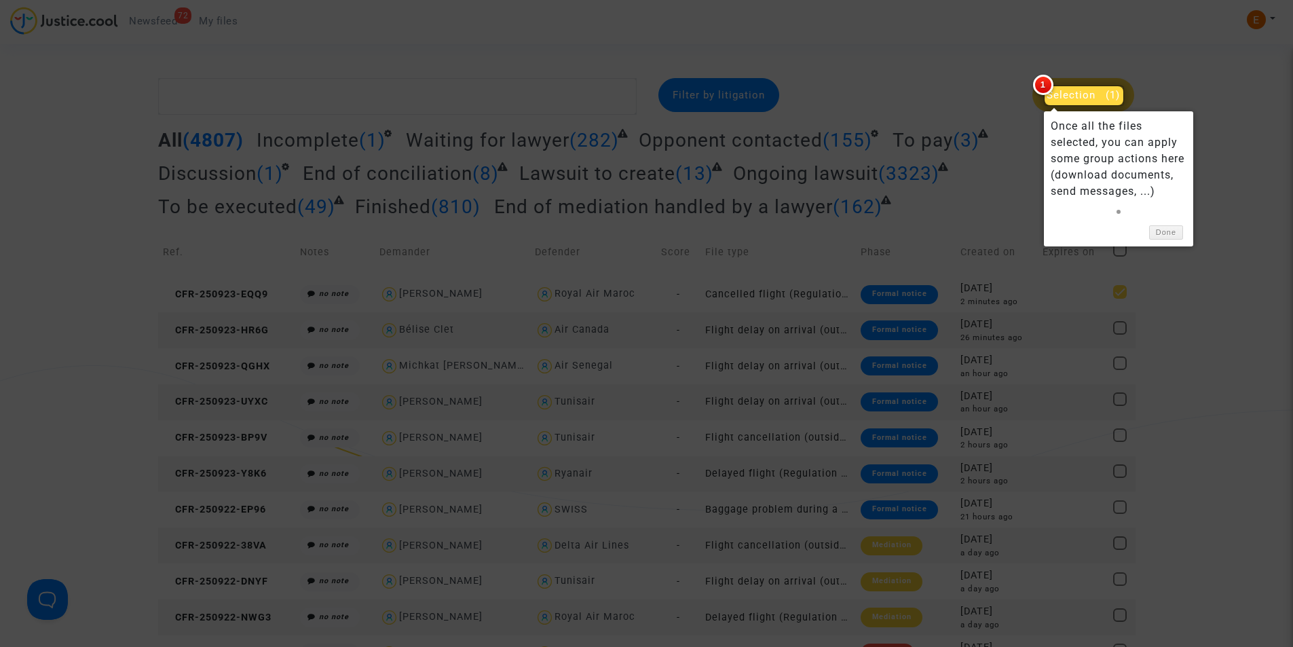
click at [999, 206] on div at bounding box center [646, 323] width 1293 height 647
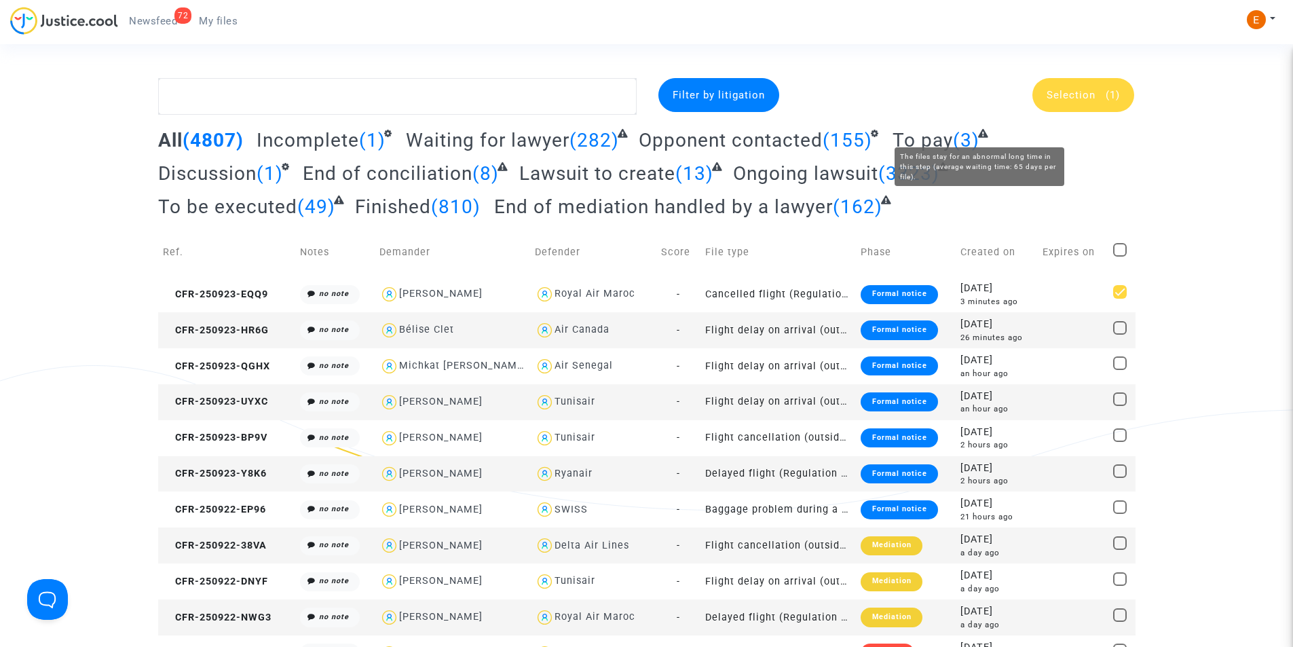
drag, startPoint x: 983, startPoint y: 161, endPoint x: 1074, endPoint y: 272, distance: 143.3
click at [984, 161] on div "All (4807) Incomplete (1) Waiting for lawyer (282) Opponent contacted (155) To …" at bounding box center [646, 178] width 977 height 100
click at [1124, 290] on span at bounding box center [1120, 292] width 14 height 14
click at [1120, 299] on input "checkbox" at bounding box center [1119, 299] width 1 height 1
checkbox input "false"
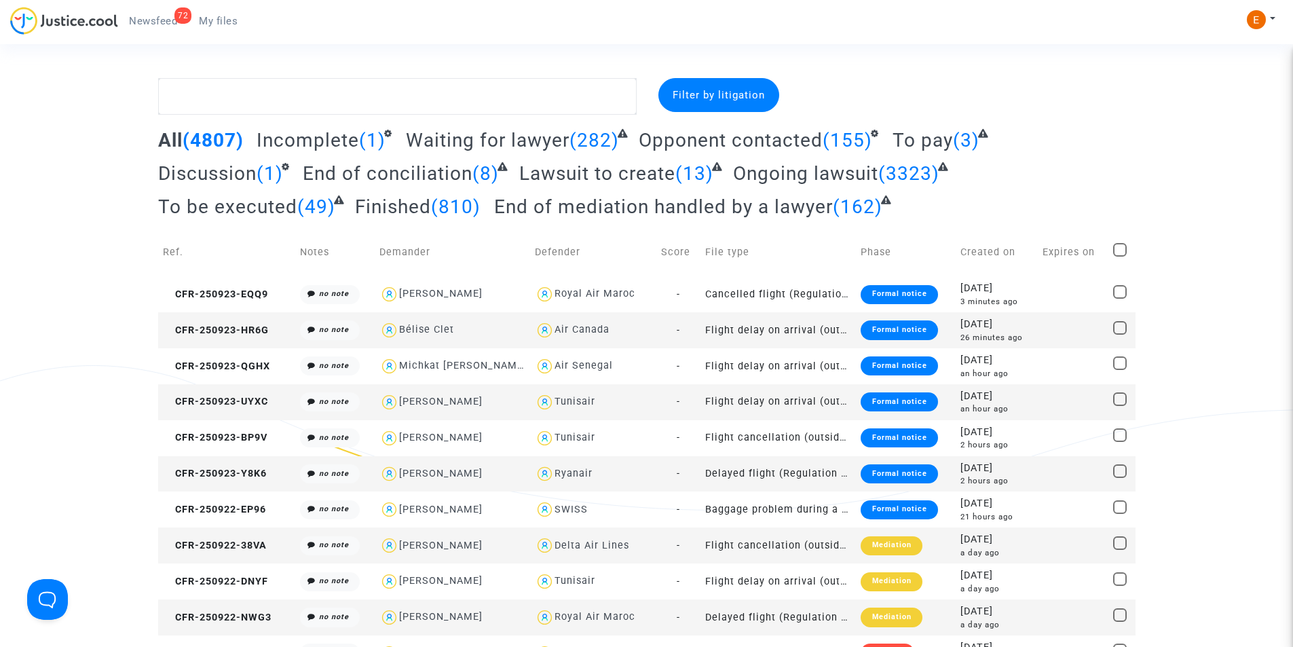
click at [878, 292] on div "Formal notice" at bounding box center [898, 294] width 77 height 19
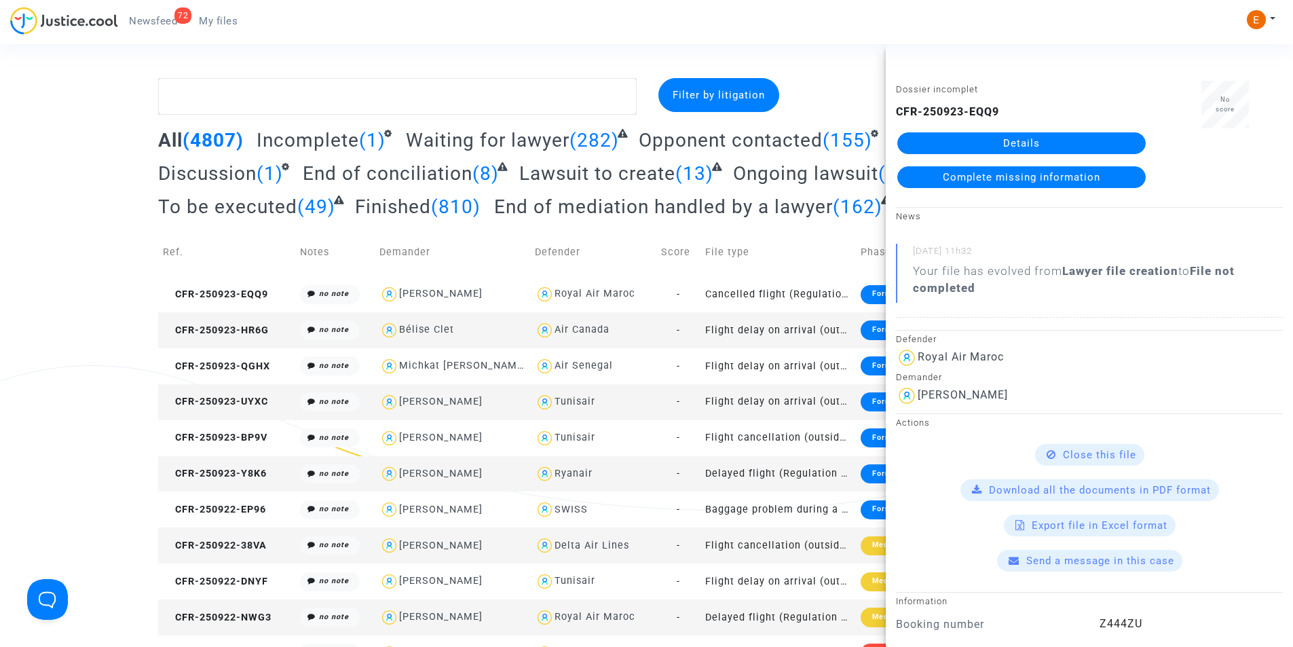
click at [1095, 135] on link "Details" at bounding box center [1021, 143] width 248 height 22
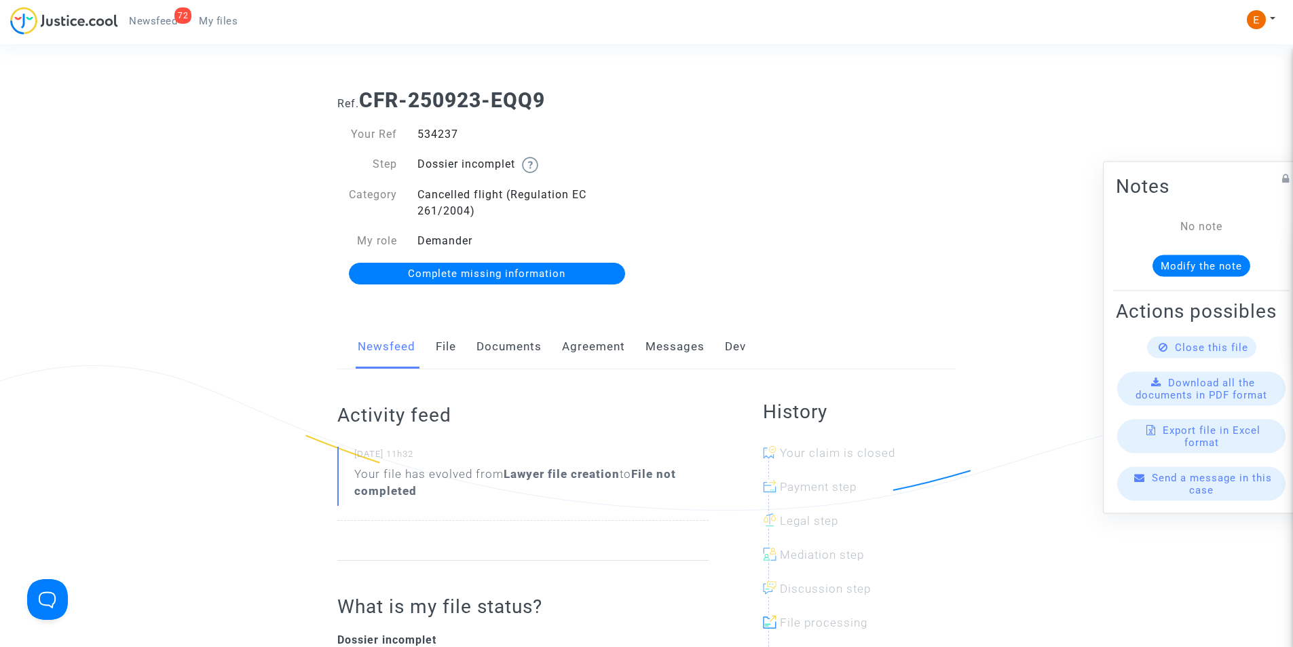
click at [531, 348] on link "Documents" at bounding box center [508, 346] width 65 height 45
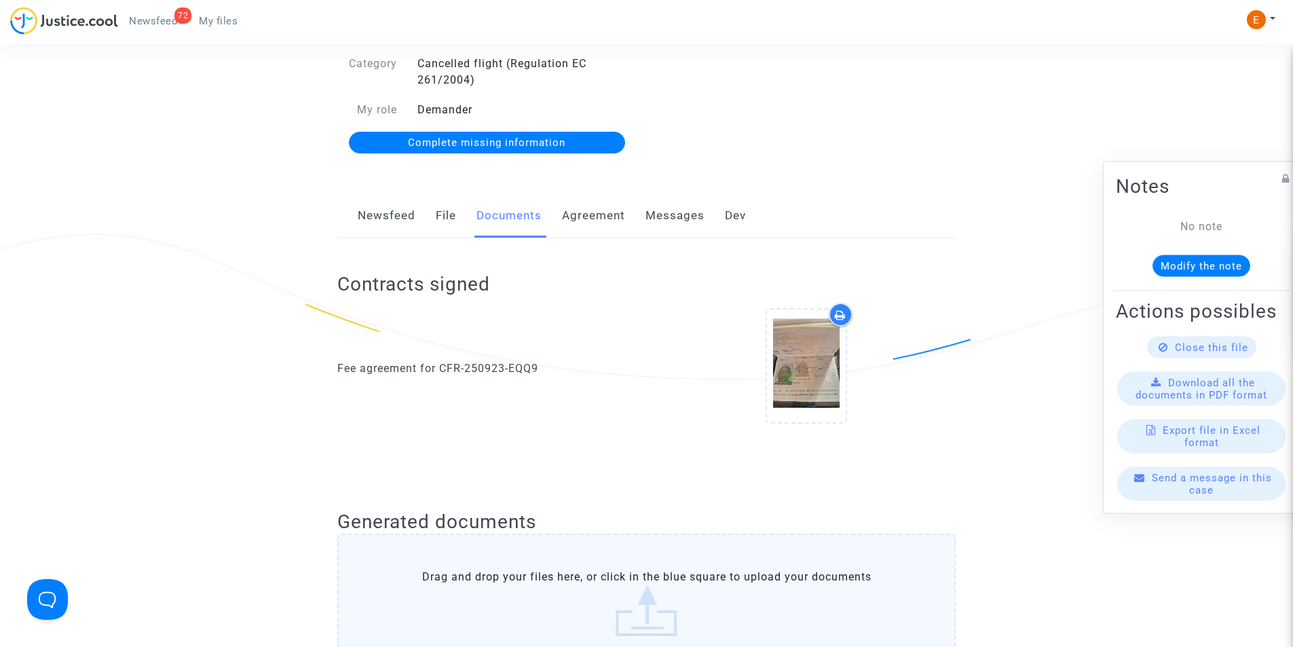
scroll to position [136, 0]
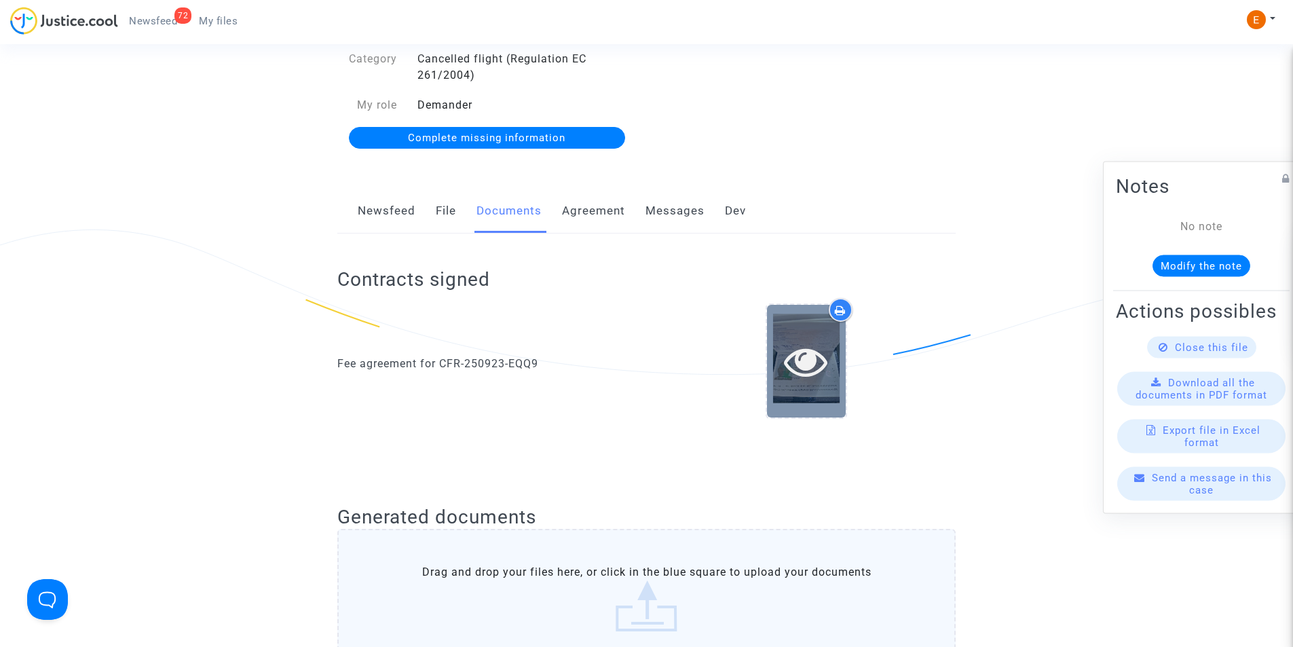
click at [802, 357] on icon at bounding box center [806, 360] width 44 height 43
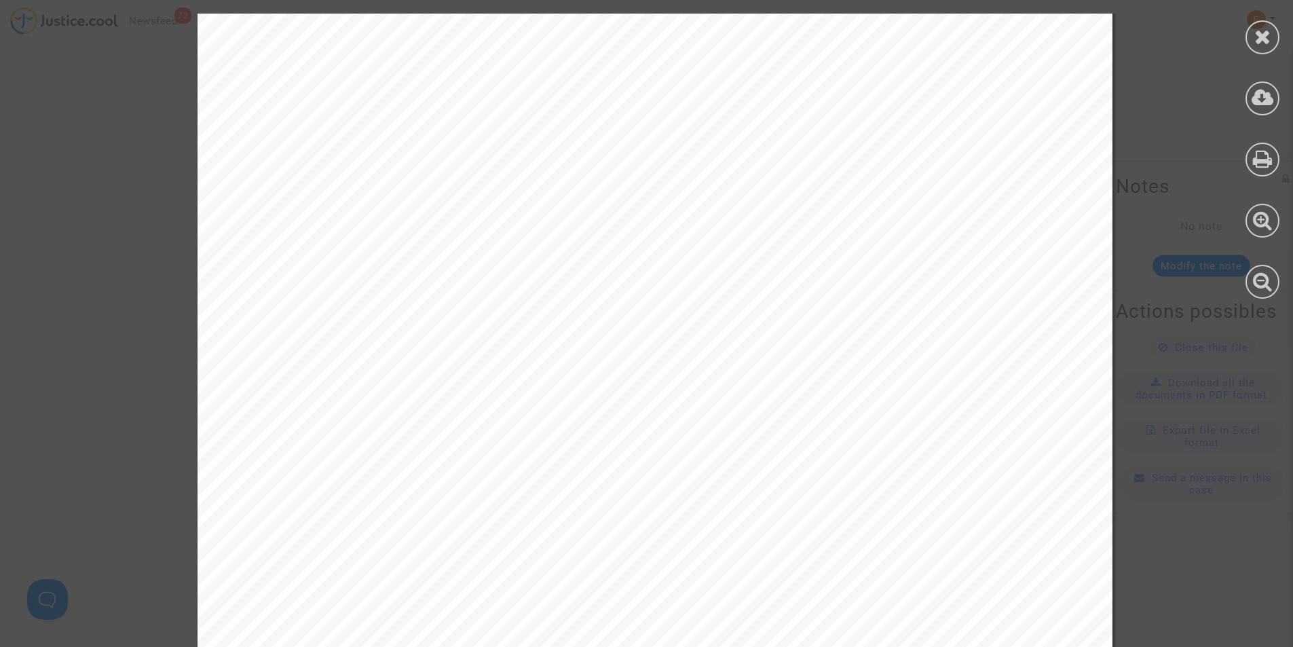
scroll to position [271, 0]
click at [1268, 94] on icon at bounding box center [1262, 98] width 22 height 20
click at [1248, 26] on div at bounding box center [1262, 156] width 61 height 312
click at [1264, 29] on icon at bounding box center [1262, 36] width 17 height 20
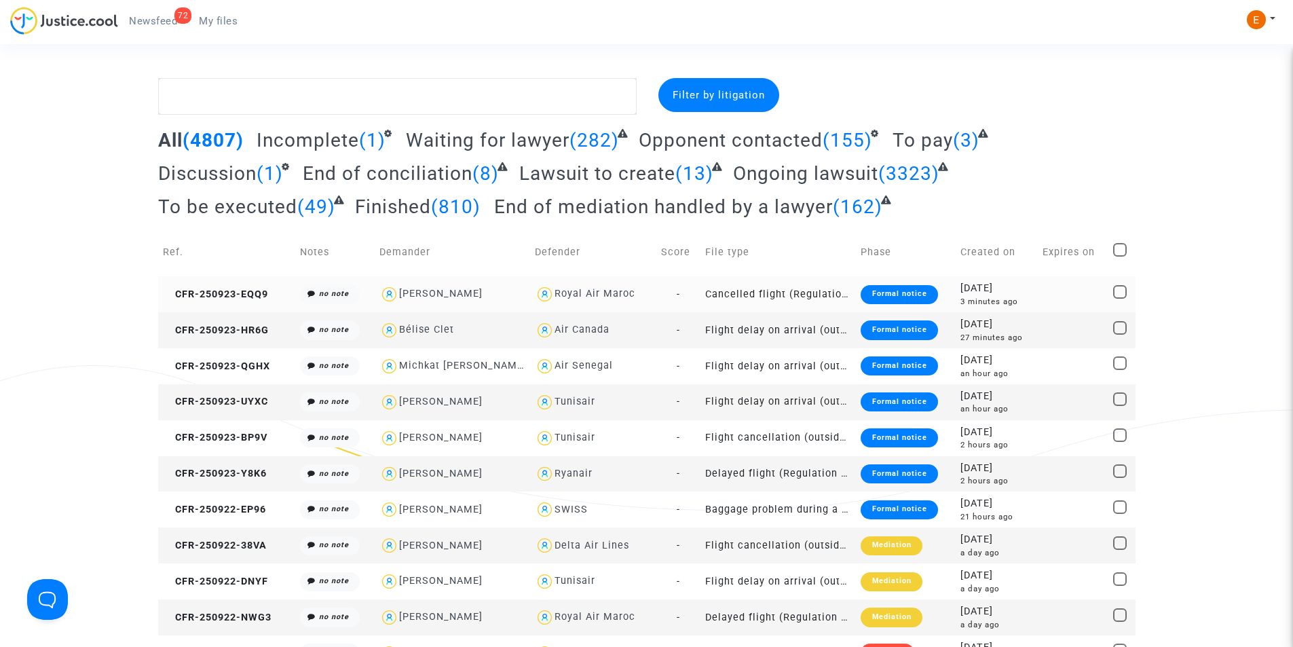
click at [573, 290] on div "Royal Air Maroc" at bounding box center [594, 294] width 81 height 12
type textarea "@"Royal Air Maroc""
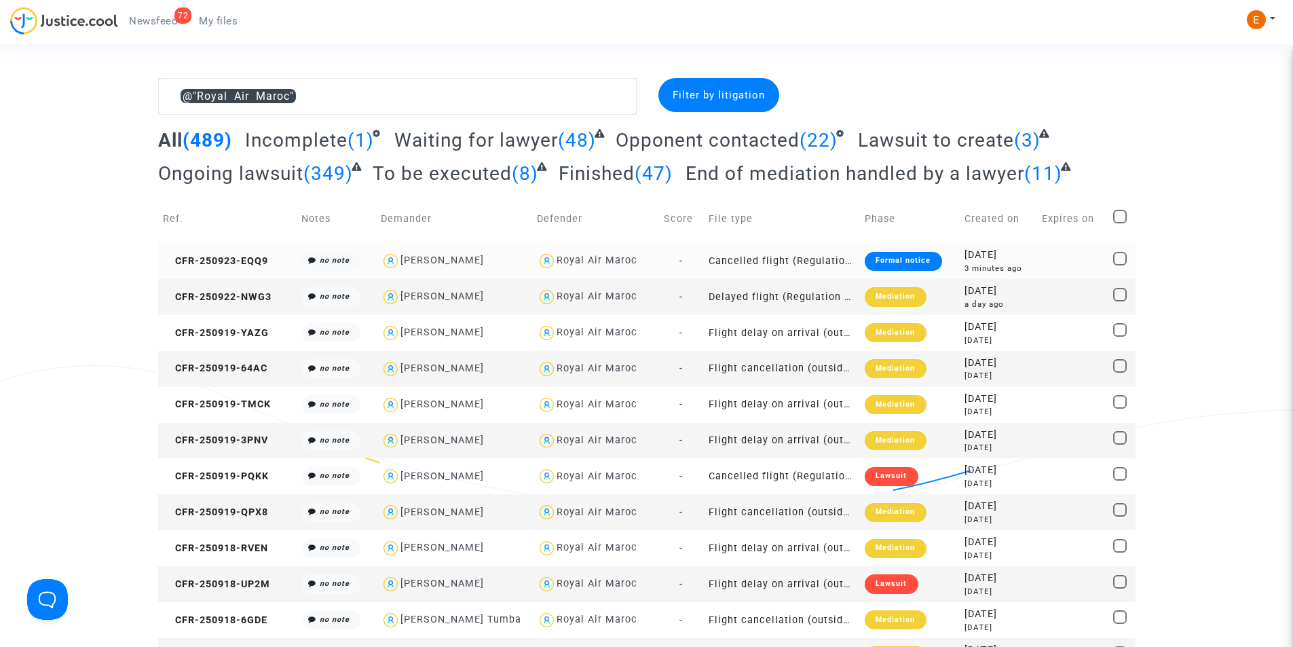
click at [887, 260] on div "Formal notice" at bounding box center [903, 261] width 77 height 19
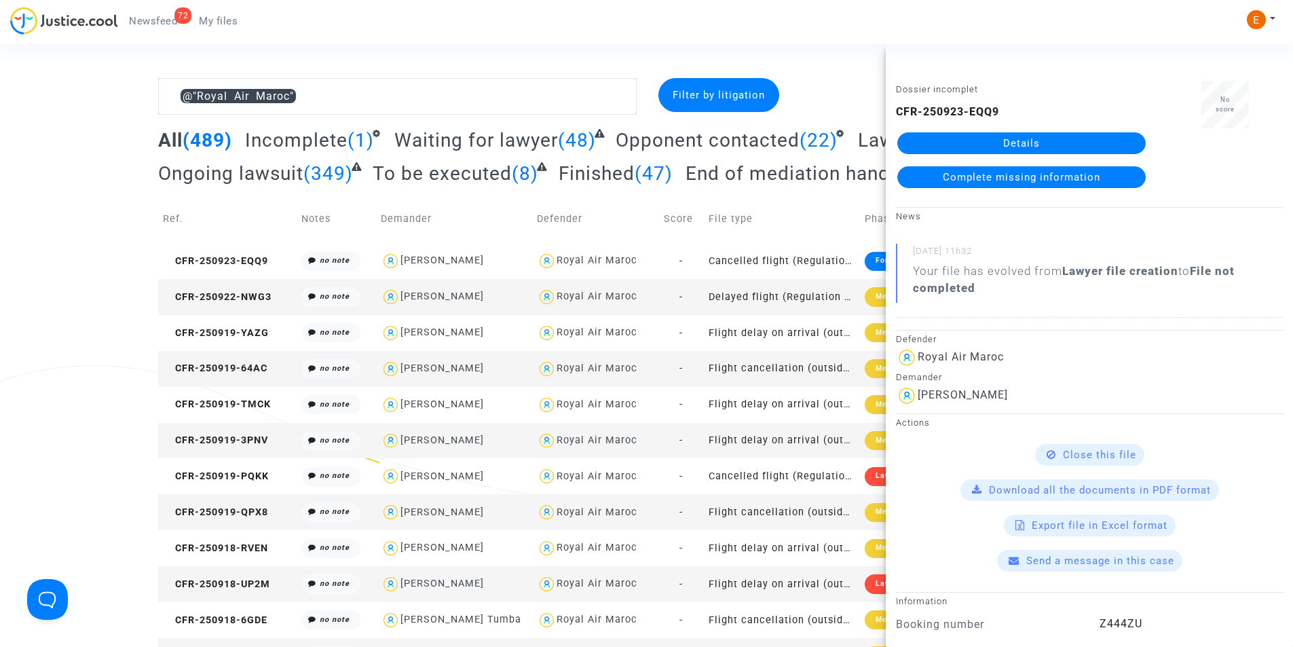
click at [1008, 142] on link "Details" at bounding box center [1021, 143] width 248 height 22
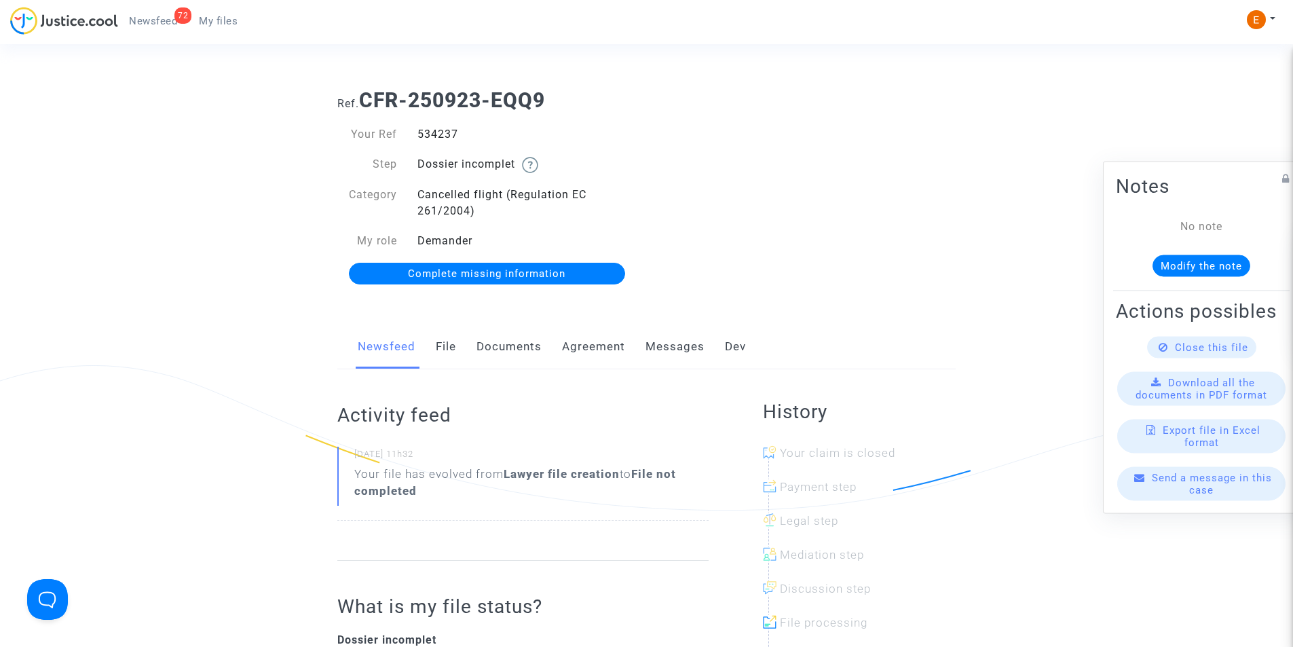
click at [529, 272] on span "Complete missing information" at bounding box center [486, 273] width 157 height 12
click at [1211, 254] on button "Modify the note" at bounding box center [1201, 265] width 98 height 22
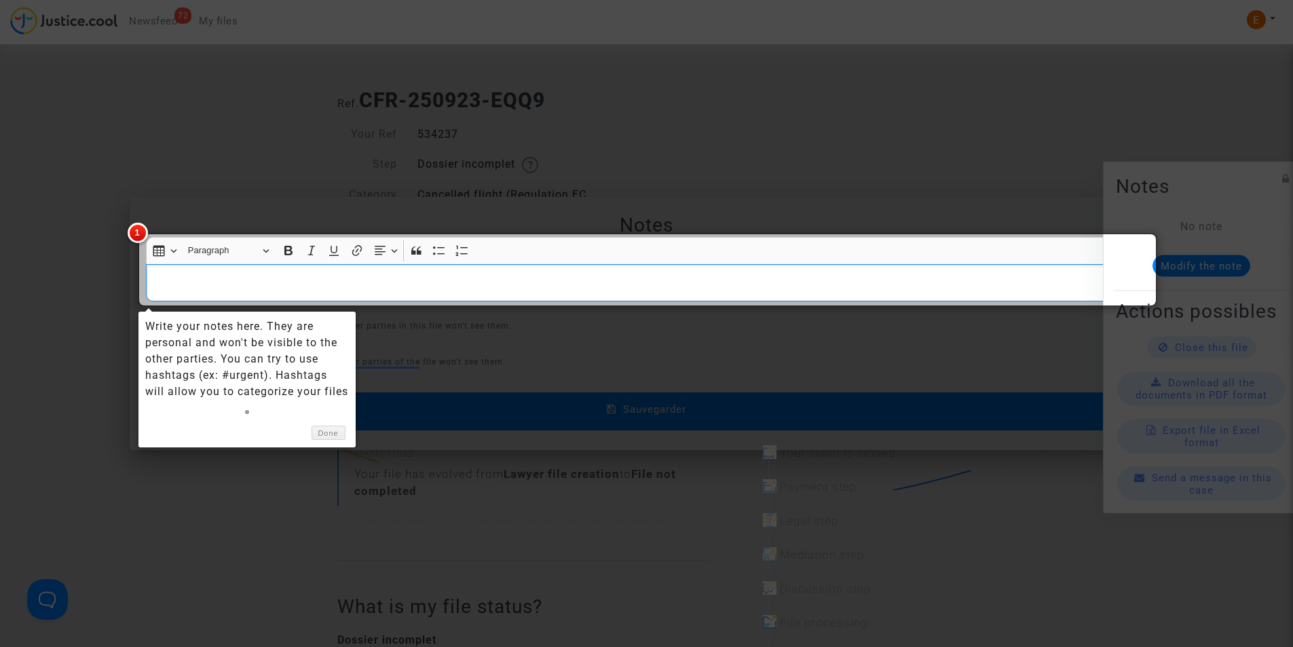
click at [877, 128] on div at bounding box center [646, 323] width 1293 height 647
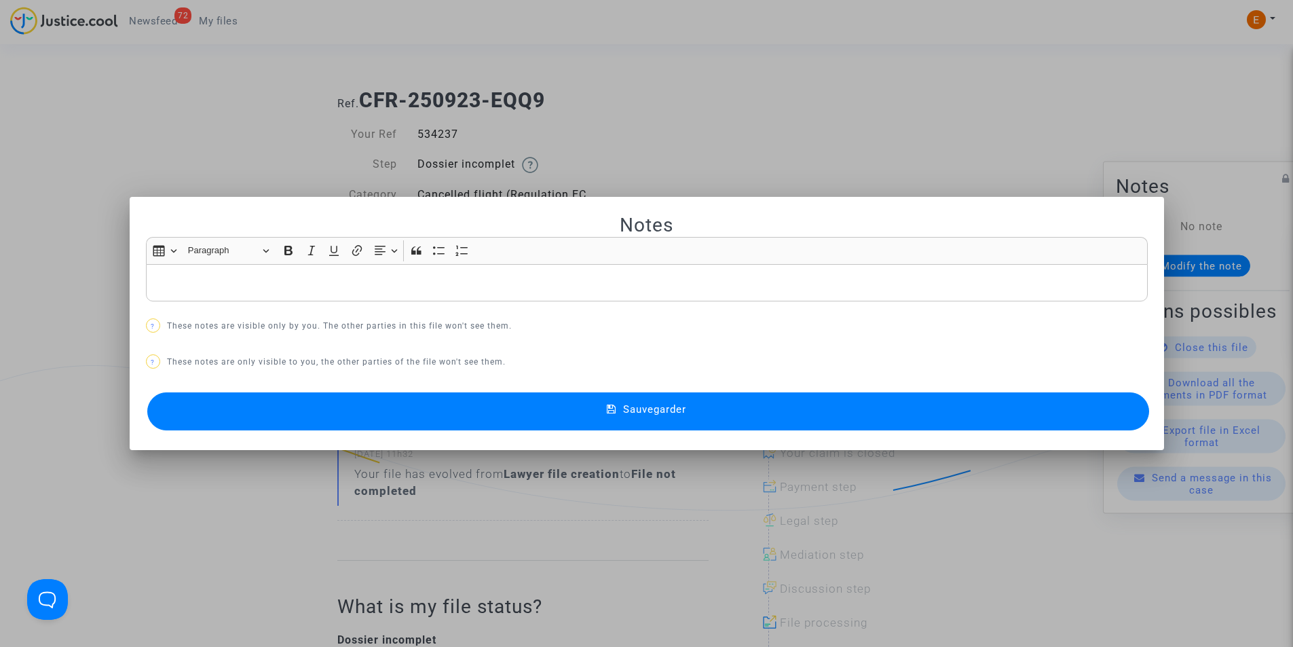
click at [814, 131] on div at bounding box center [646, 323] width 1293 height 647
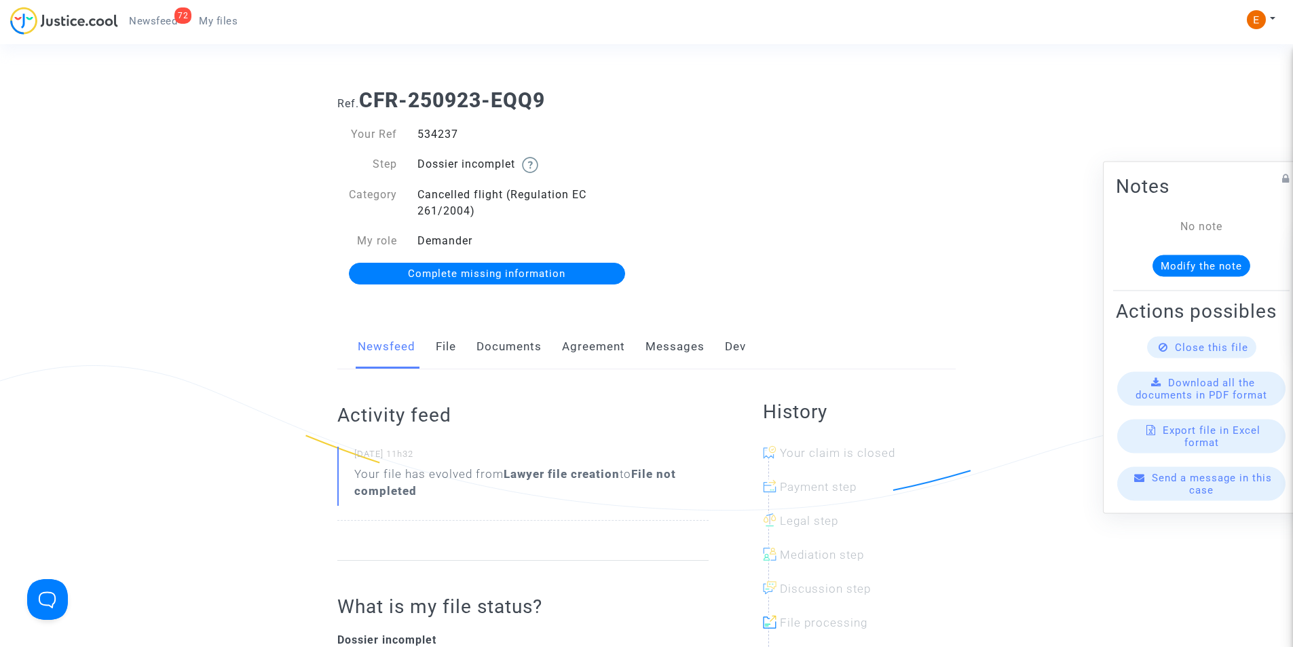
click at [516, 348] on link "Documents" at bounding box center [508, 346] width 65 height 45
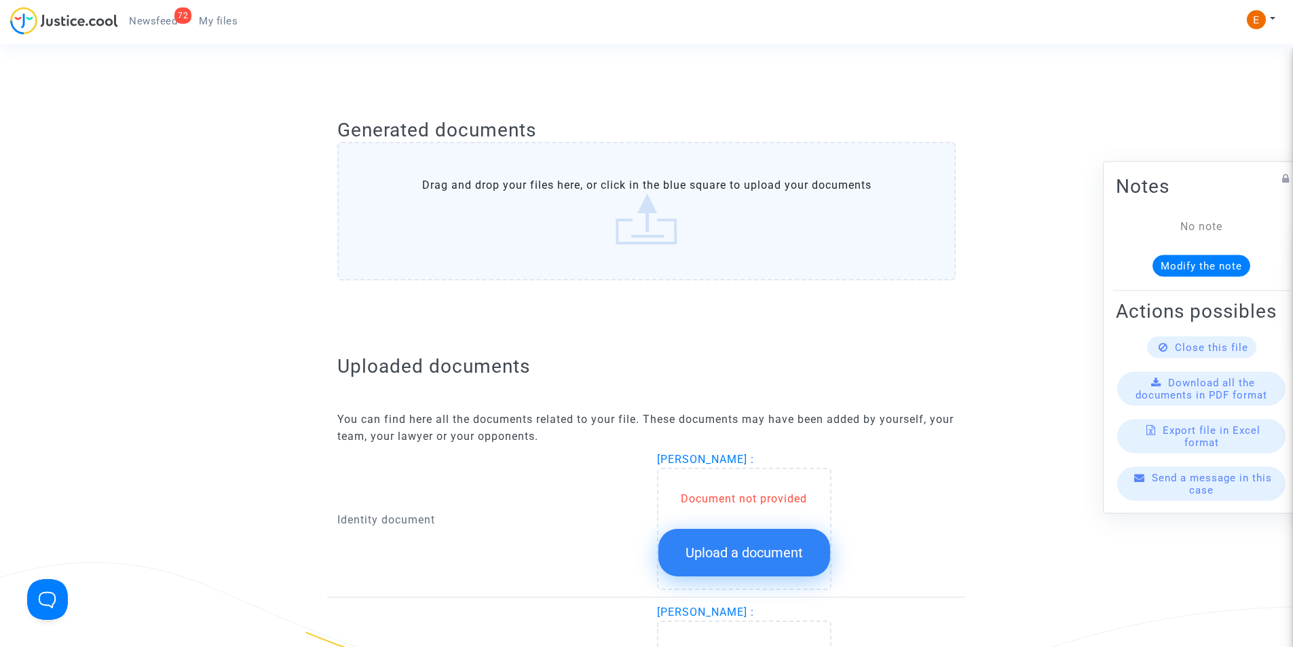
scroll to position [543, 0]
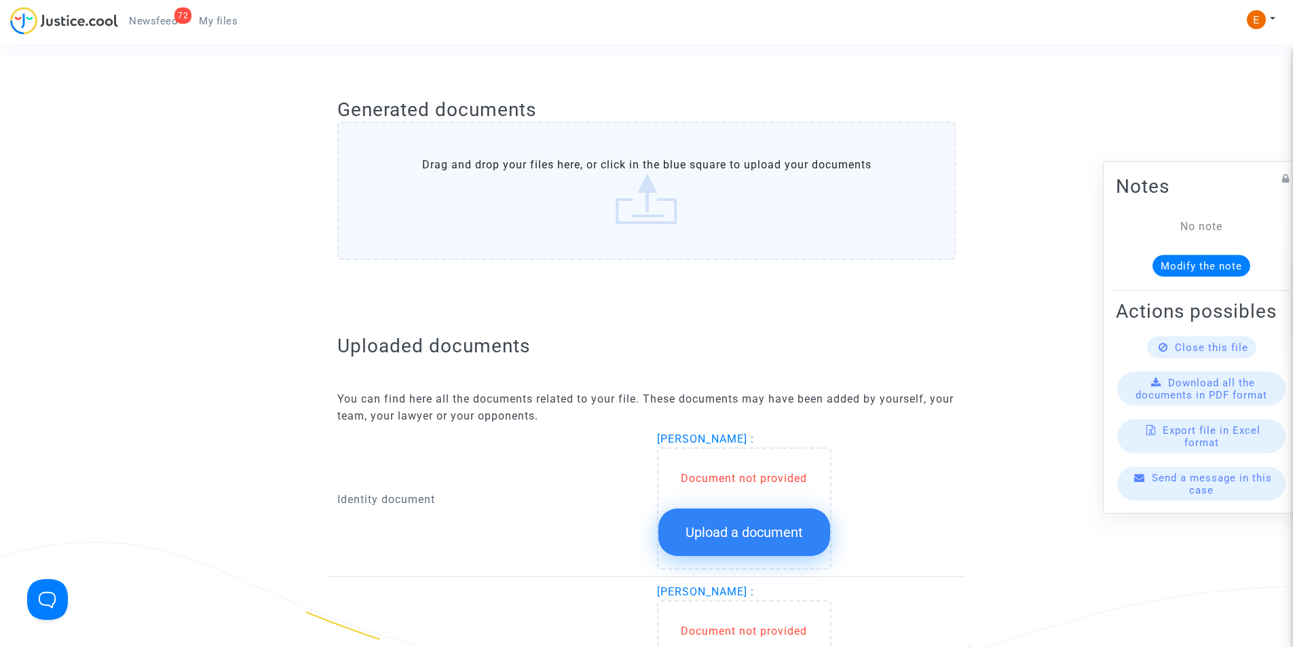
click at [734, 529] on span "Upload a document" at bounding box center [743, 532] width 117 height 16
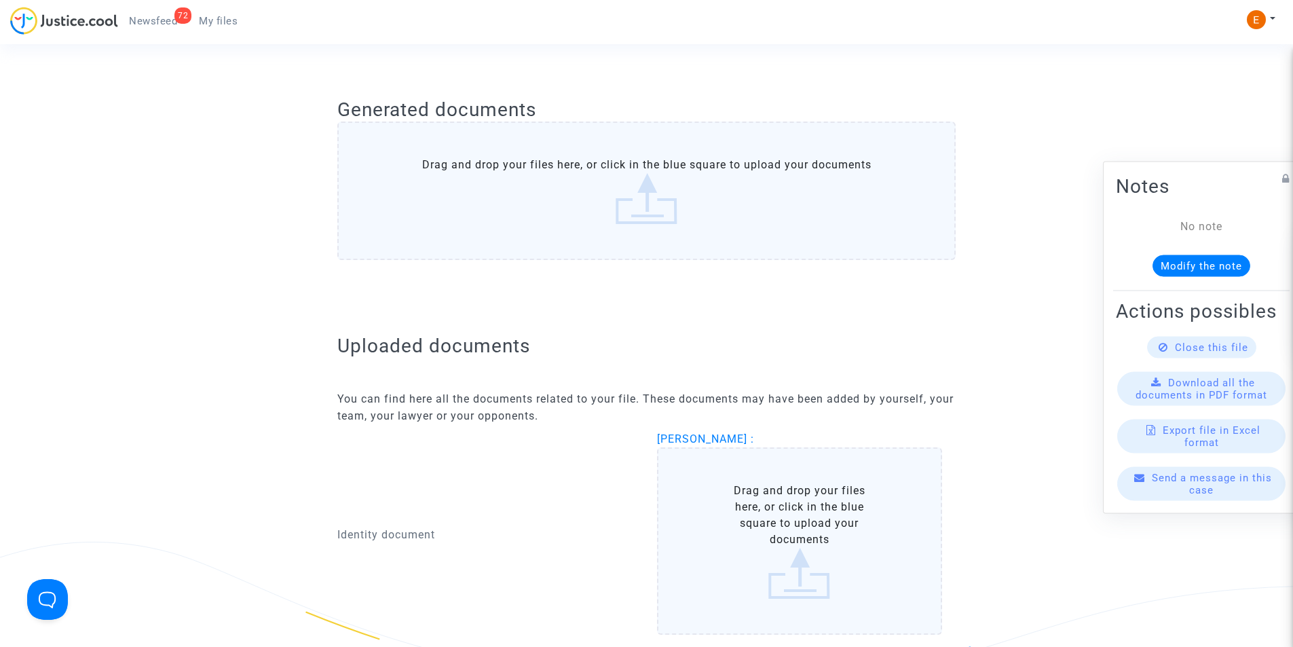
click at [749, 538] on label "Drag and drop your files here, or click in the blue square to upload your docum…" at bounding box center [800, 540] width 286 height 187
click at [0, 0] on input "Drag and drop your files here, or click in the blue square to upload your docum…" at bounding box center [0, 0] width 0 height 0
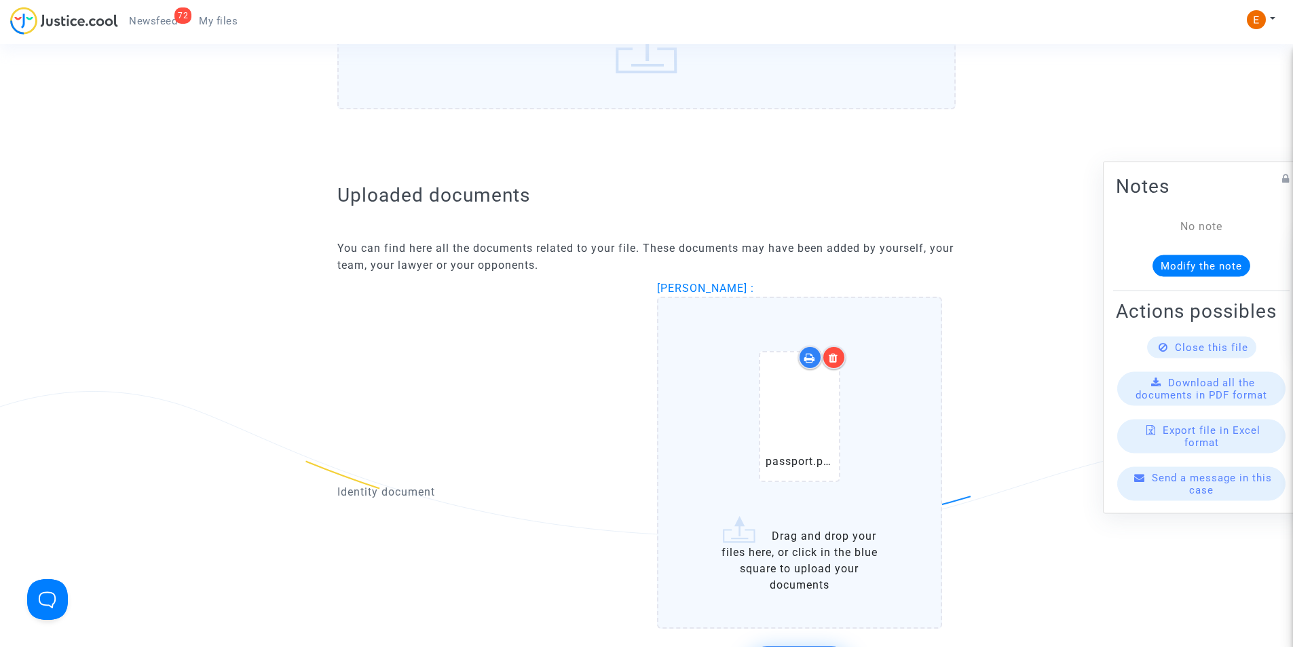
scroll to position [746, 0]
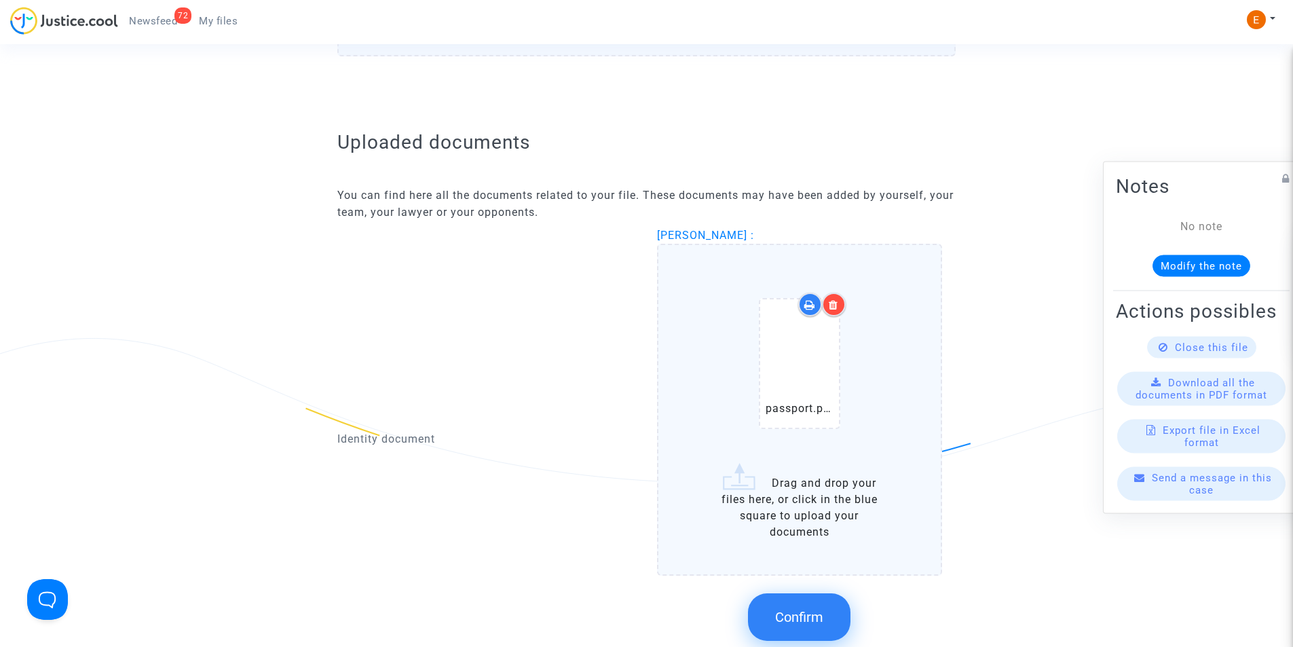
click at [809, 609] on span "Confirm" at bounding box center [799, 617] width 48 height 16
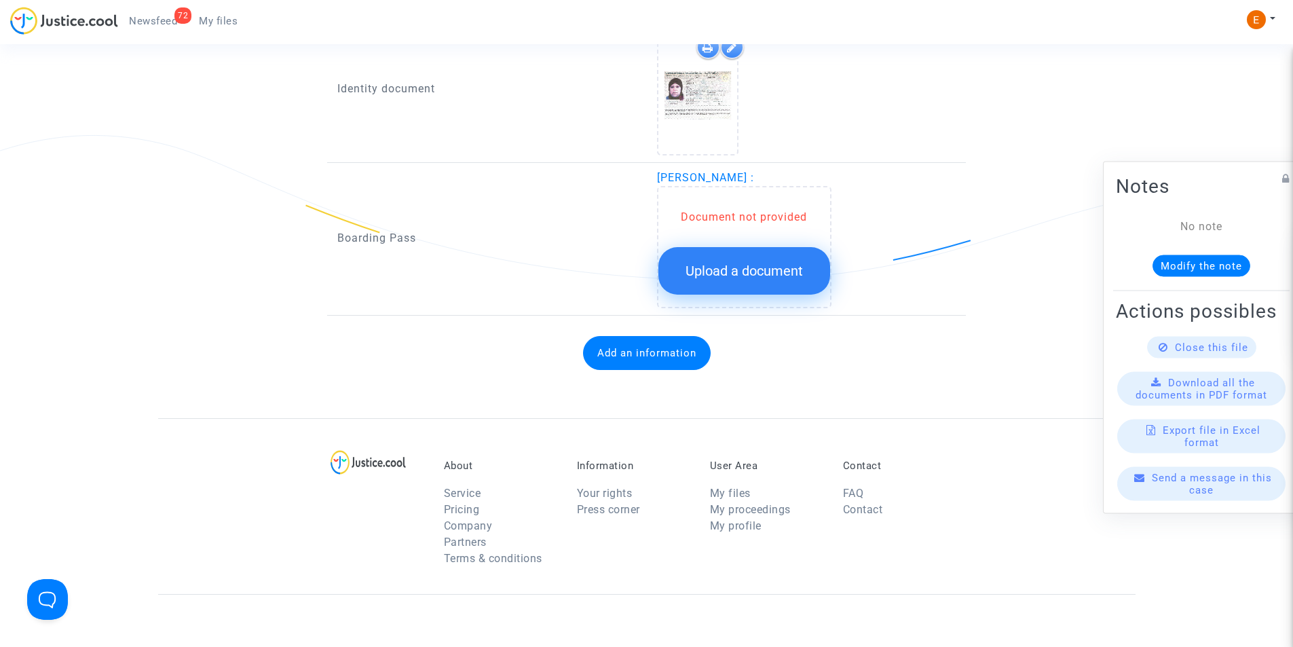
scroll to position [950, 0]
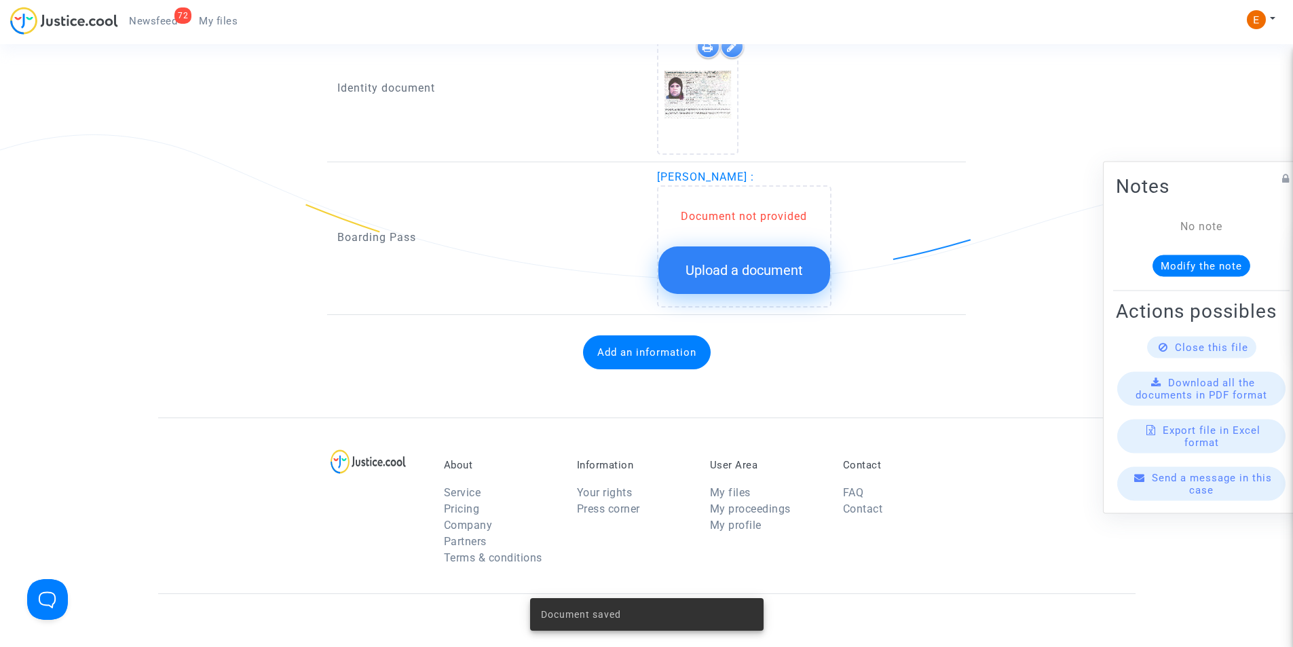
click at [729, 273] on span "Upload a document" at bounding box center [743, 270] width 117 height 16
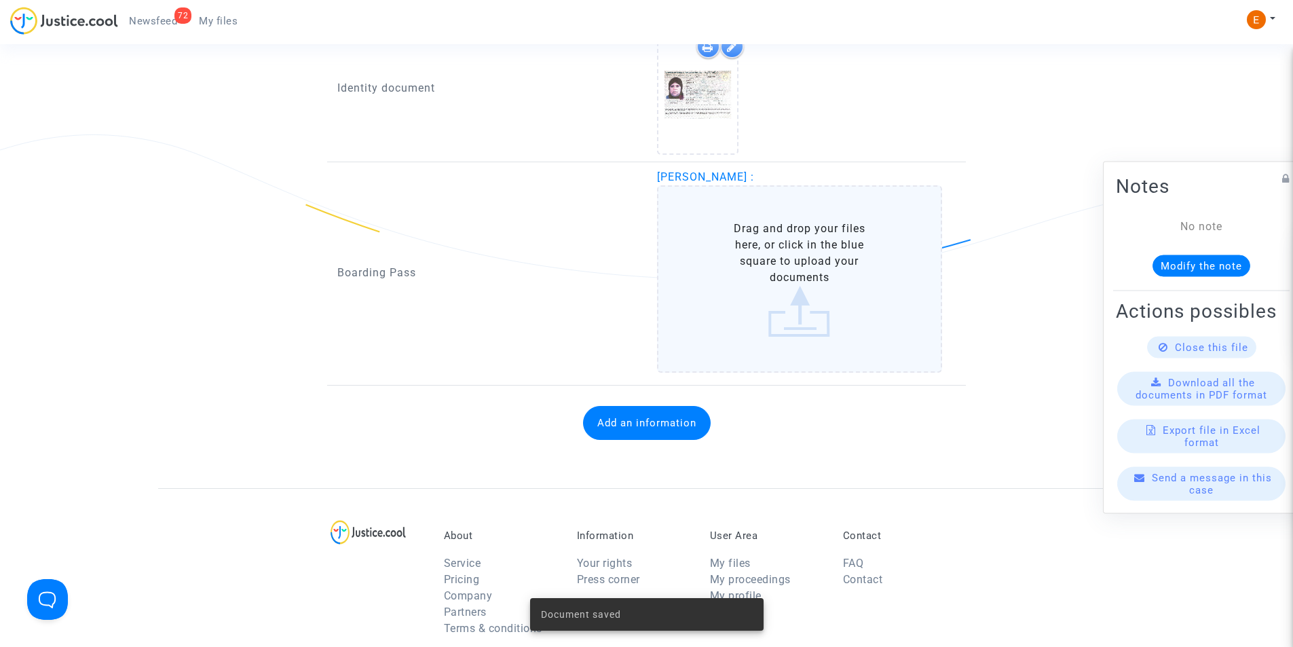
click at [745, 261] on label "Drag and drop your files here, or click in the blue square to upload your docum…" at bounding box center [800, 278] width 286 height 187
click at [0, 0] on input "Drag and drop your files here, or click in the blue square to upload your docum…" at bounding box center [0, 0] width 0 height 0
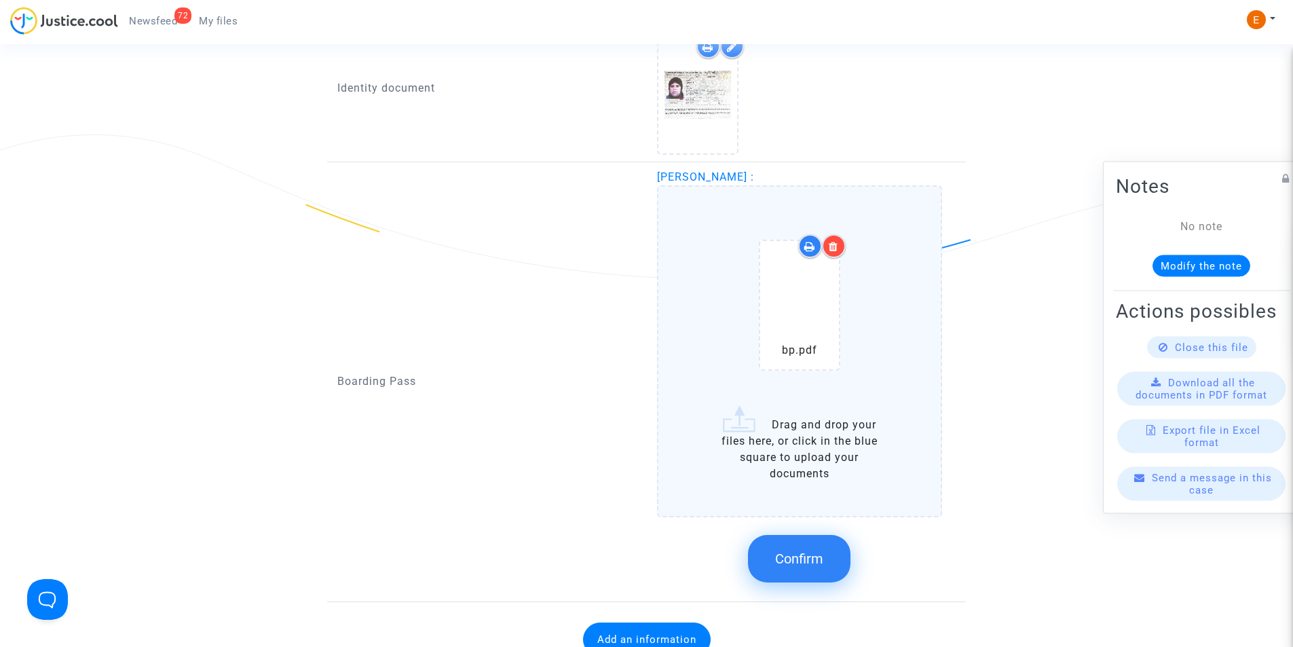
click at [793, 564] on span "Confirm" at bounding box center [799, 558] width 48 height 16
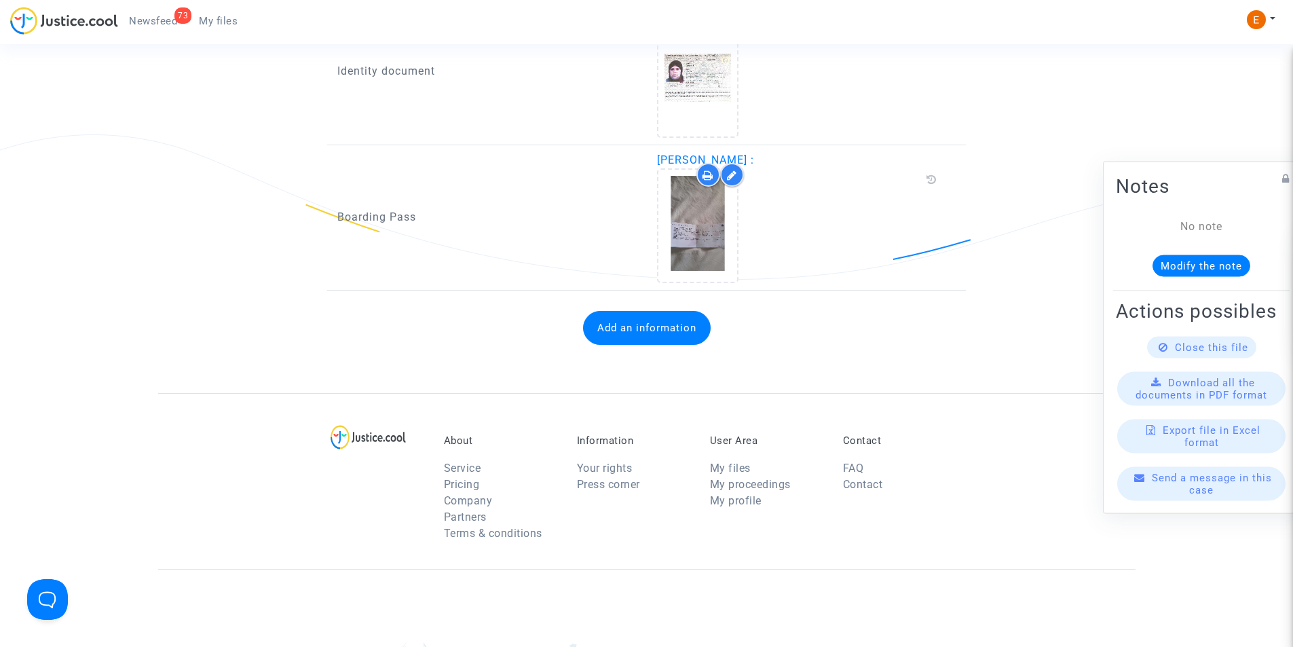
click at [646, 337] on button "Add an information" at bounding box center [647, 328] width 128 height 34
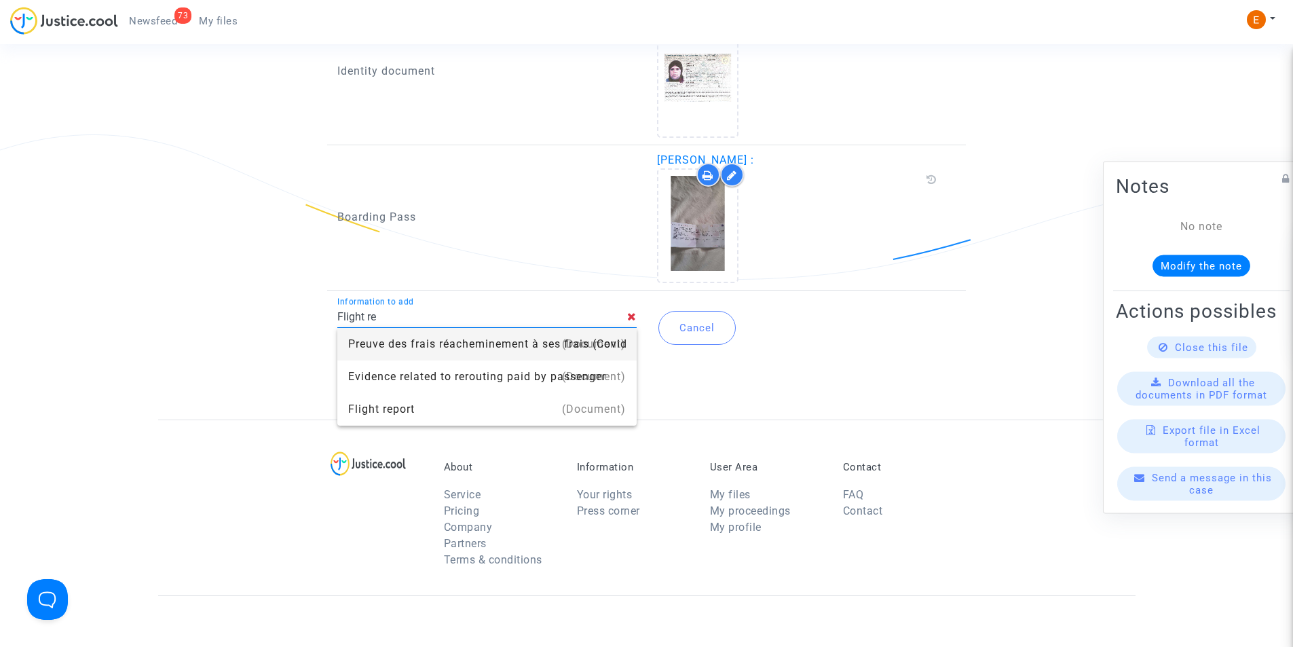
type input "Flight report"
click at [514, 345] on div "Flight report" at bounding box center [487, 344] width 278 height 33
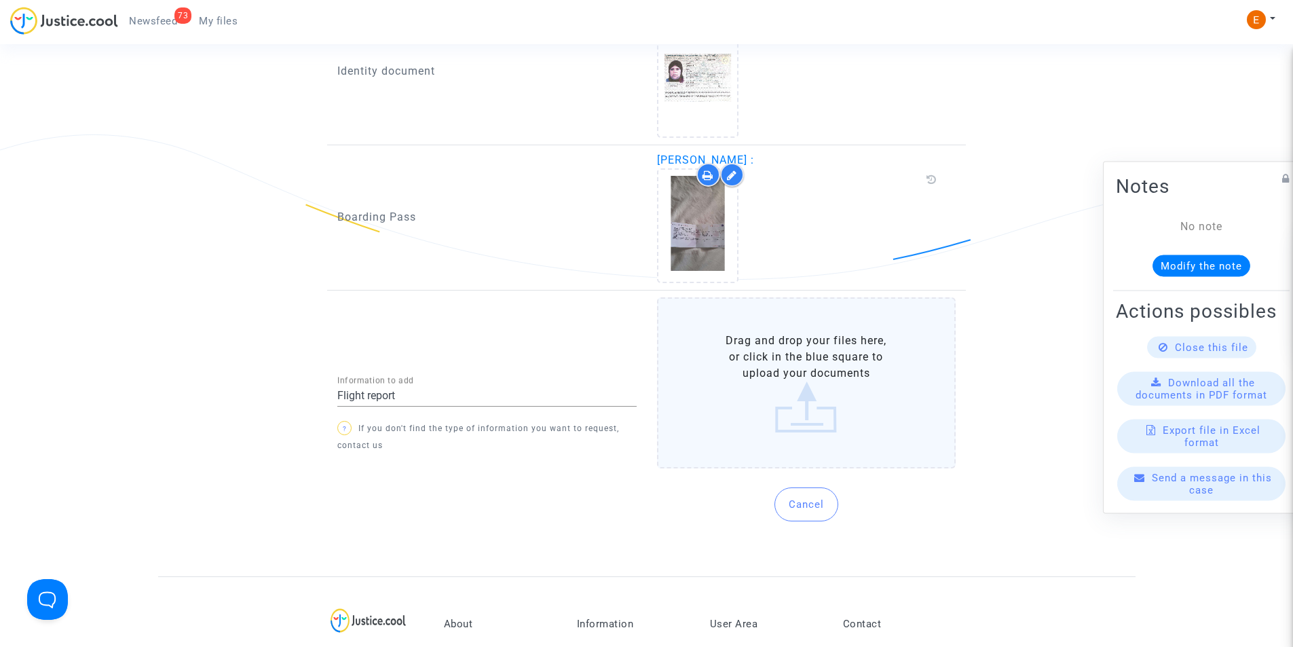
click at [795, 402] on label "Drag and drop your files here, or click in the blue square to upload your docum…" at bounding box center [806, 382] width 299 height 171
click at [0, 0] on input "Drag and drop your files here, or click in the blue square to upload your docum…" at bounding box center [0, 0] width 0 height 0
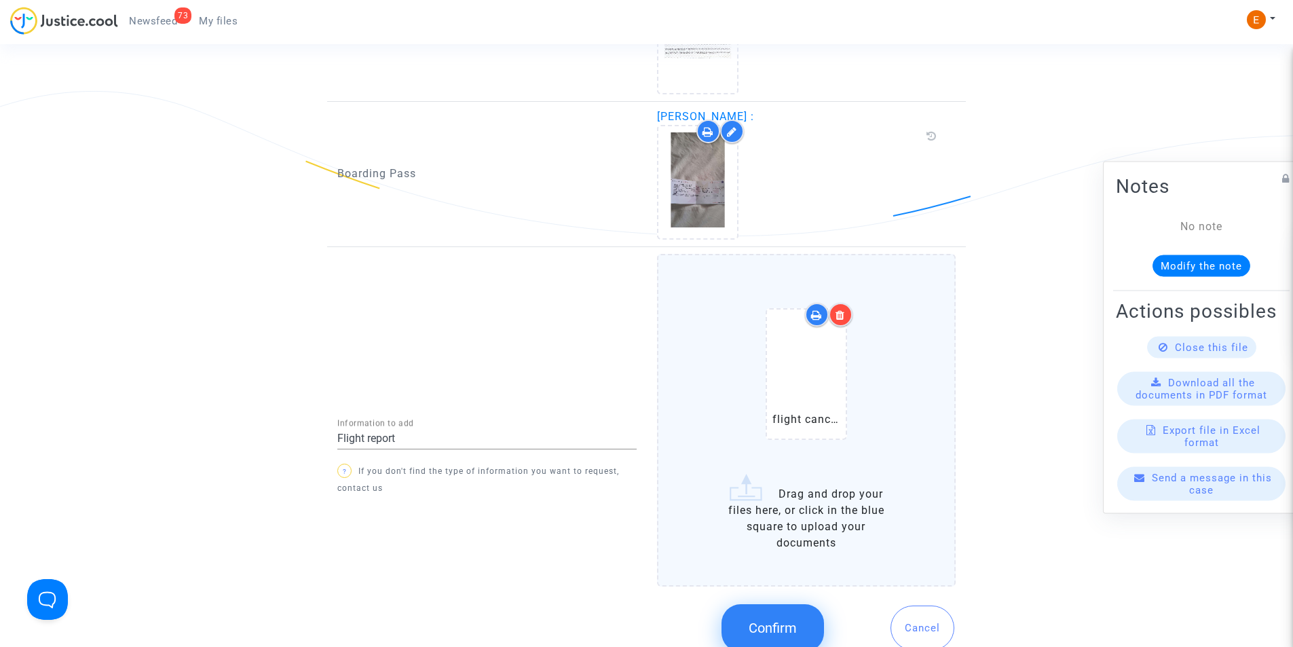
scroll to position [1018, 0]
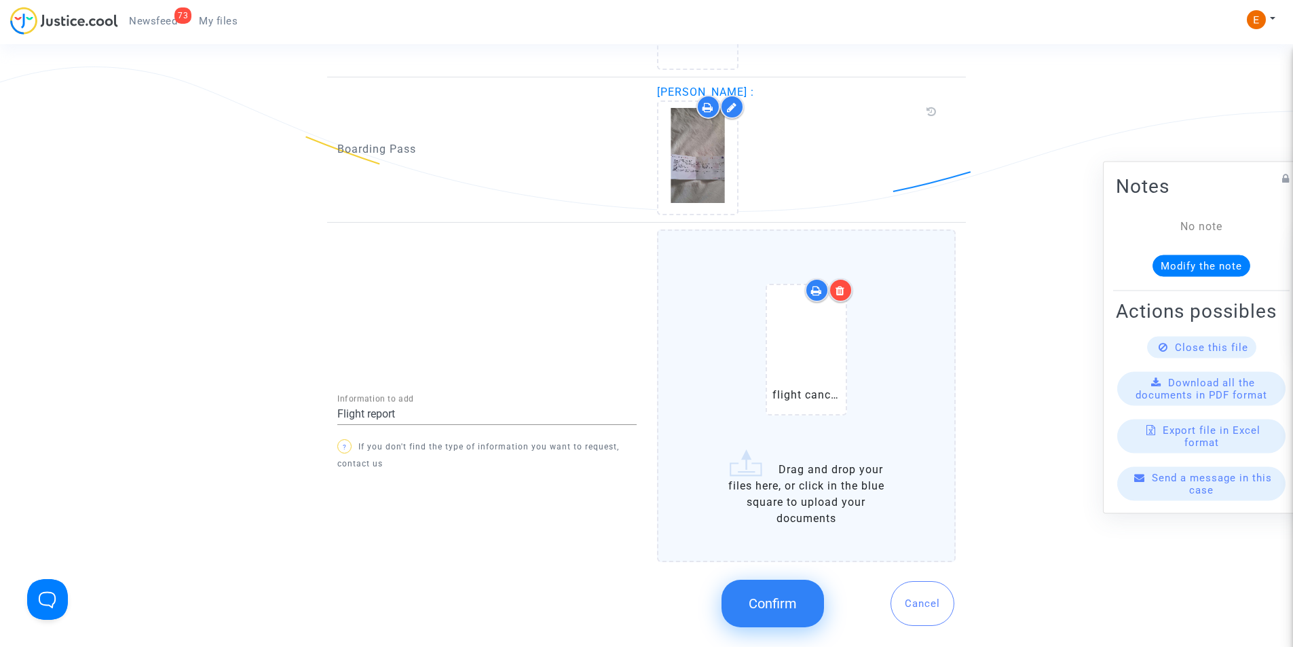
click at [774, 606] on span "Confirm" at bounding box center [772, 603] width 48 height 16
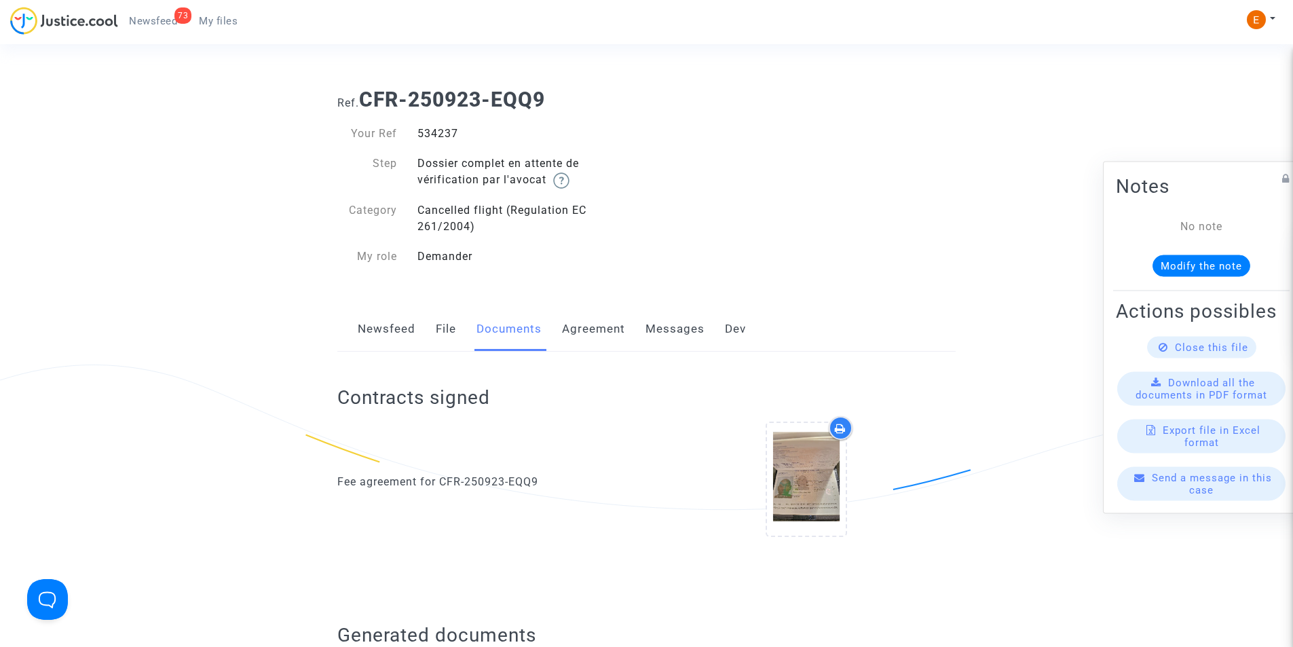
scroll to position [0, 0]
click at [465, 485] on div "Fee agreement for CFR-250923-EQQ9" at bounding box center [486, 482] width 299 height 16
click at [466, 485] on div "Fee agreement for CFR-250923-EQQ9" at bounding box center [486, 482] width 299 height 16
click at [580, 502] on div "Fee agreement for CFR-250923-EQQ9" at bounding box center [487, 482] width 320 height 131
click at [589, 333] on link "Agreement" at bounding box center [593, 329] width 63 height 45
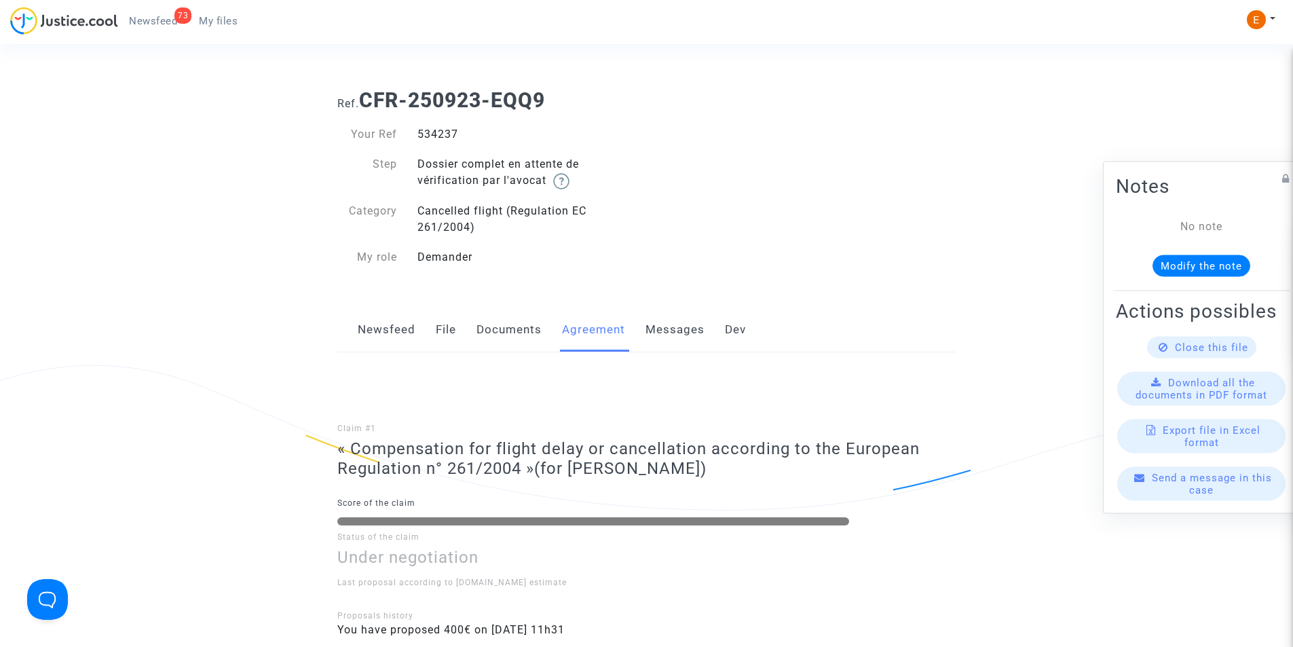
click at [664, 328] on link "Messages" at bounding box center [674, 329] width 59 height 45
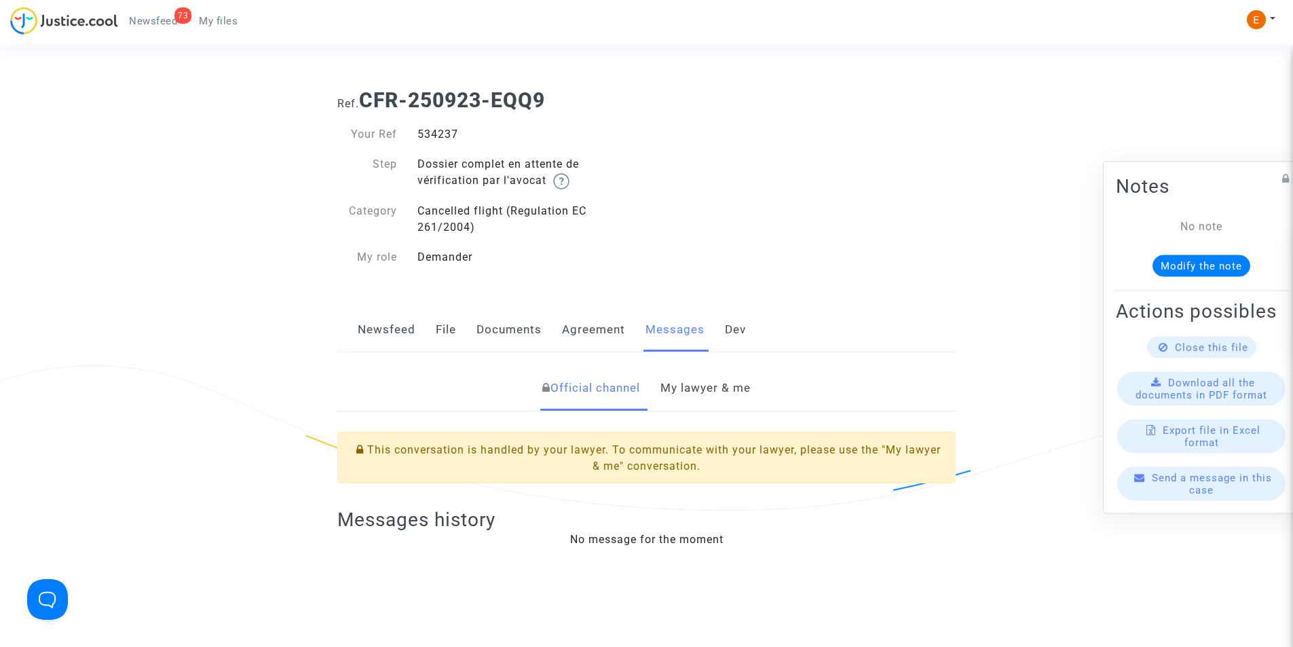
click at [516, 330] on link "Documents" at bounding box center [508, 329] width 65 height 45
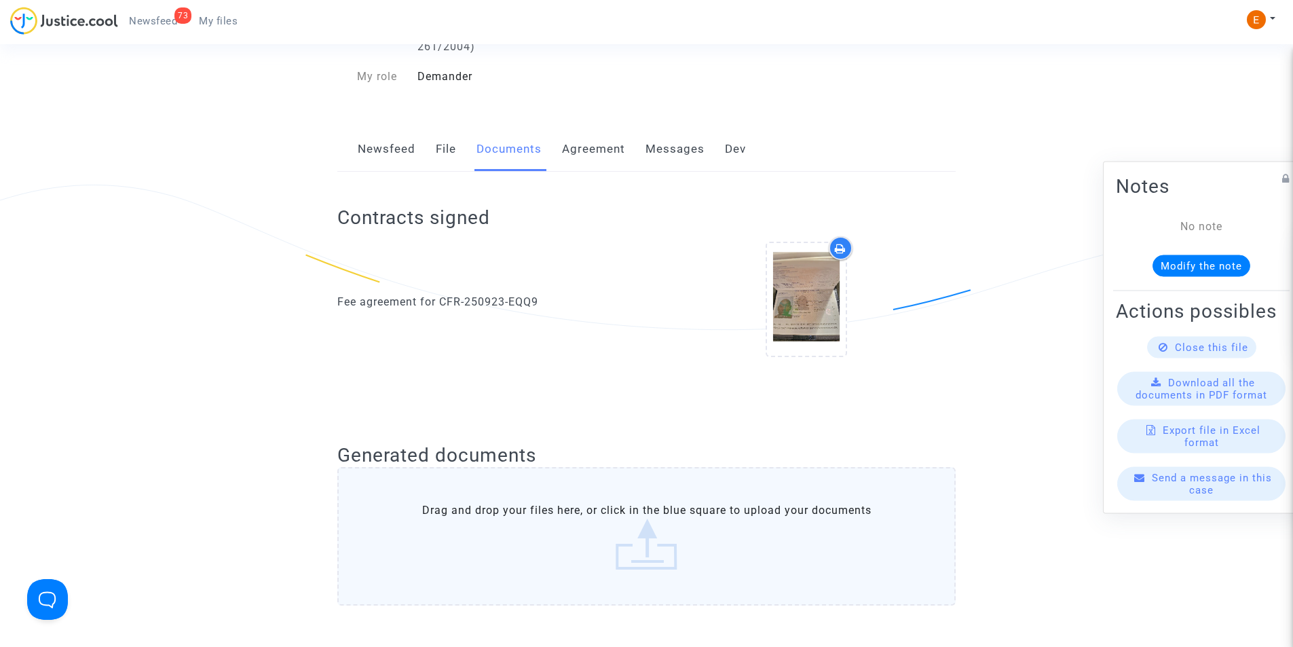
scroll to position [339, 0]
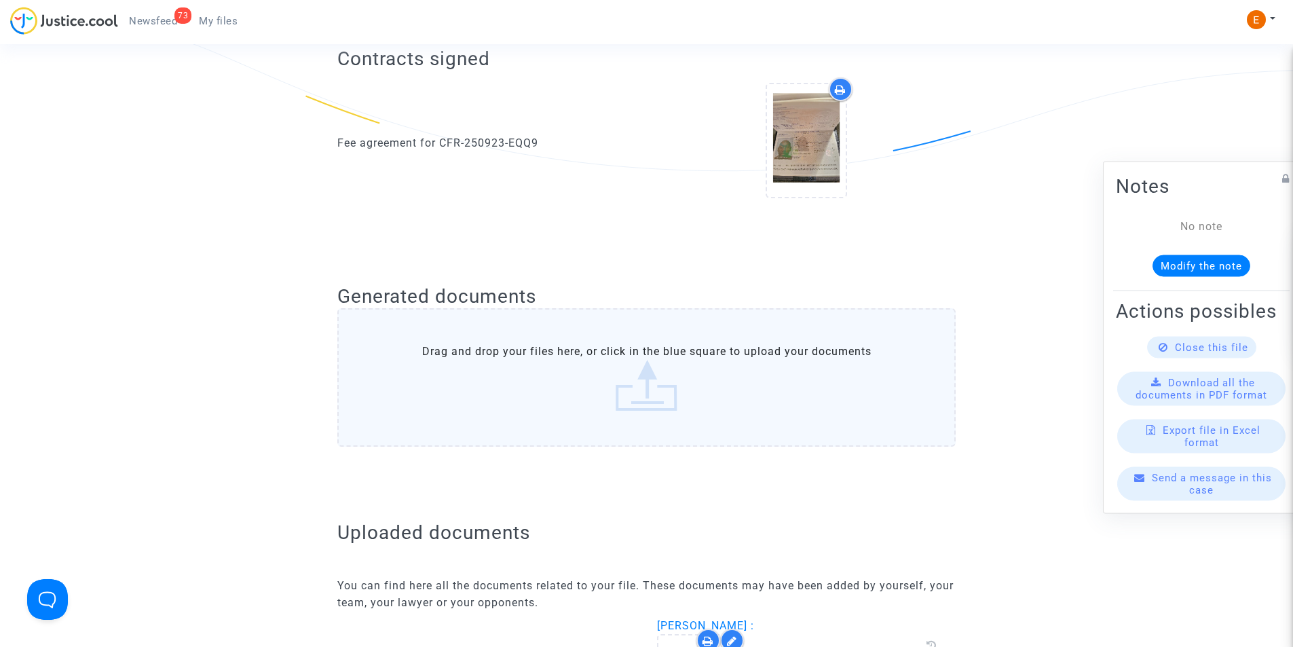
click at [695, 383] on label "Drag and drop your files here, or click in the blue square to upload your docum…" at bounding box center [646, 377] width 618 height 138
click at [0, 0] on input "Drag and drop your files here, or click in the blue square to upload your docum…" at bounding box center [0, 0] width 0 height 0
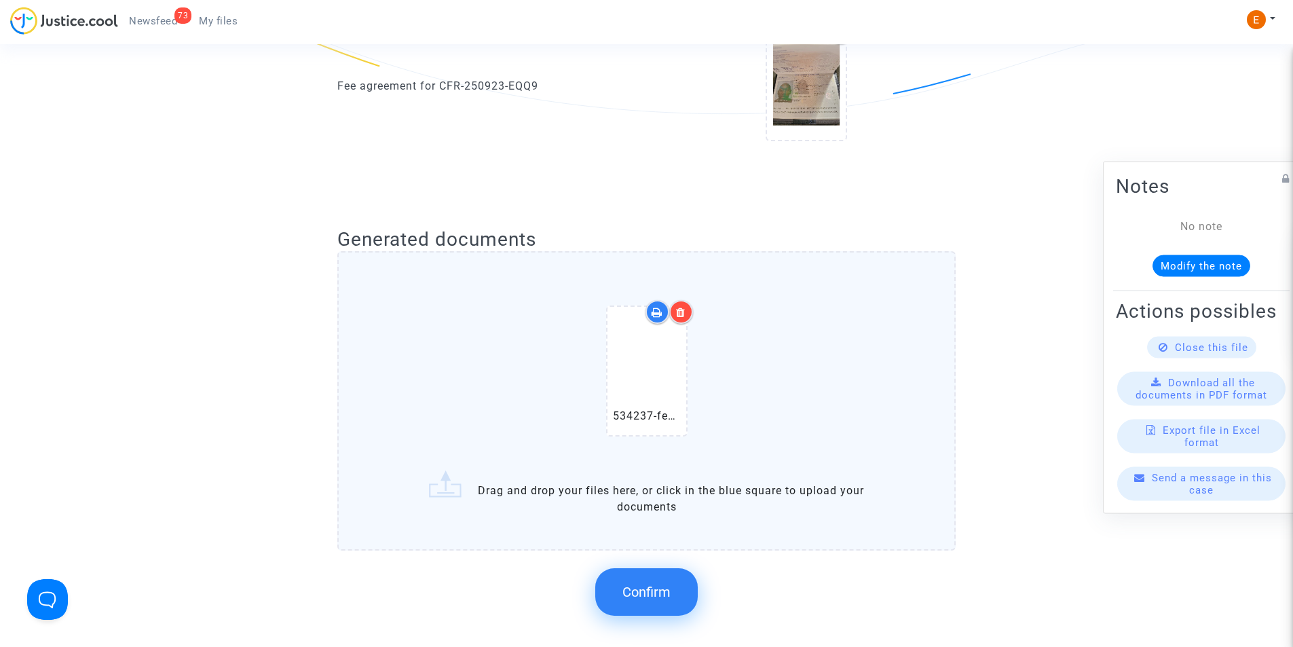
scroll to position [475, 0]
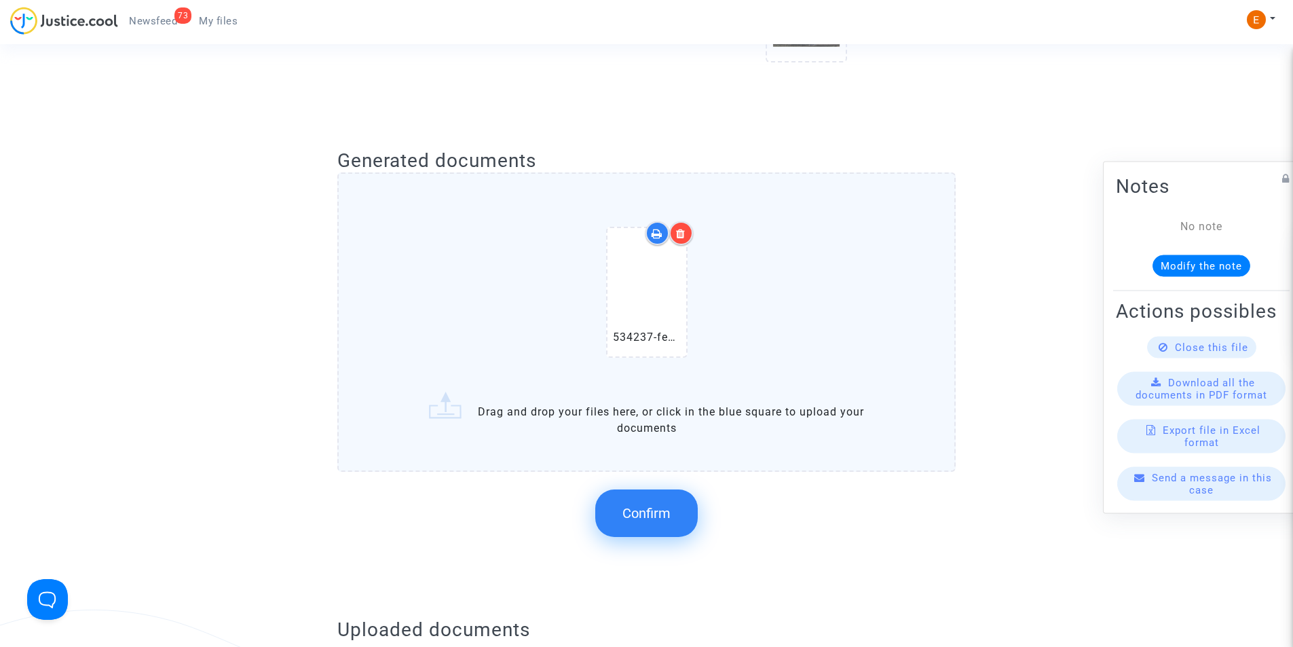
click at [651, 524] on button "Confirm" at bounding box center [646, 513] width 102 height 48
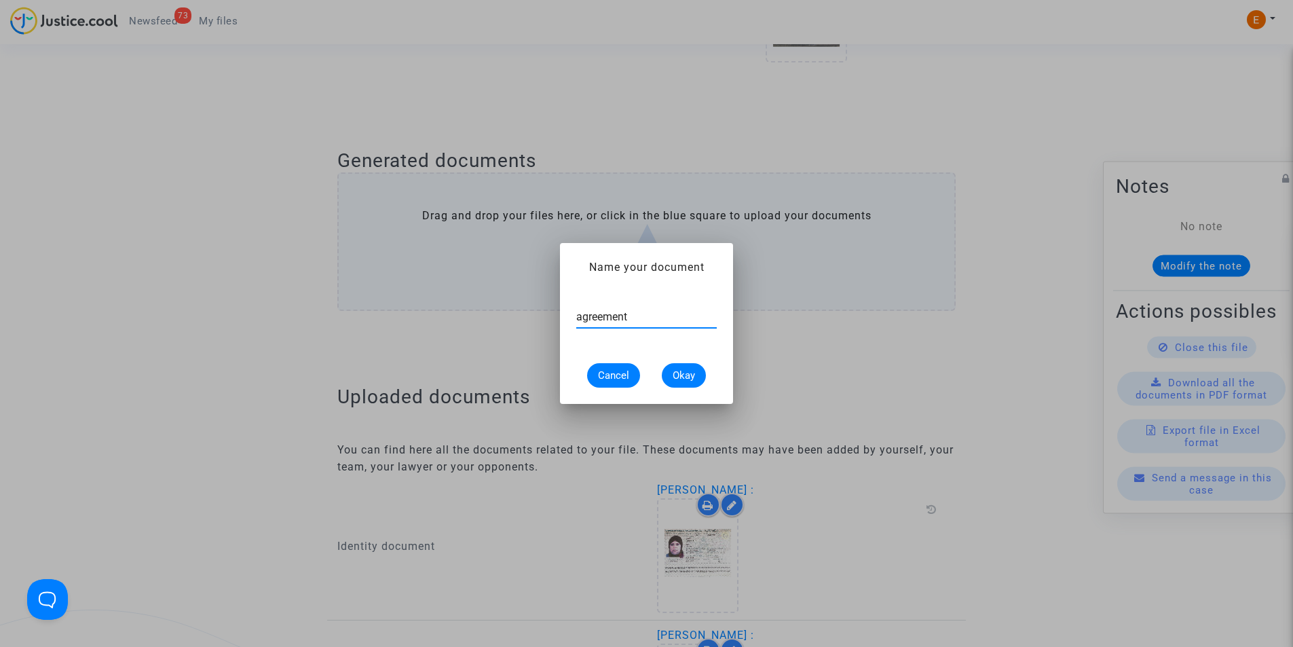
type input "agreement"
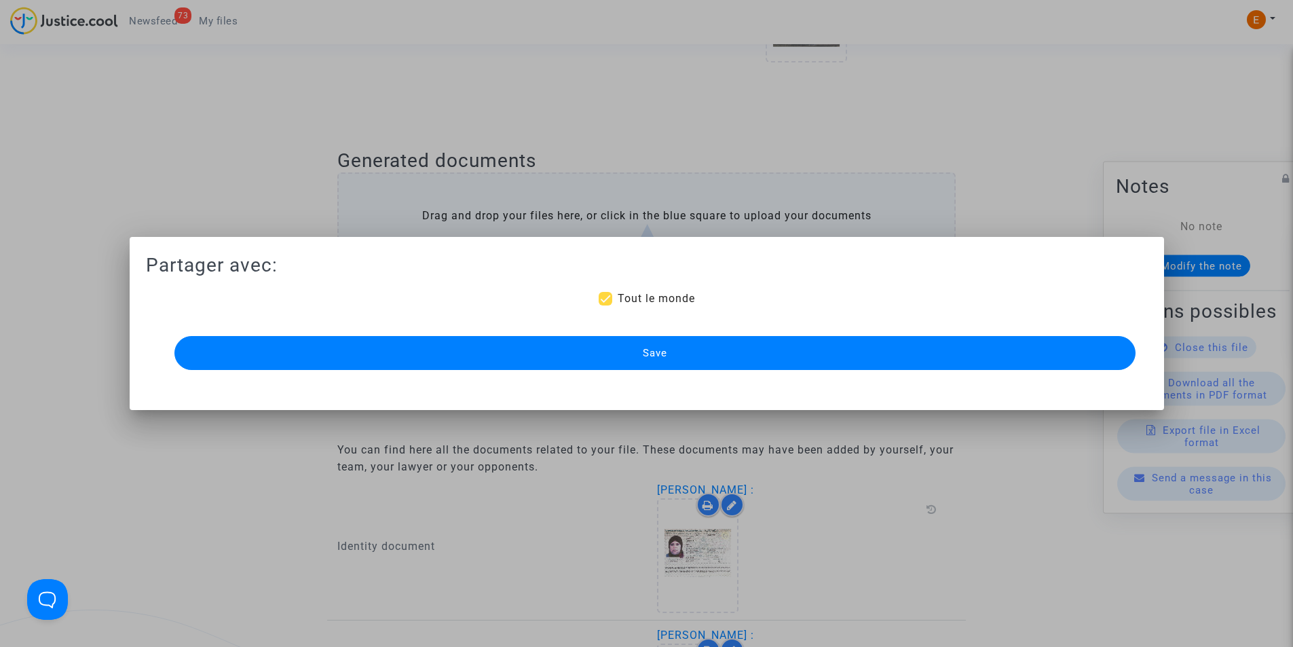
click at [493, 471] on div at bounding box center [646, 323] width 1293 height 647
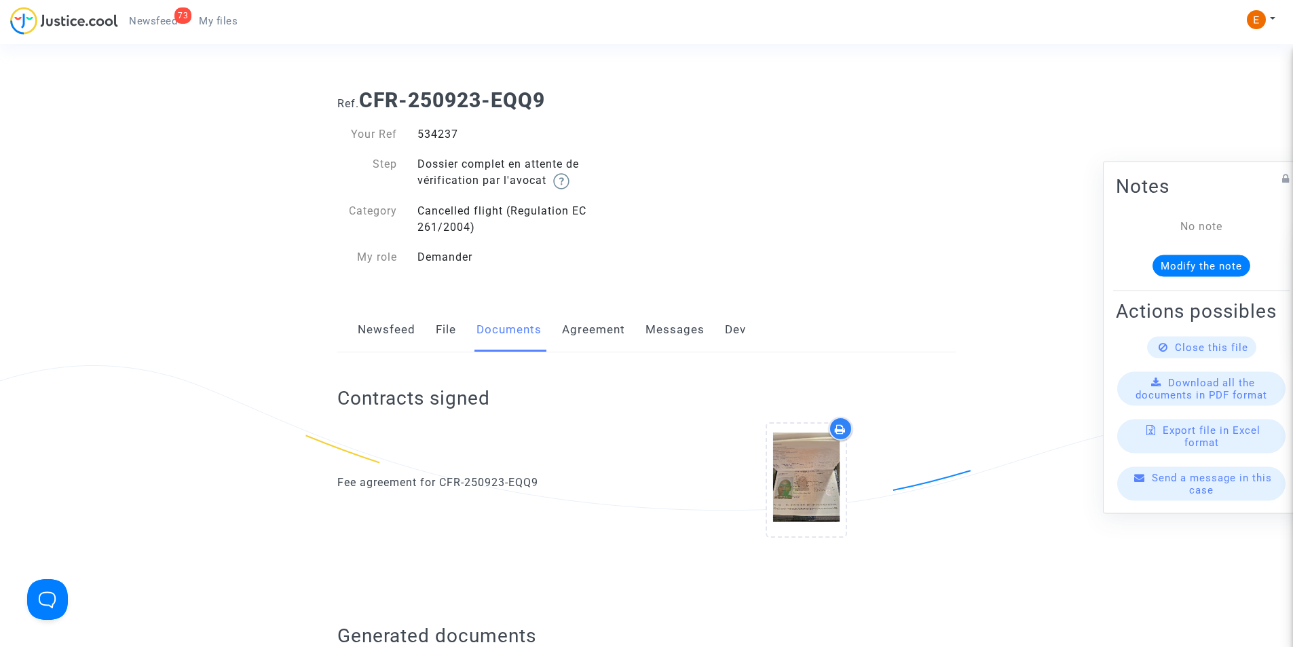
click at [360, 334] on link "Newsfeed" at bounding box center [387, 329] width 58 height 45
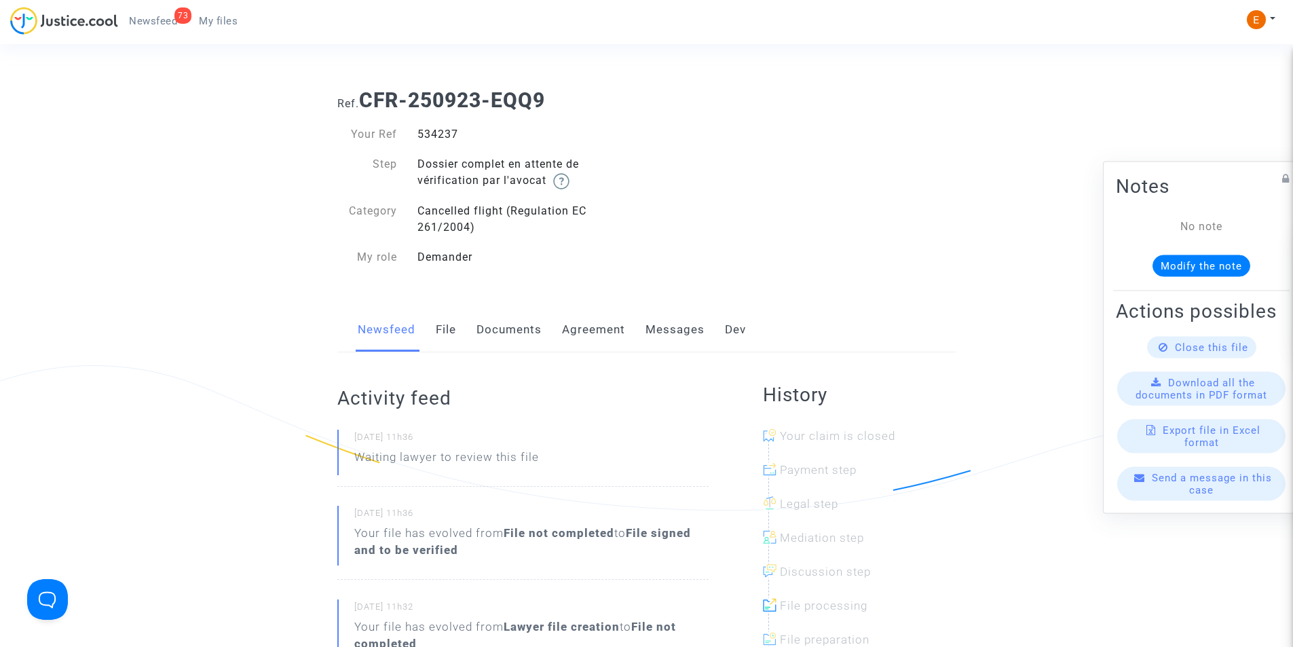
click at [447, 340] on link "File" at bounding box center [446, 329] width 20 height 45
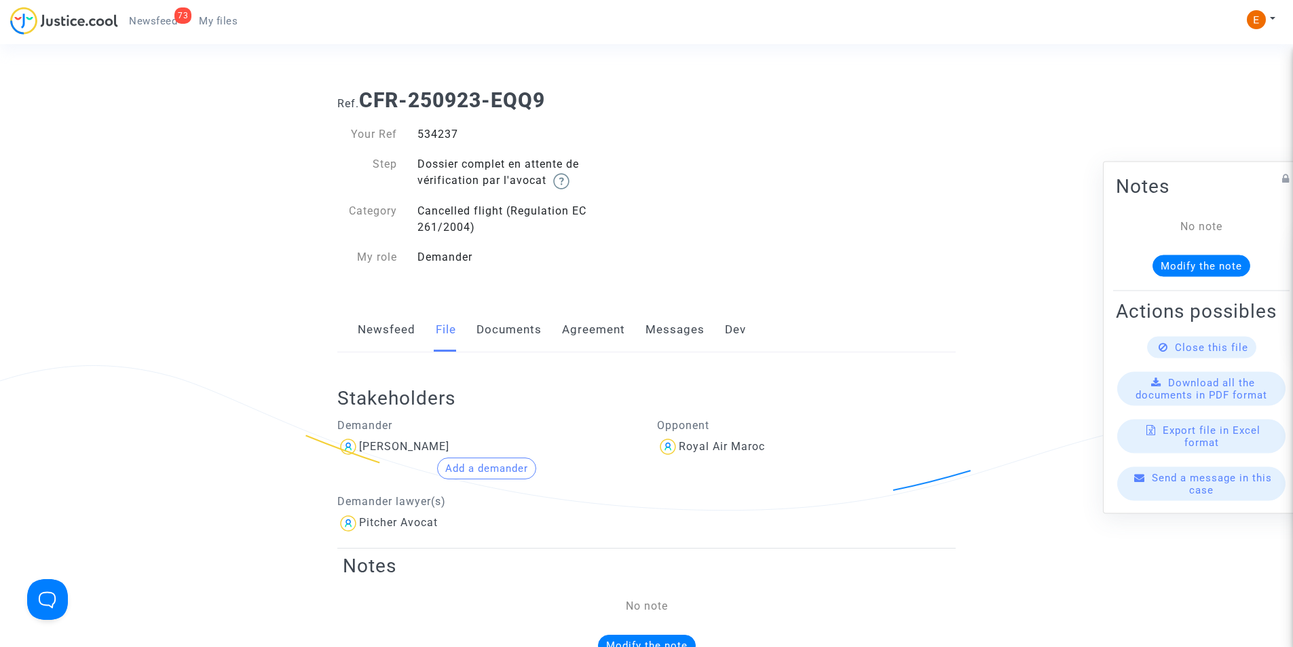
click at [600, 338] on link "Agreement" at bounding box center [593, 329] width 63 height 45
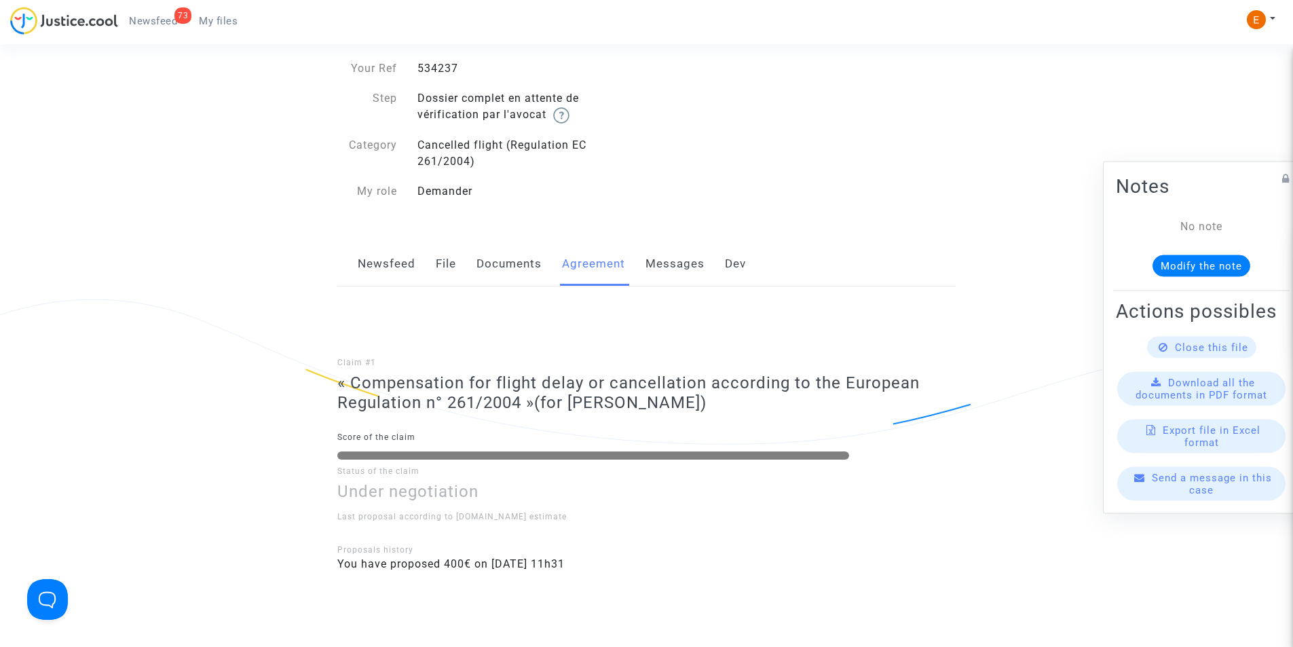
scroll to position [136, 0]
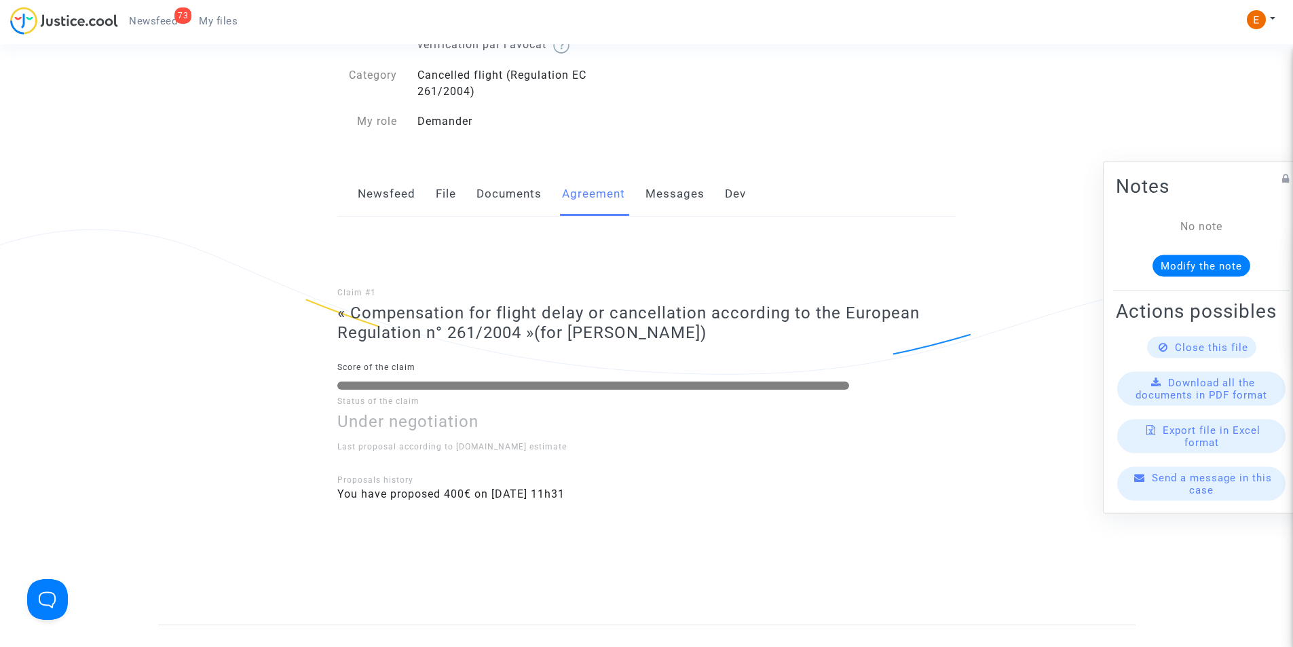
click at [505, 207] on link "Documents" at bounding box center [508, 194] width 65 height 45
